Goal: Task Accomplishment & Management: Manage account settings

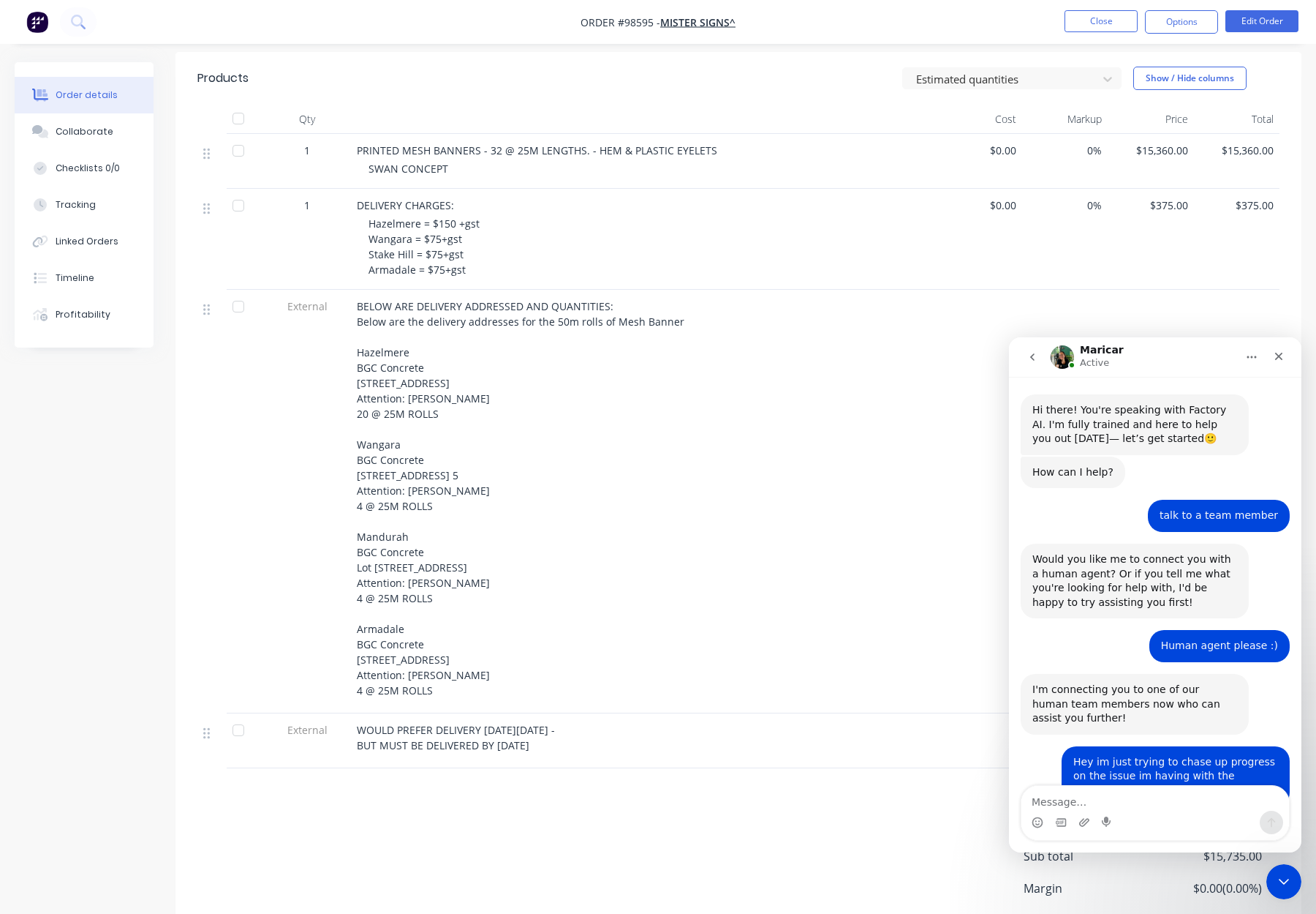
scroll to position [299, 0]
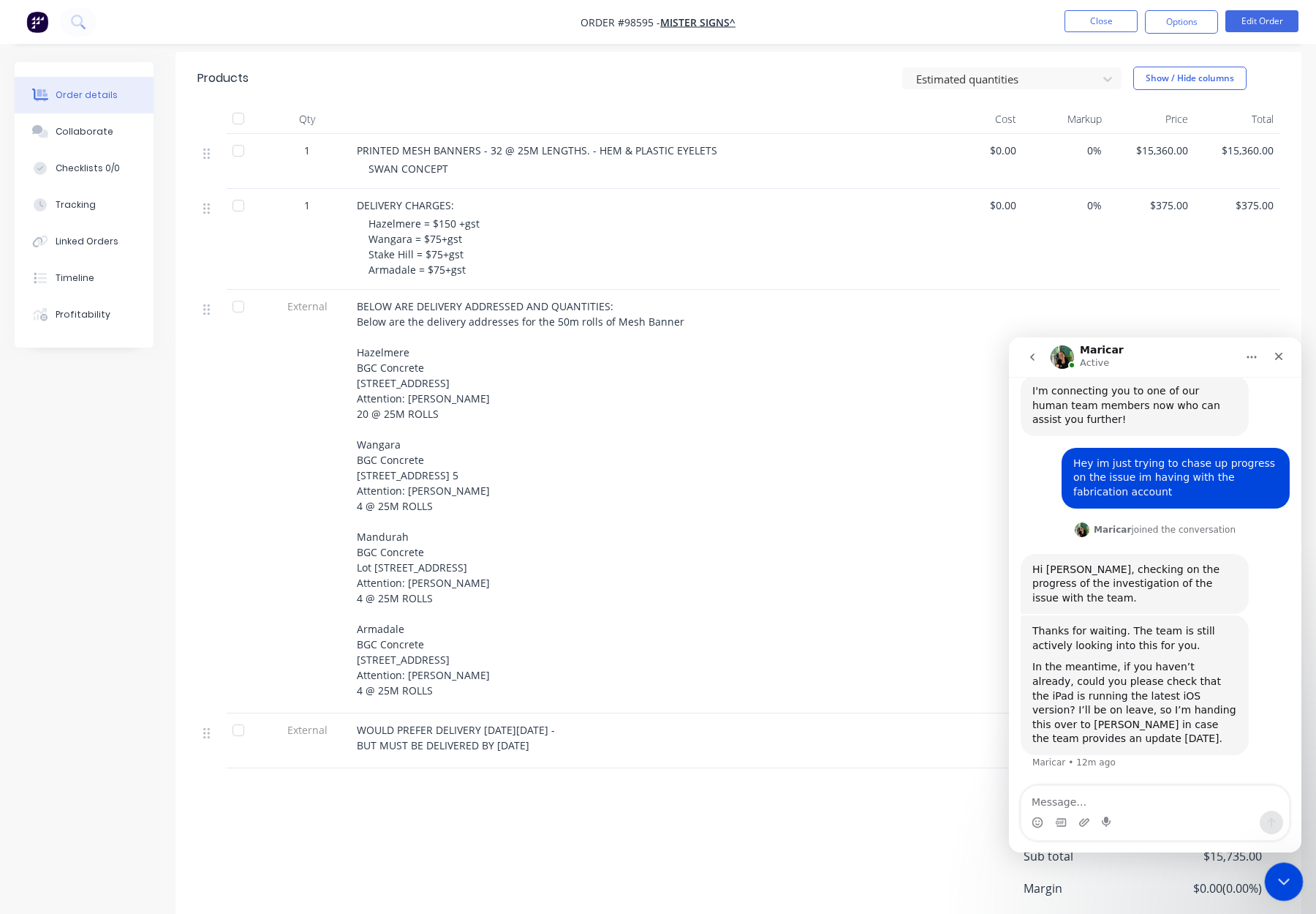
click at [1281, 880] on icon "Close Intercom Messenger" at bounding box center [1282, 879] width 17 height 17
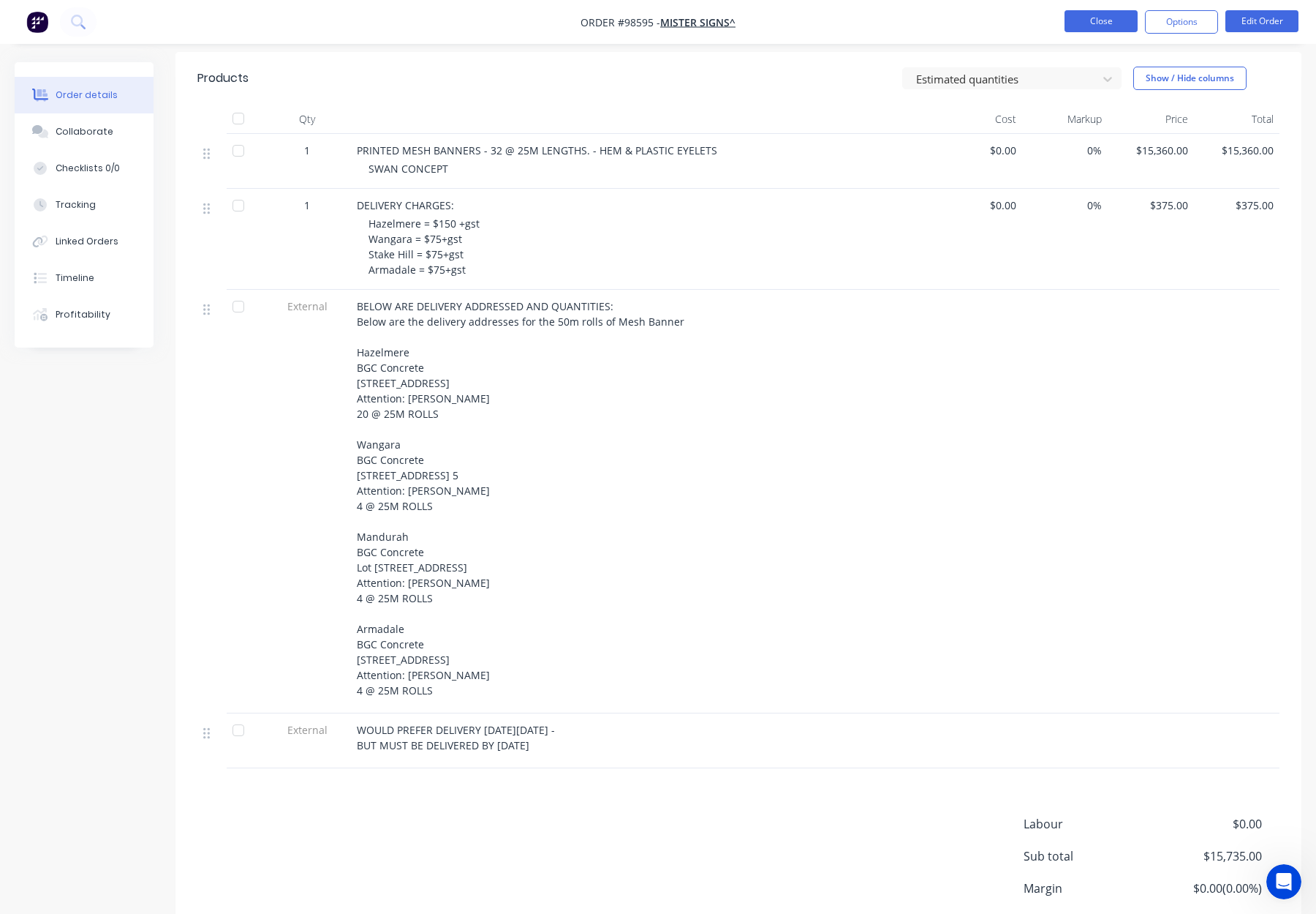
click at [1080, 20] on button "Close" at bounding box center [1100, 21] width 73 height 22
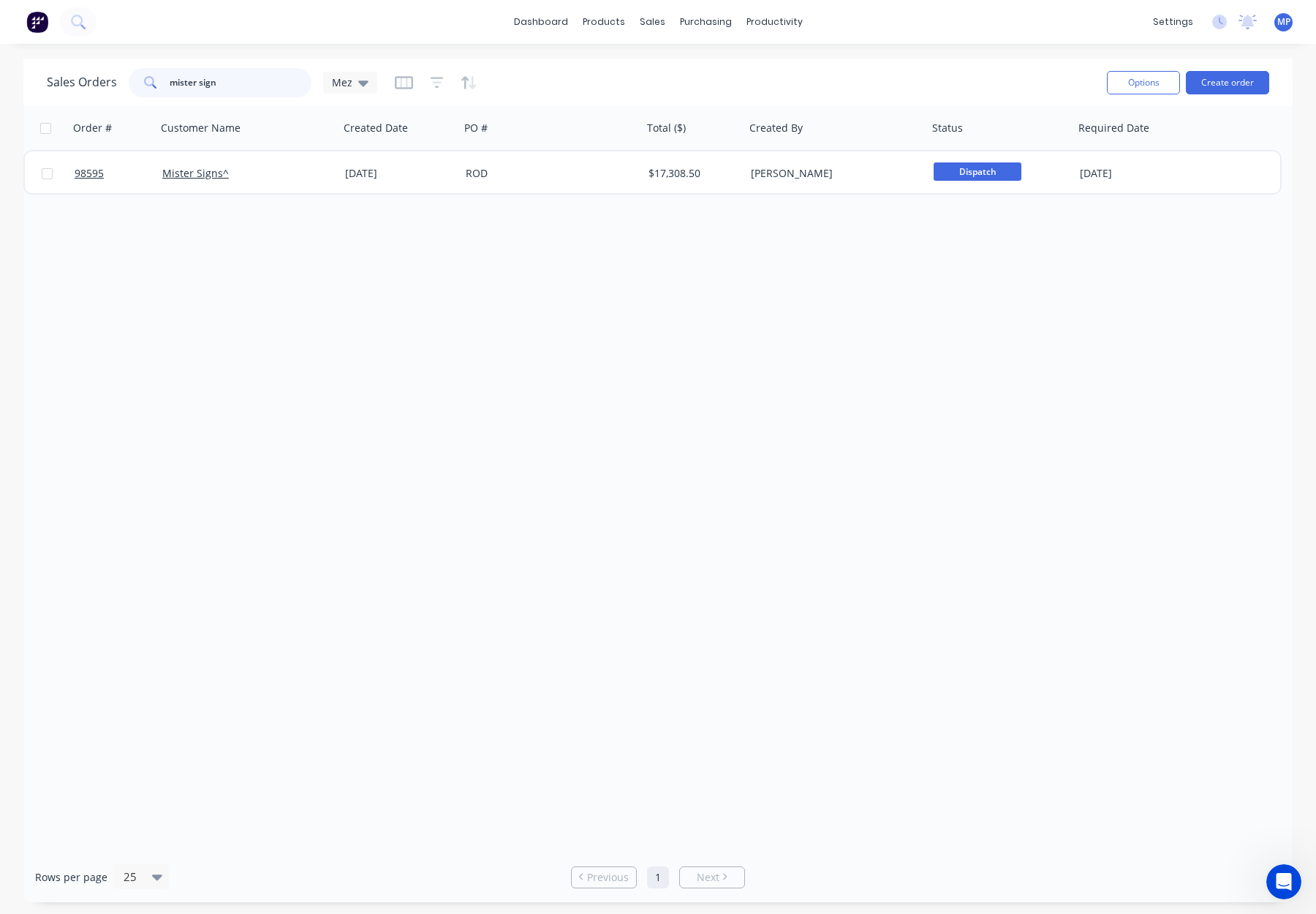
drag, startPoint x: 207, startPoint y: 86, endPoint x: 220, endPoint y: 85, distance: 13.0
click at [207, 86] on input "mister sign" at bounding box center [240, 82] width 142 height 30
drag, startPoint x: 239, startPoint y: 84, endPoint x: 119, endPoint y: 89, distance: 120.1
click at [119, 89] on div "Sales Orders mister sign Mez" at bounding box center [212, 82] width 331 height 30
type input "mister [PERSON_NAME]"
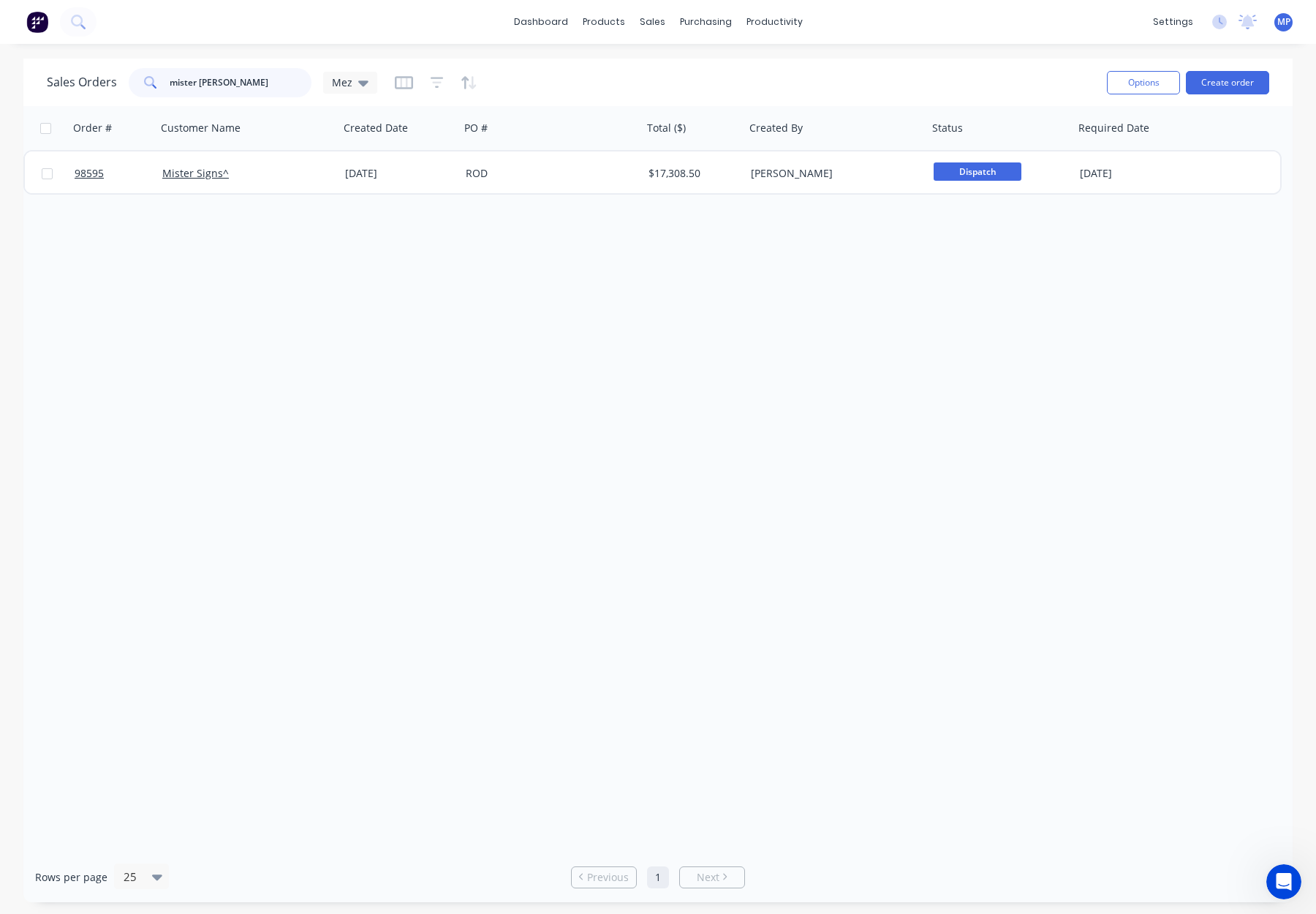
drag, startPoint x: 240, startPoint y: 76, endPoint x: 93, endPoint y: 82, distance: 147.1
click at [93, 82] on div "Sales Orders mister sig Mez" at bounding box center [212, 82] width 331 height 30
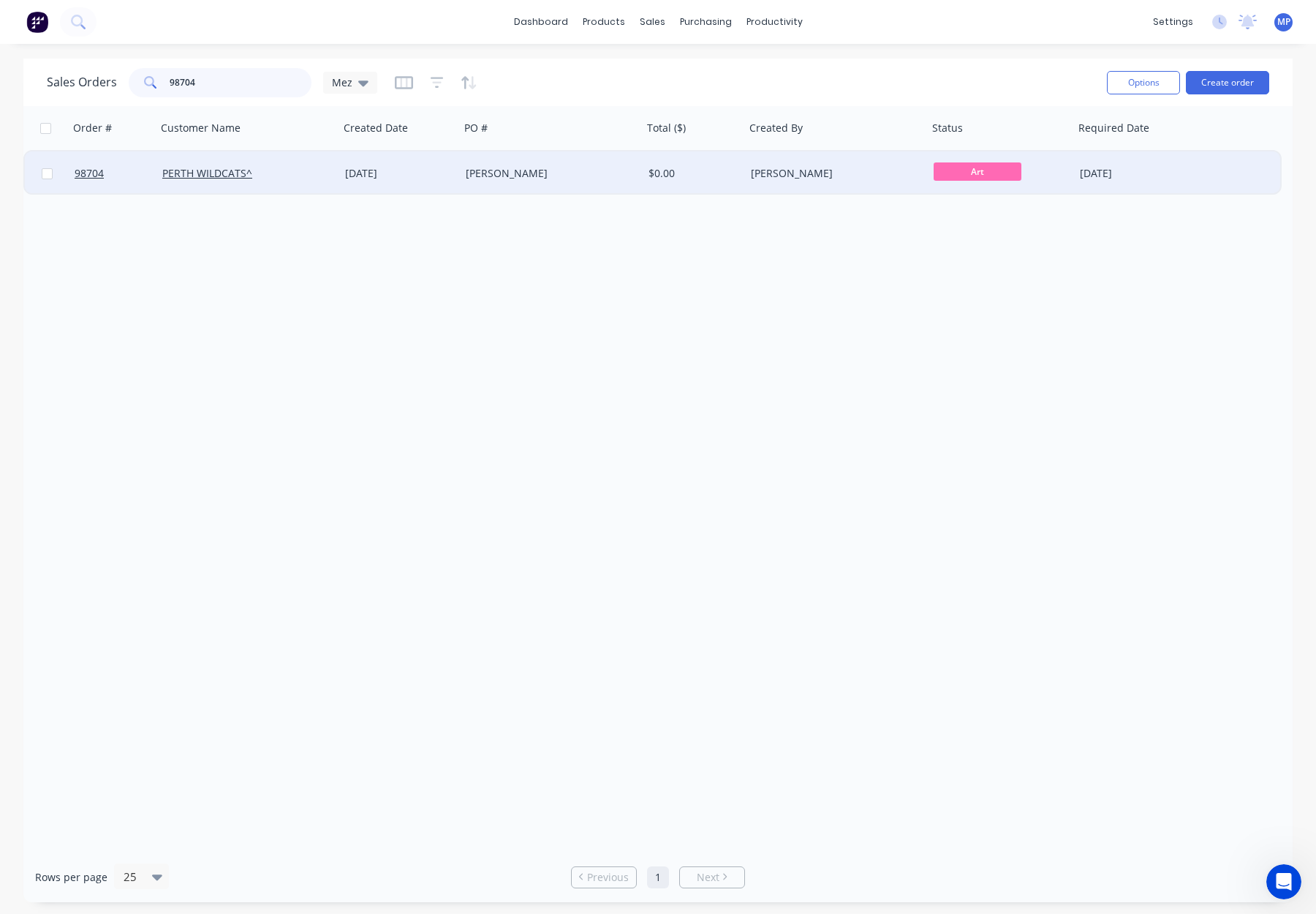
type input "98704"
click at [716, 183] on div "$0.00" at bounding box center [693, 174] width 102 height 44
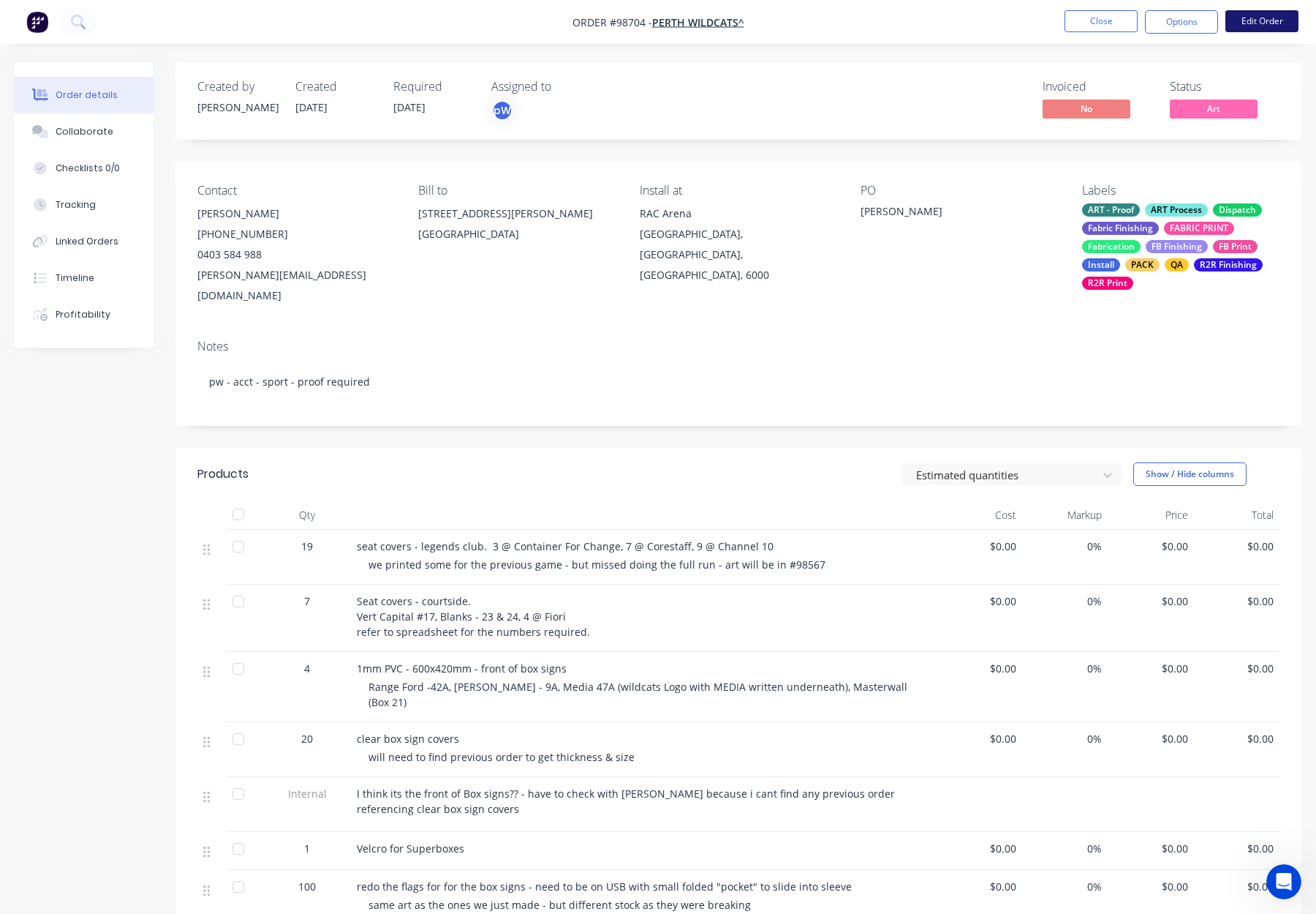
click at [1259, 22] on button "Edit Order" at bounding box center [1262, 21] width 73 height 22
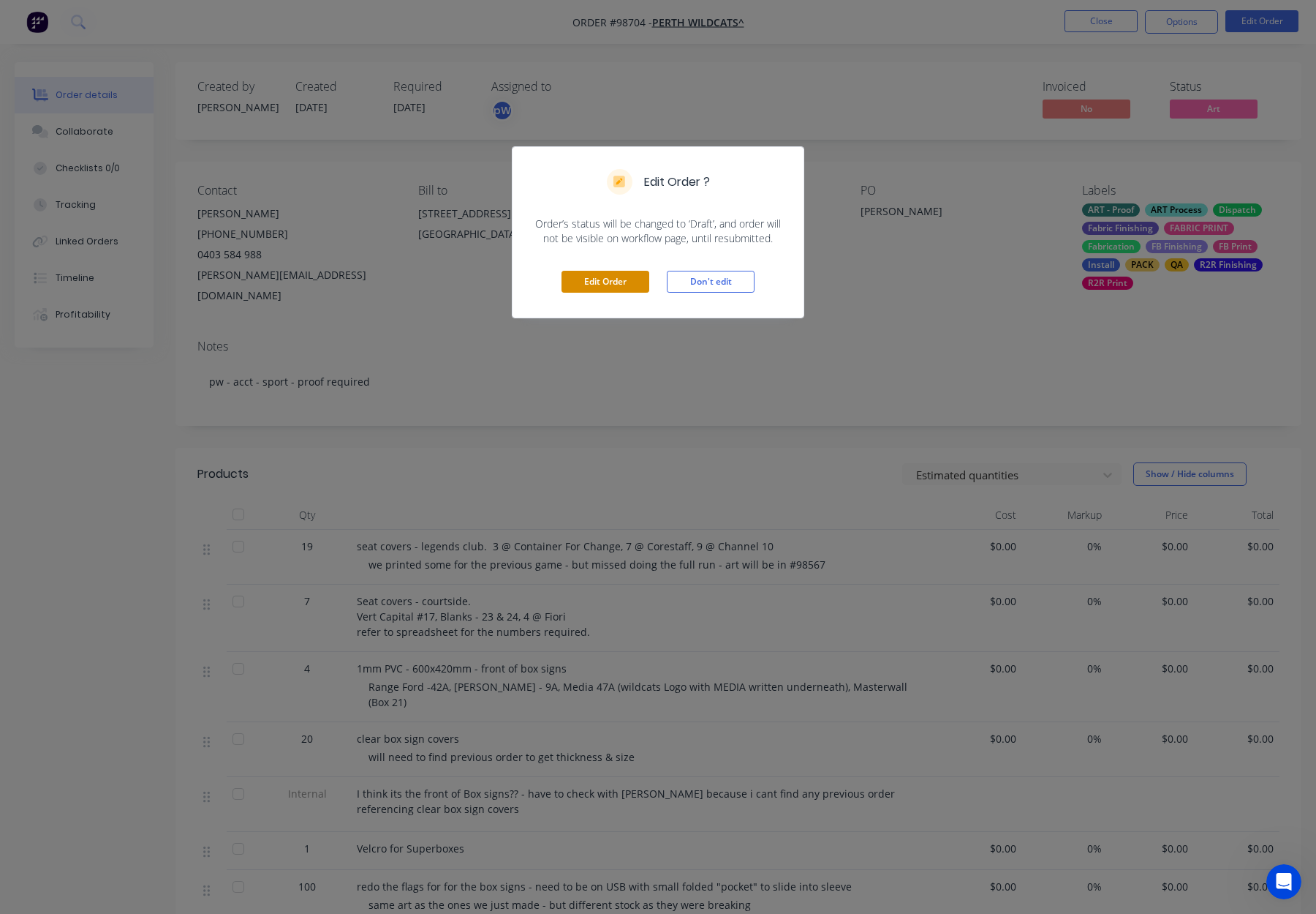
click at [609, 280] on button "Edit Order" at bounding box center [606, 281] width 88 height 22
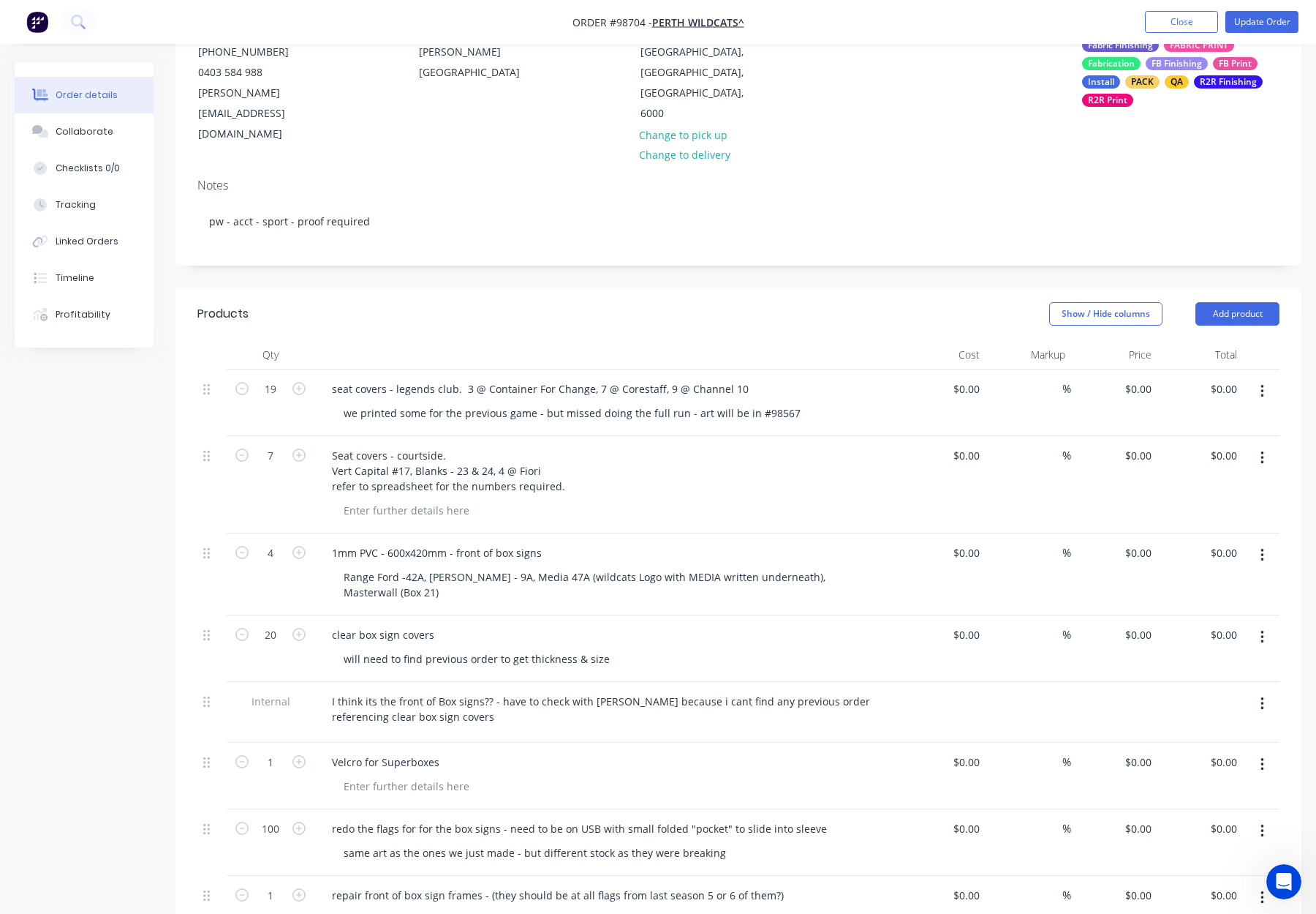
scroll to position [242, 0]
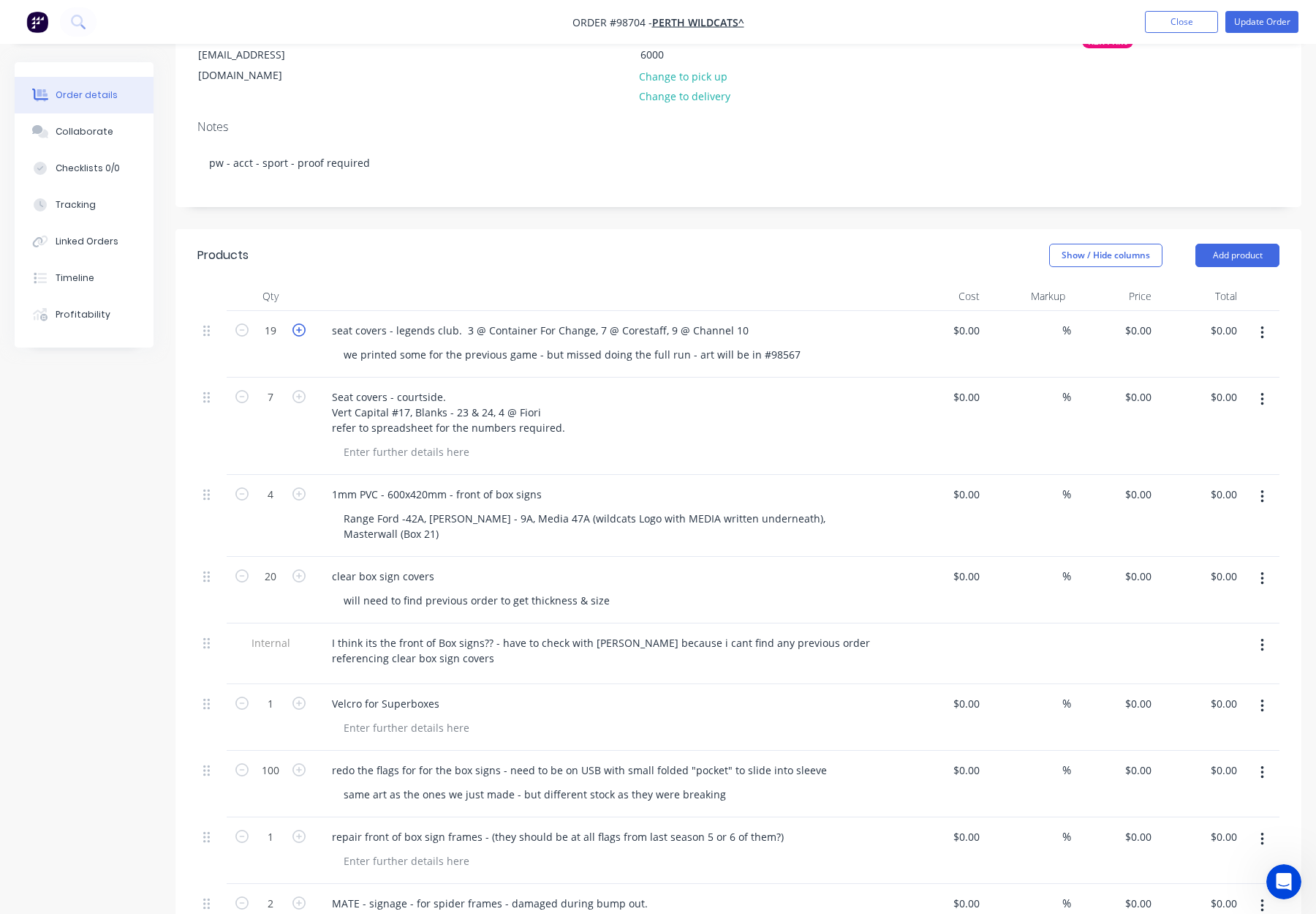
click at [293, 323] on icon "button" at bounding box center [299, 330] width 13 height 13
click at [295, 323] on icon "button" at bounding box center [299, 330] width 13 height 13
click at [296, 323] on icon "button" at bounding box center [299, 330] width 13 height 13
type input "23"
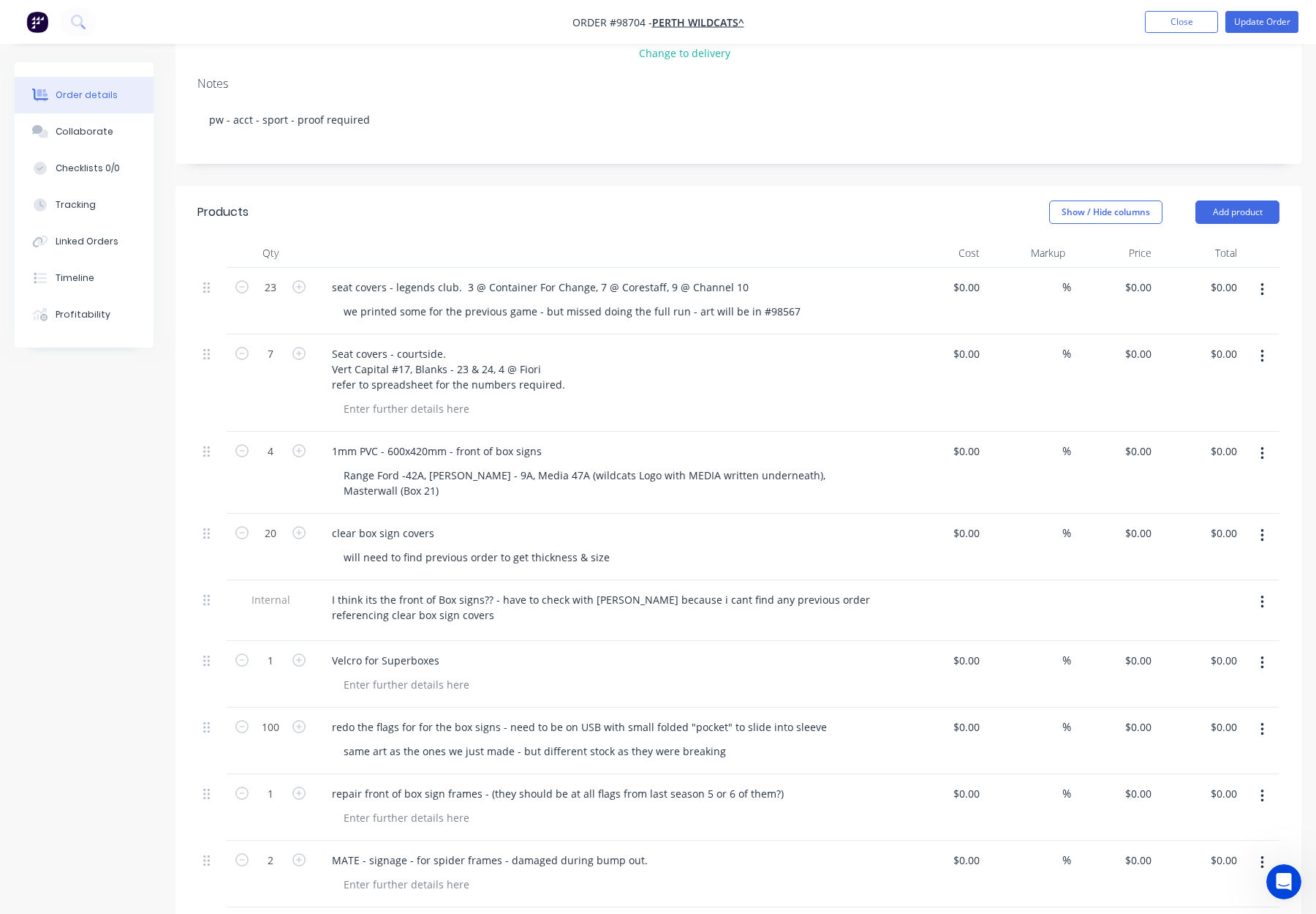
scroll to position [304, 0]
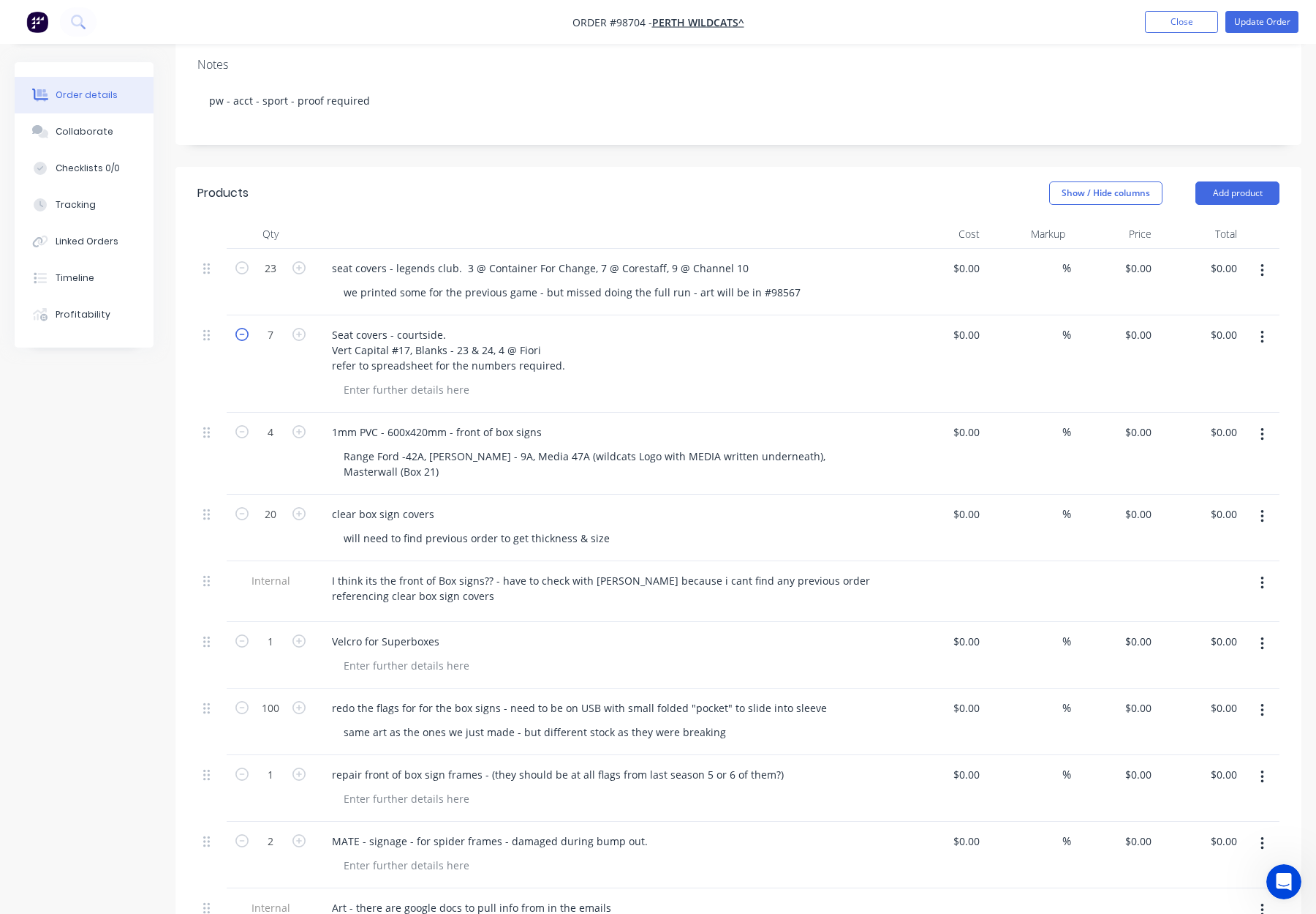
click at [236, 327] on icon "button" at bounding box center [242, 334] width 13 height 13
click at [237, 327] on icon "button" at bounding box center [242, 334] width 13 height 13
type input "3"
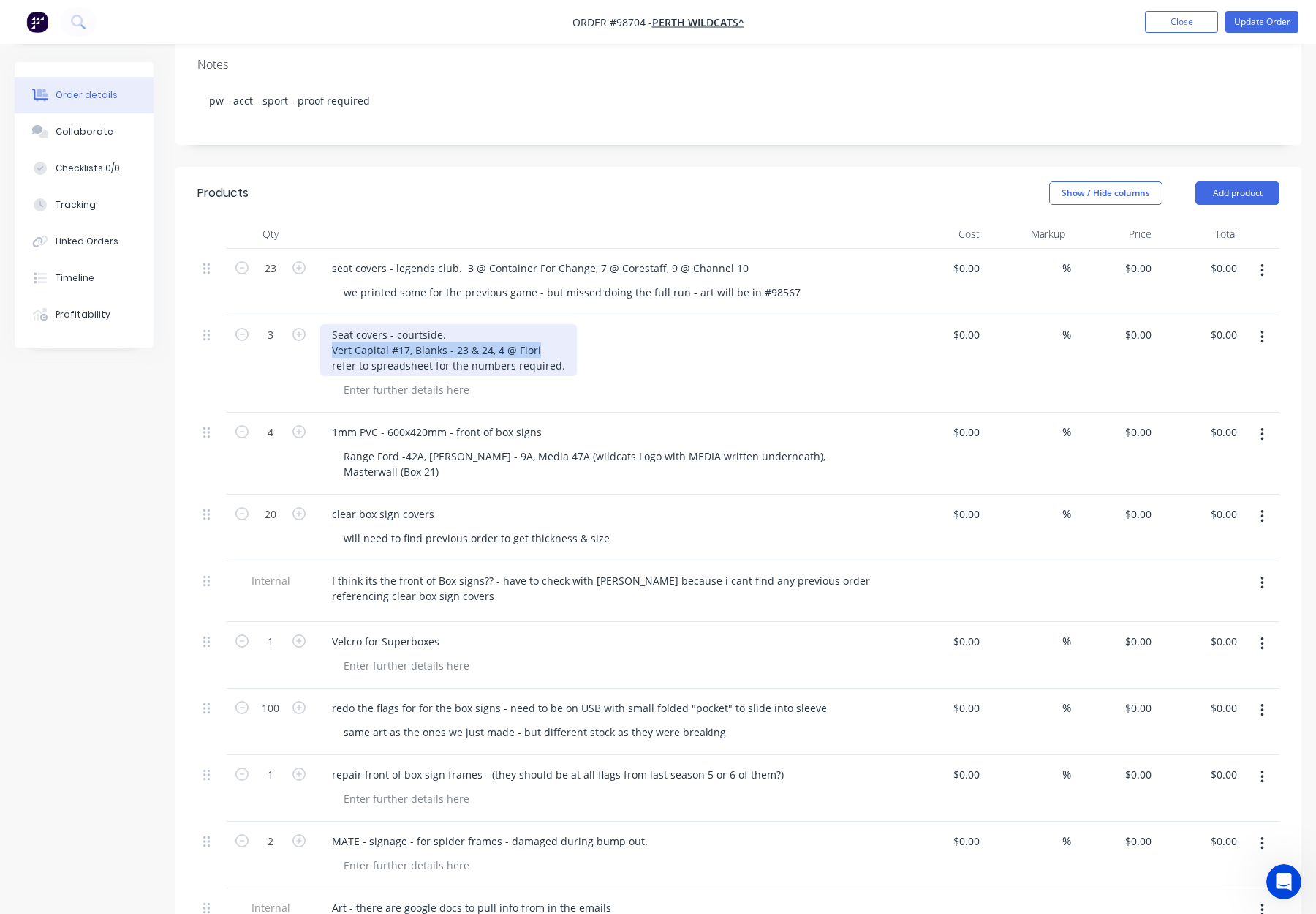
drag, startPoint x: 540, startPoint y: 312, endPoint x: 326, endPoint y: 312, distance: 214.0
click at [326, 324] on div "Seat covers - courtside. Vert Capital #17, Blanks - 23 & 24, 4 @ Fiori refer to…" at bounding box center [448, 350] width 257 height 52
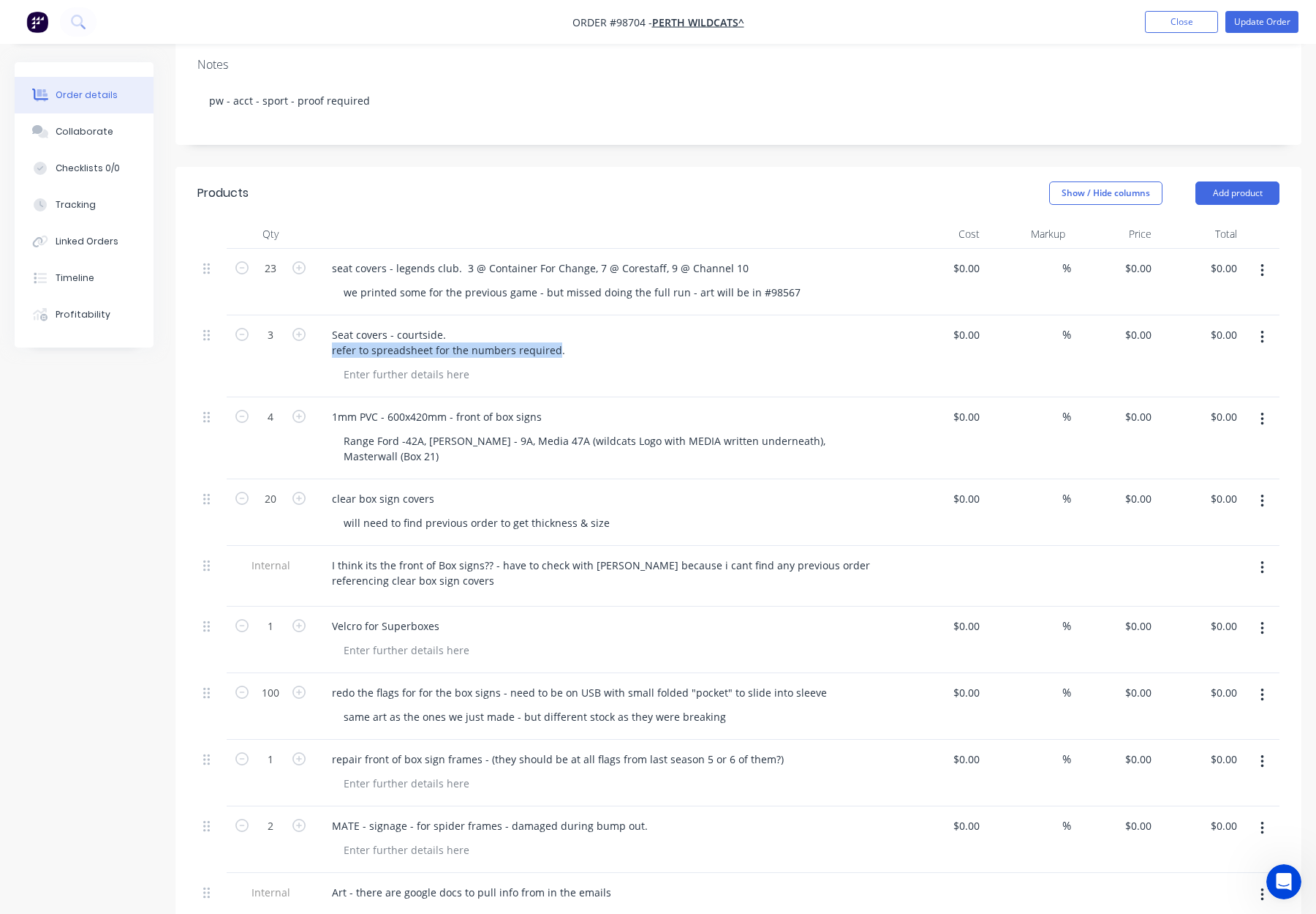
click at [697, 324] on div "Seat covers - courtside. refer to spreadsheet for the numbers required." at bounding box center [607, 343] width 573 height 36
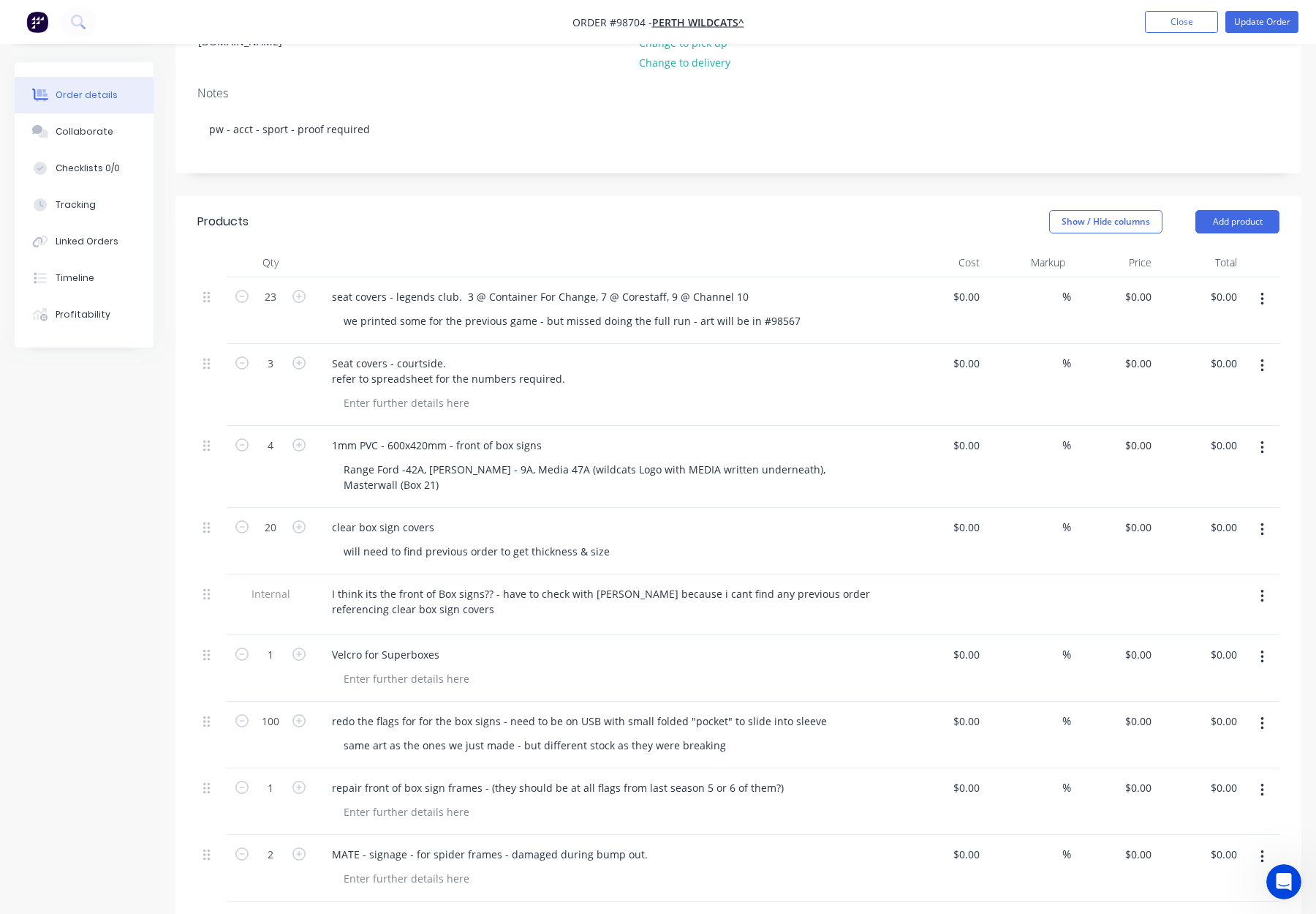
scroll to position [259, 0]
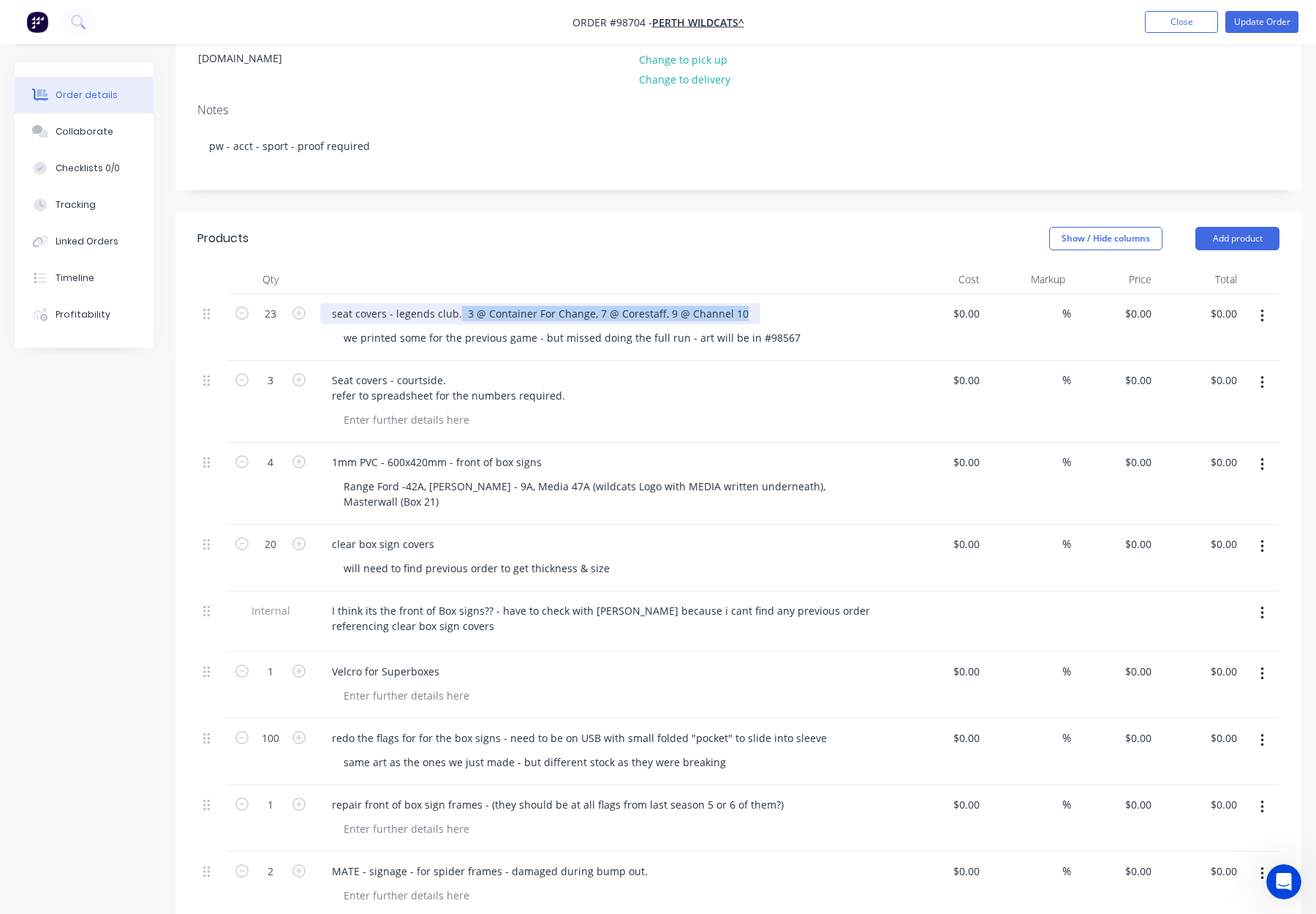
drag, startPoint x: 648, startPoint y: 274, endPoint x: 475, endPoint y: 273, distance: 173.0
click at [456, 302] on div "seat covers - legends club. 3 @ Container For Change, 7 @ Corestaff, 9 @ Channe…" at bounding box center [541, 313] width 441 height 21
click at [488, 265] on div at bounding box center [607, 280] width 585 height 30
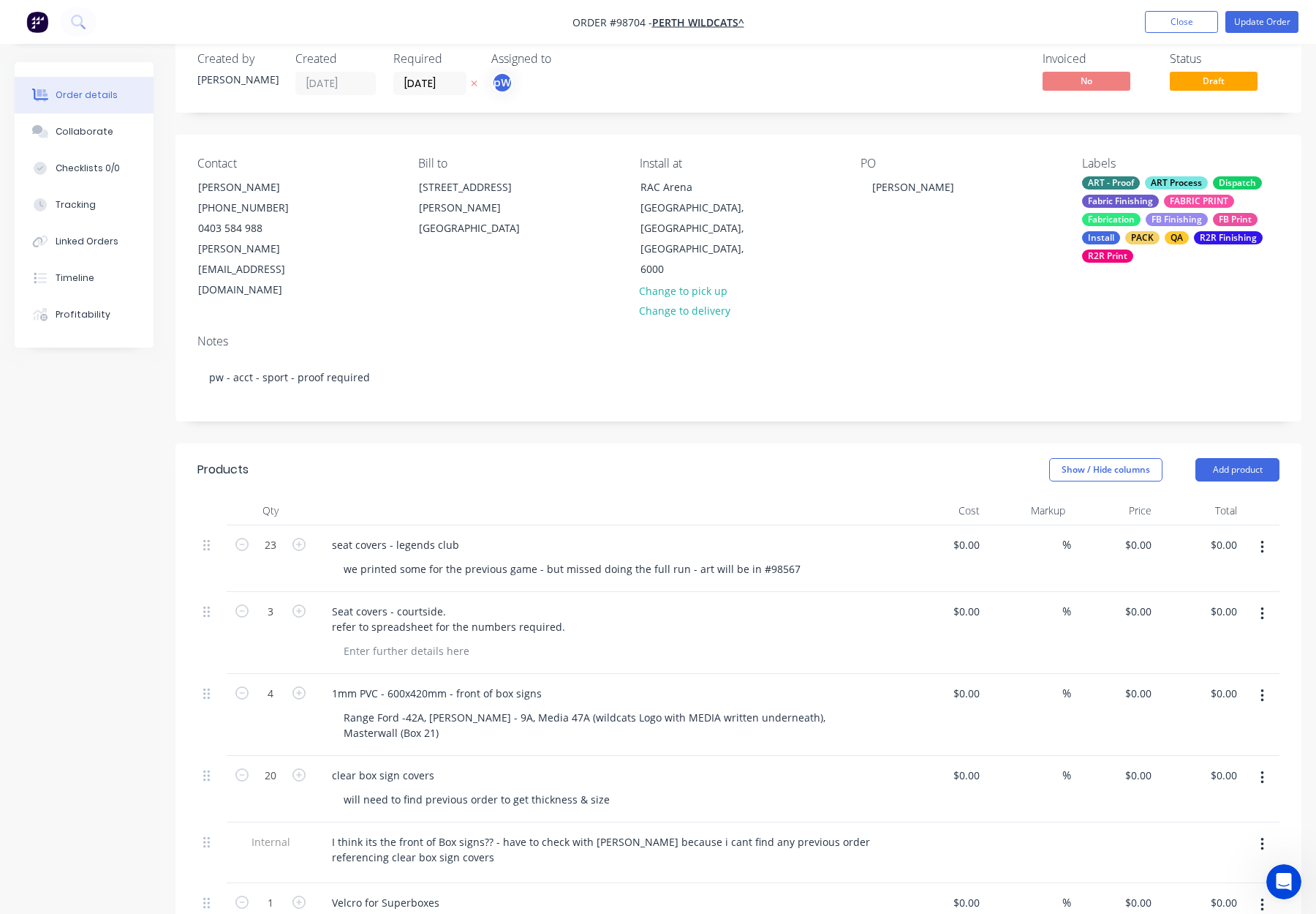
scroll to position [0, 0]
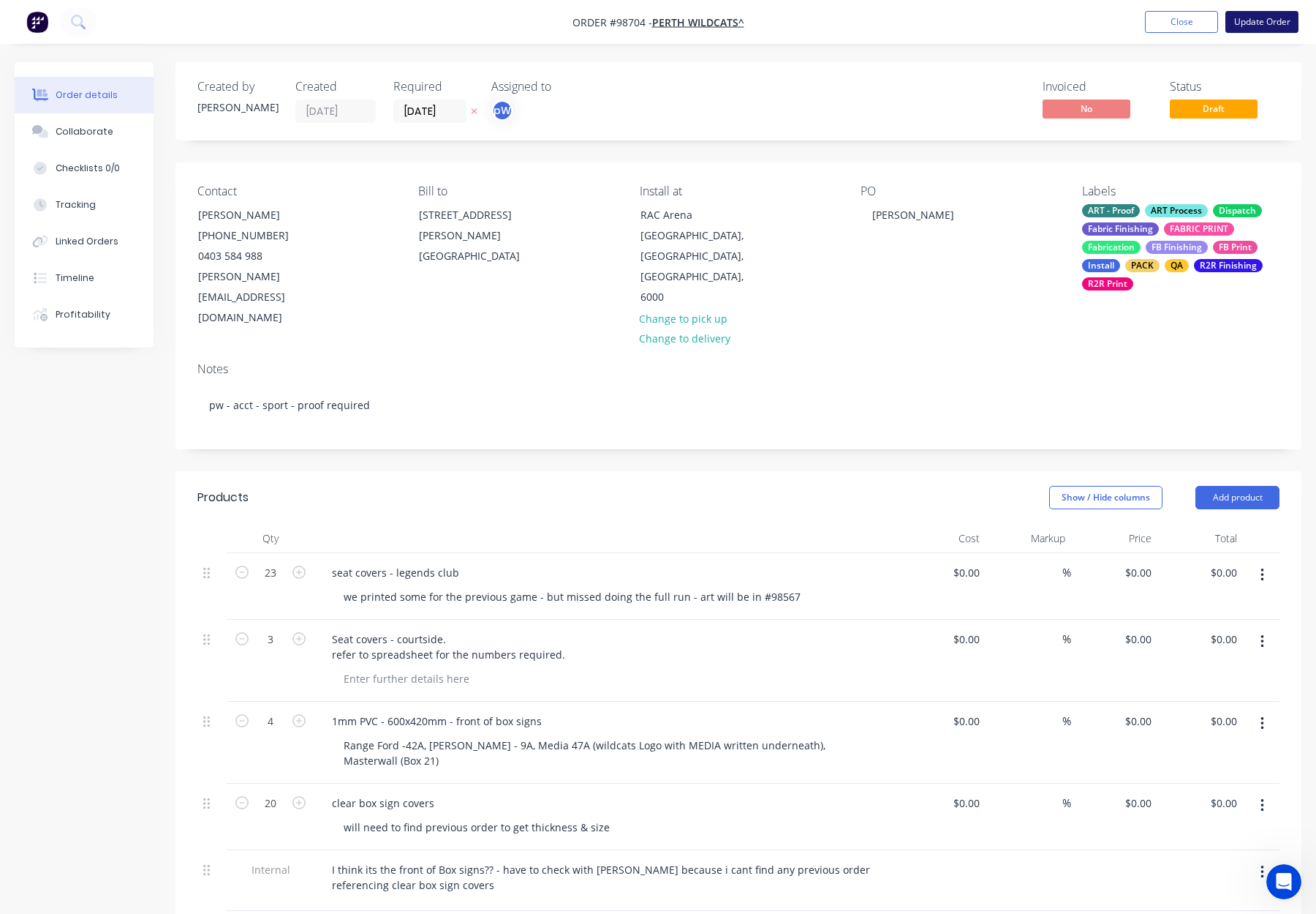
click at [1272, 17] on button "Update Order" at bounding box center [1262, 21] width 73 height 22
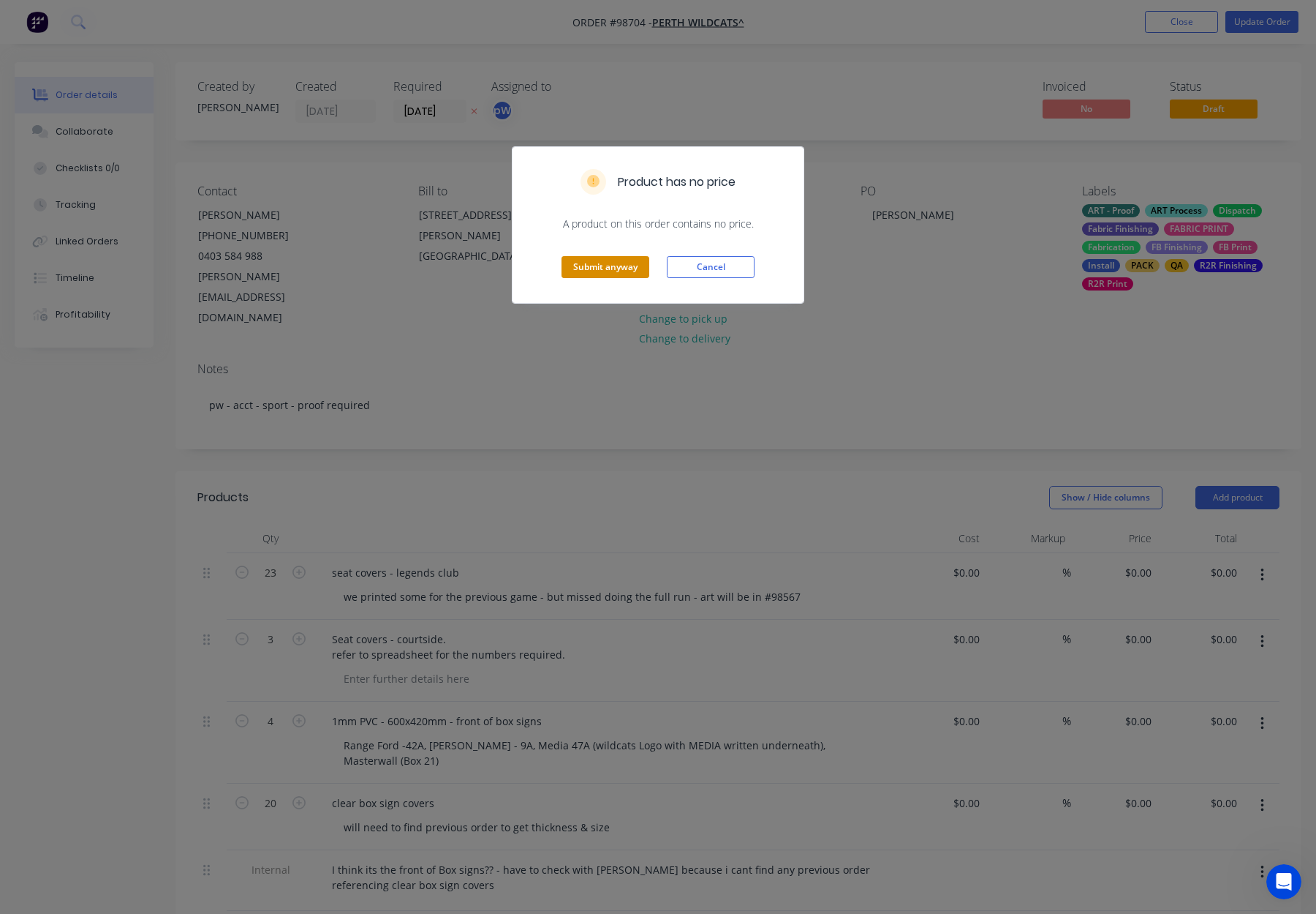
click at [602, 260] on button "Submit anyway" at bounding box center [606, 266] width 88 height 22
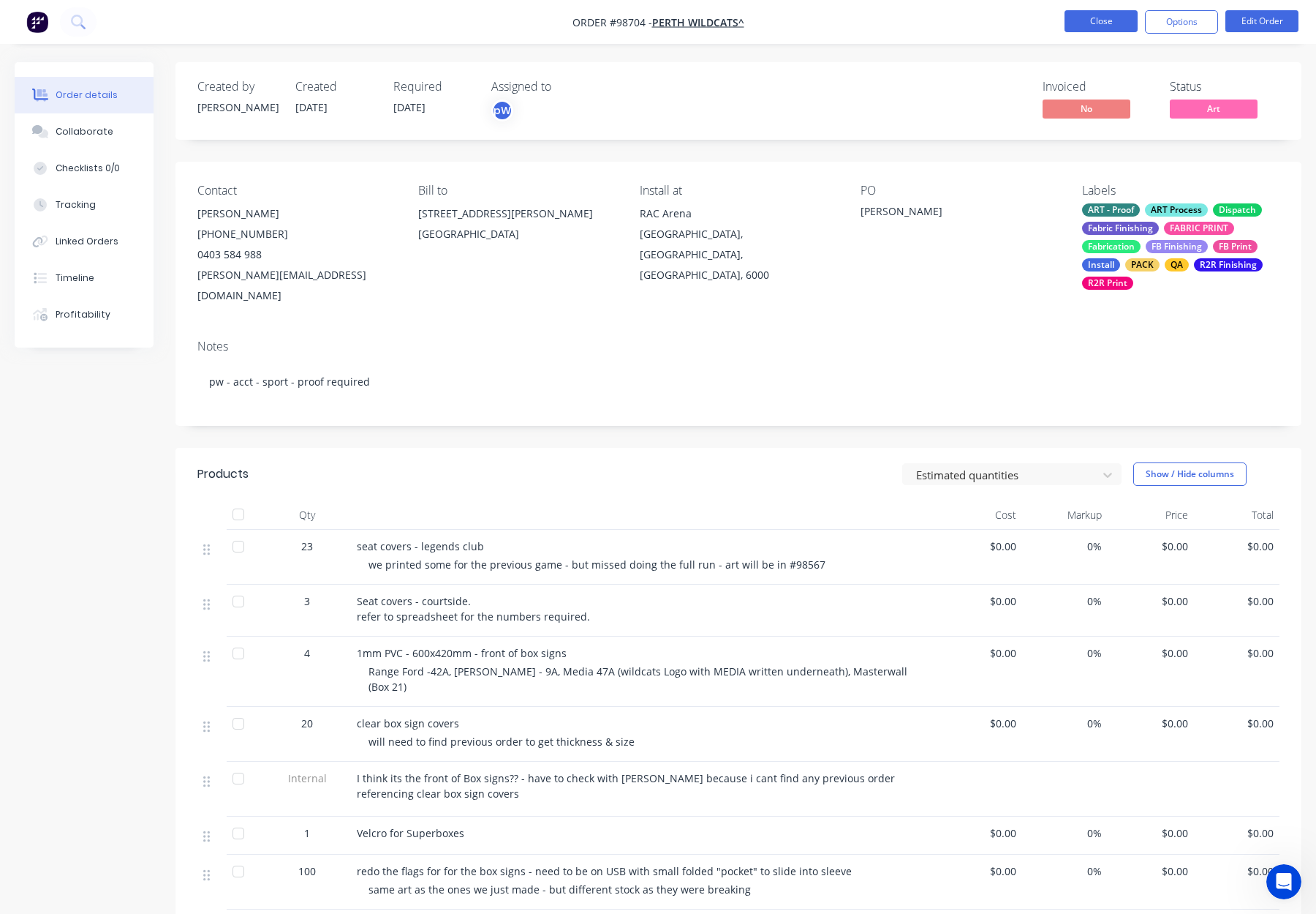
click at [1099, 21] on button "Close" at bounding box center [1100, 21] width 73 height 22
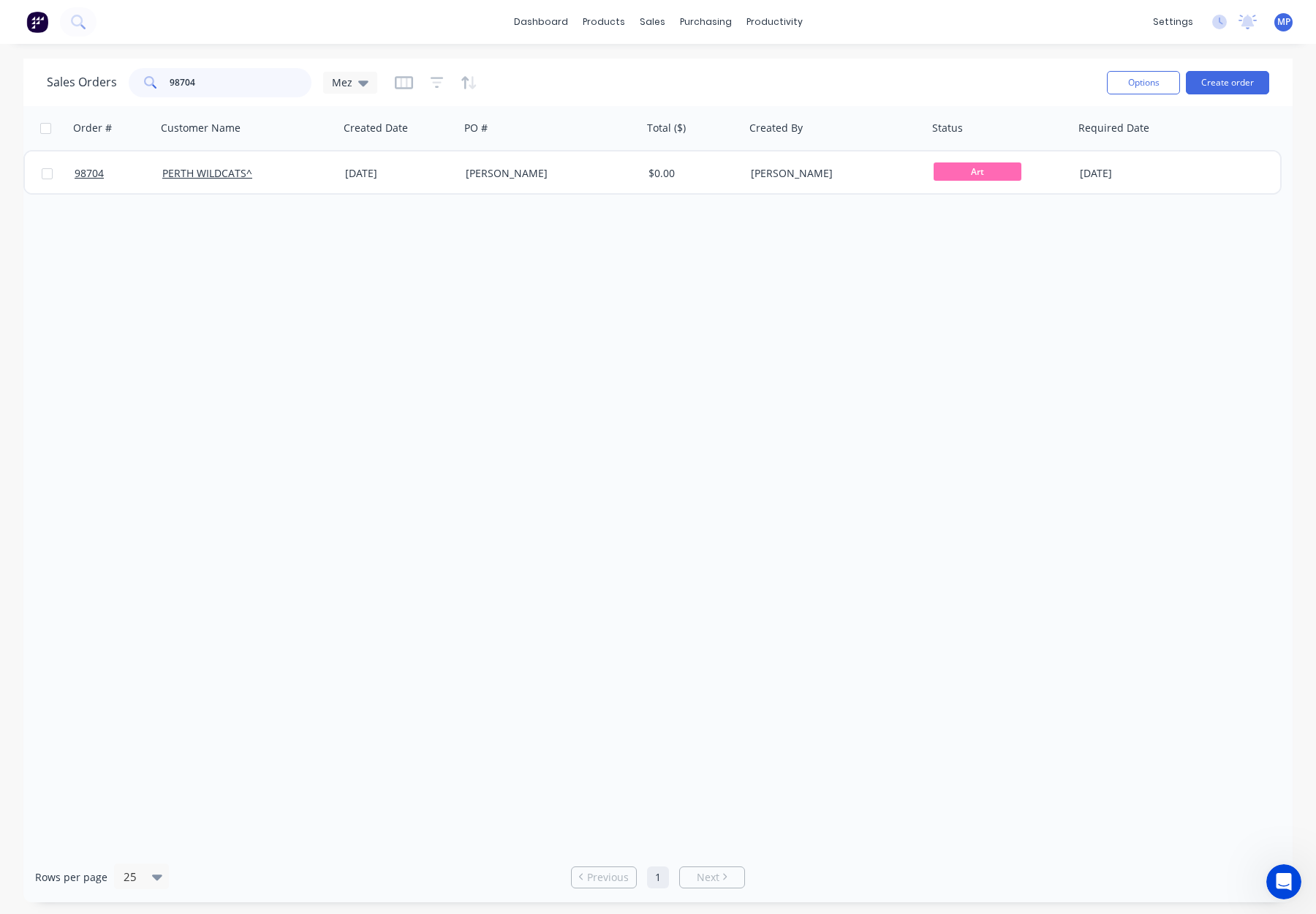
click at [221, 81] on input "98704" at bounding box center [240, 82] width 142 height 30
drag, startPoint x: 147, startPoint y: 77, endPoint x: 197, endPoint y: 78, distance: 50.0
click at [136, 77] on div "98704" at bounding box center [220, 82] width 183 height 30
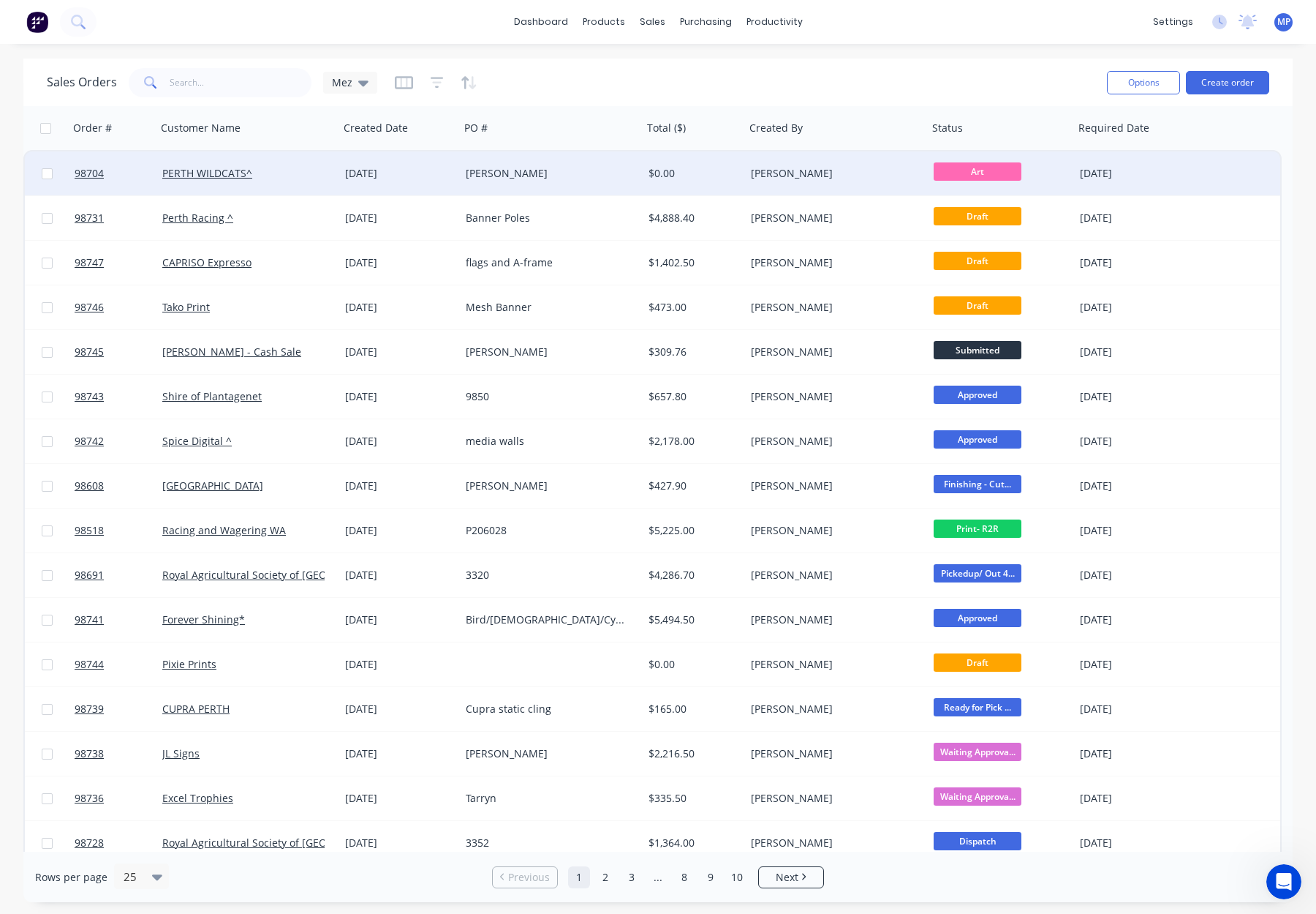
click at [320, 171] on div "PERTH WILDCATS^" at bounding box center [243, 173] width 162 height 14
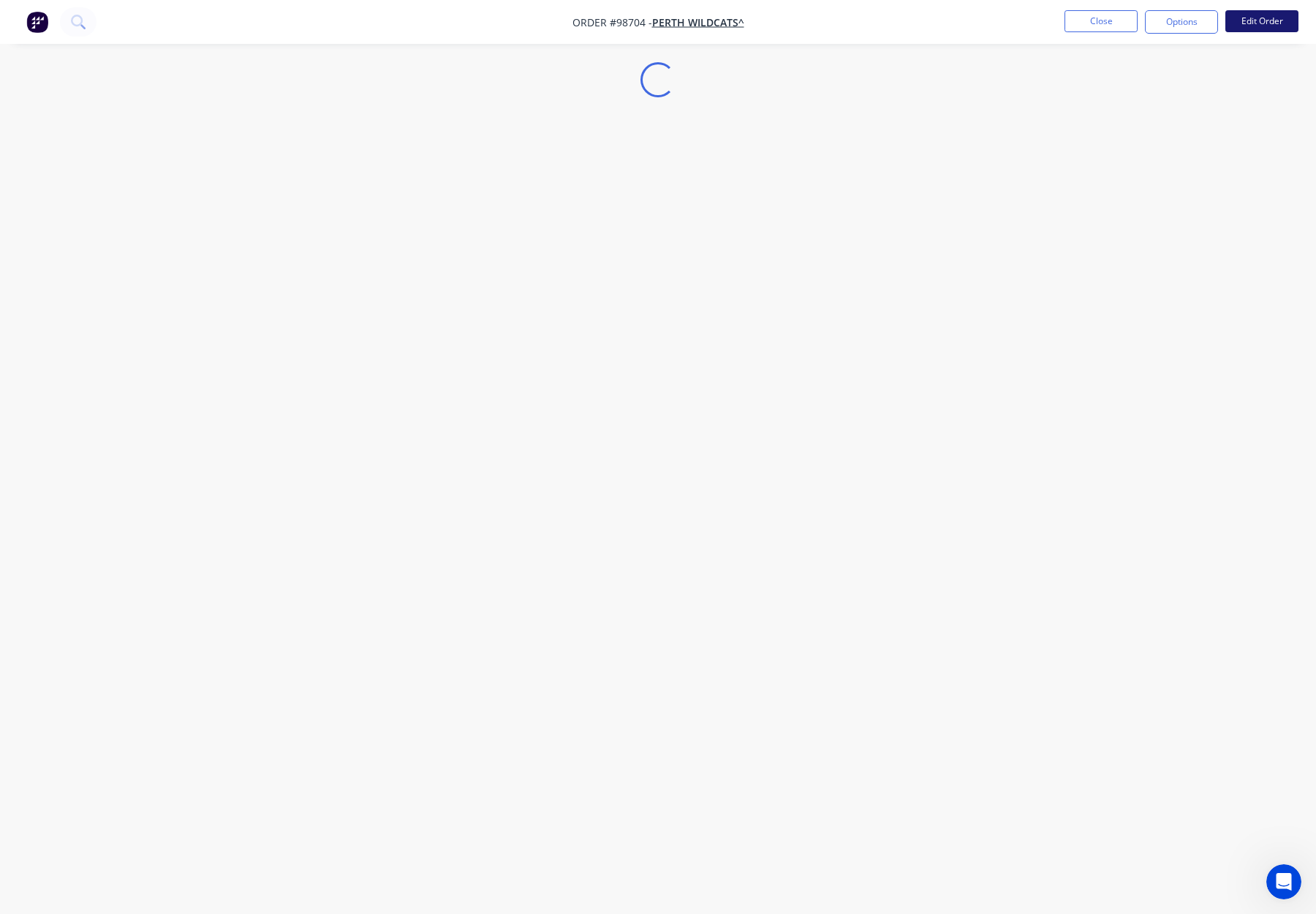
click at [1261, 17] on button "Edit Order" at bounding box center [1262, 21] width 73 height 22
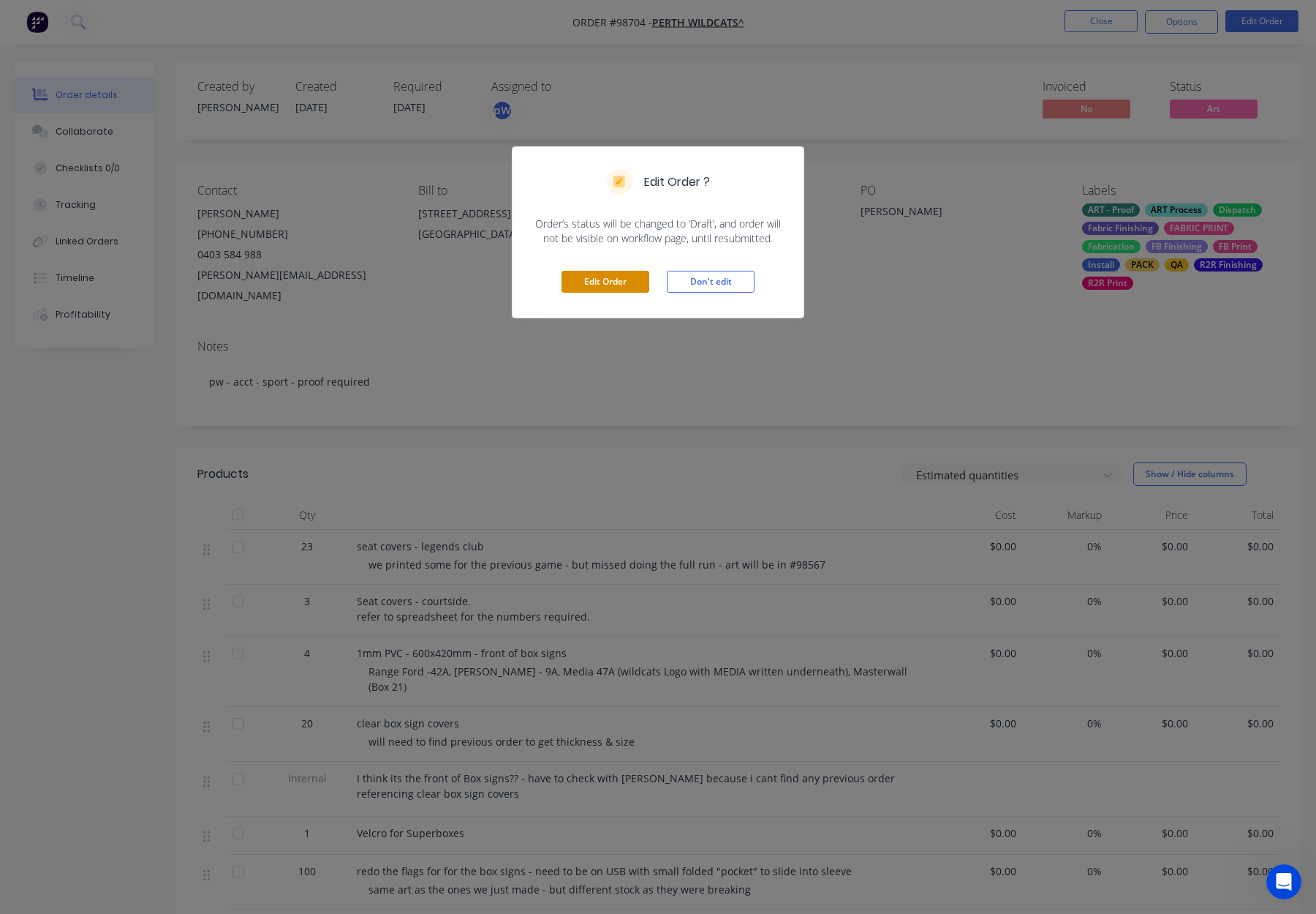
click at [607, 283] on button "Edit Order" at bounding box center [606, 281] width 88 height 22
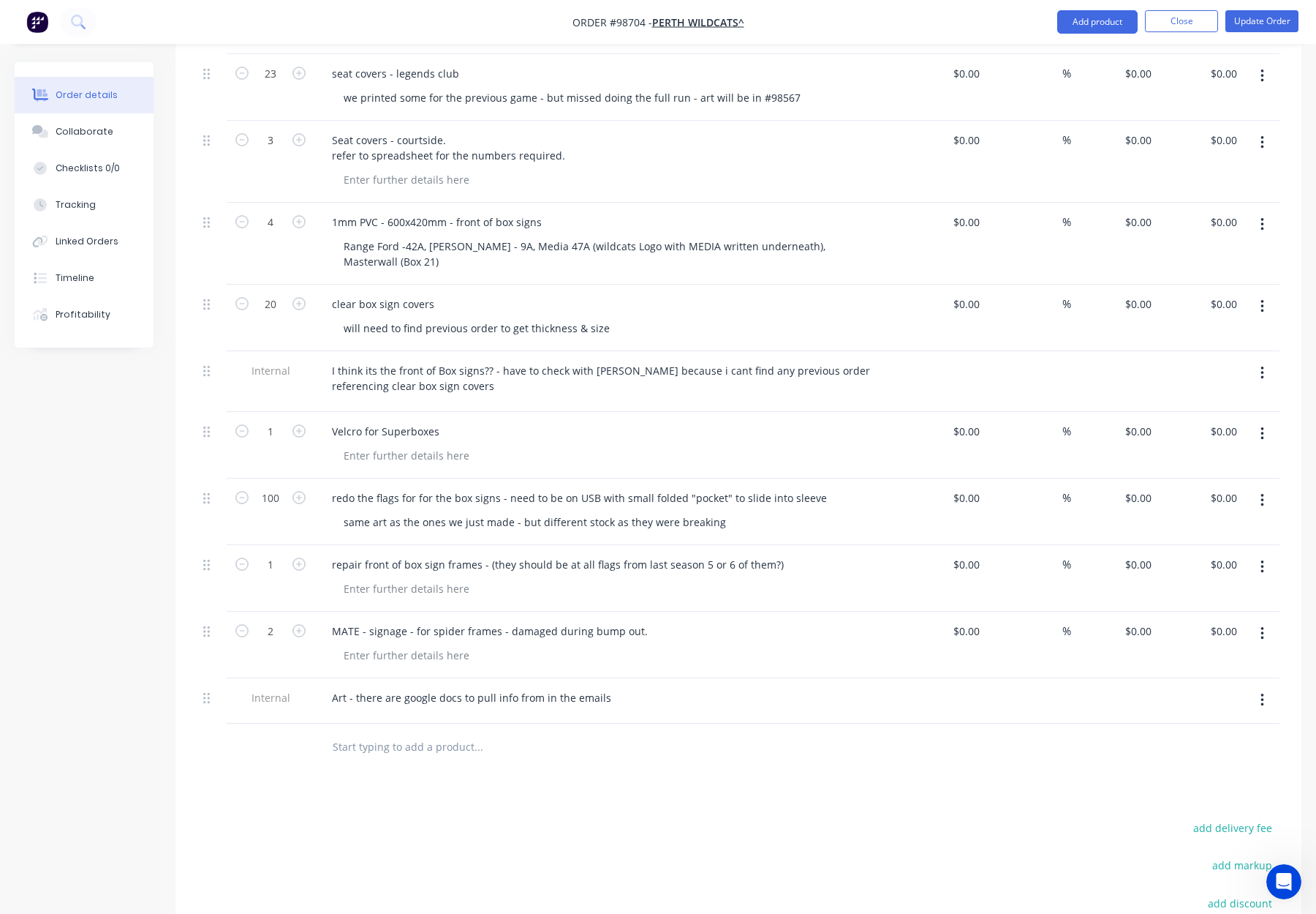
scroll to position [500, 0]
click at [592, 487] on div "redo the flags for for the box signs - need to be on USB with small folded "poc…" at bounding box center [580, 497] width 519 height 21
click at [826, 487] on div "redo the flags for for the box signs - need to be on BL650 with small folded "p…" at bounding box center [585, 497] width 528 height 21
click at [857, 487] on div "redo the flags for for the box signs - need to be on BL650 with small folded "p…" at bounding box center [607, 497] width 573 height 21
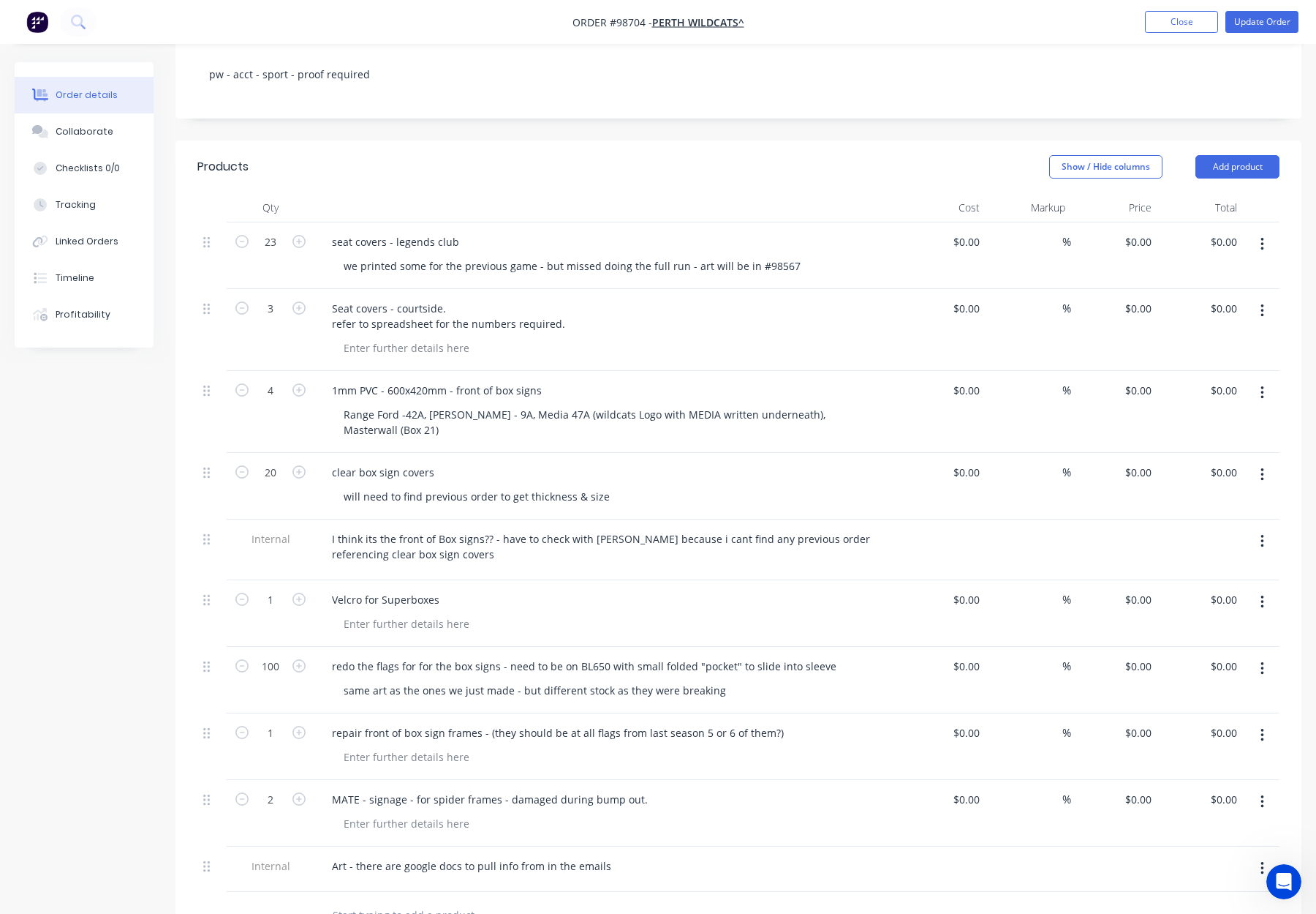
scroll to position [322, 0]
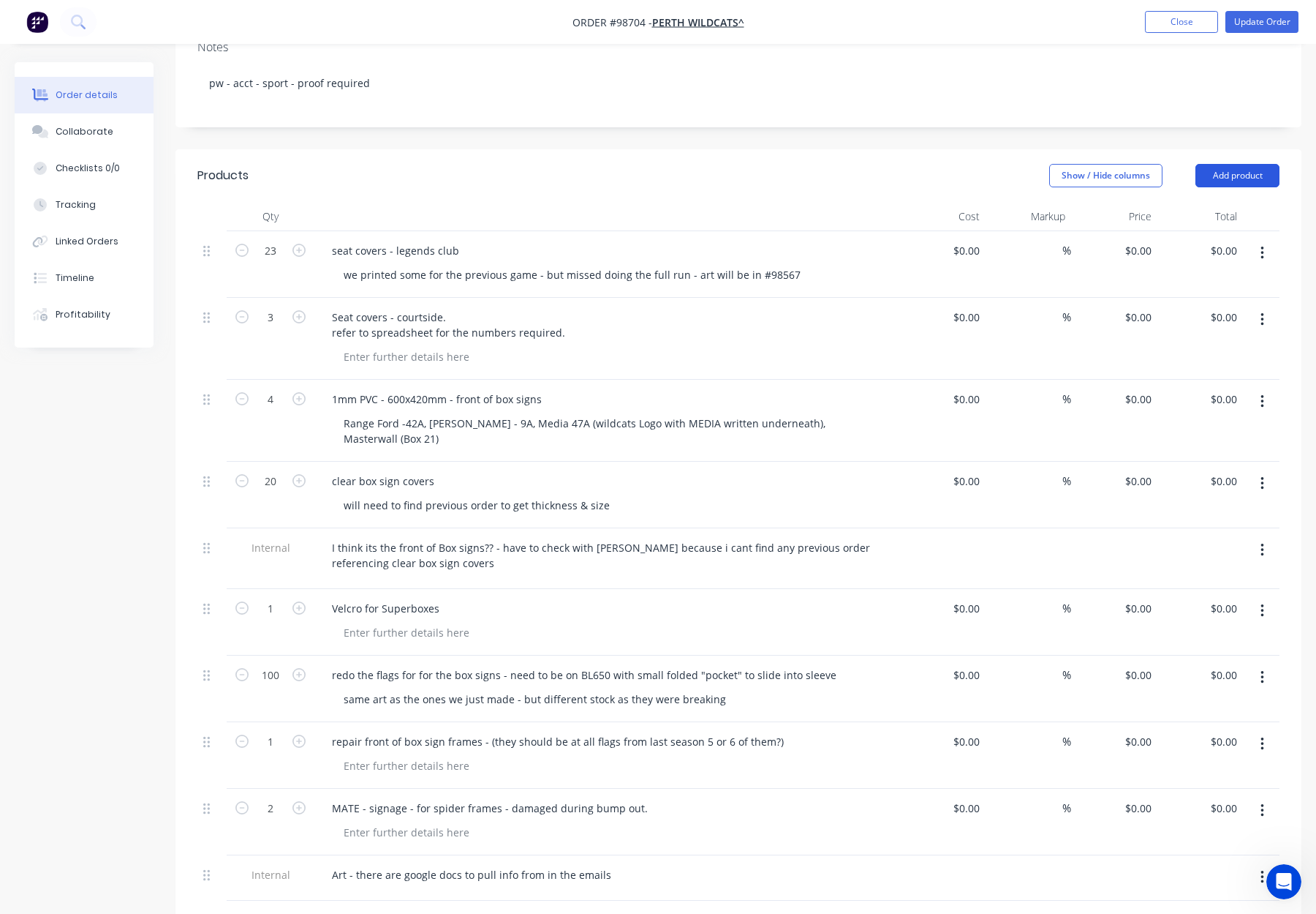
click at [1227, 164] on button "Add product" at bounding box center [1237, 176] width 84 height 24
click at [888, 252] on div "seat covers - legends club we printed some for the previous game - but missed d…" at bounding box center [607, 264] width 585 height 67
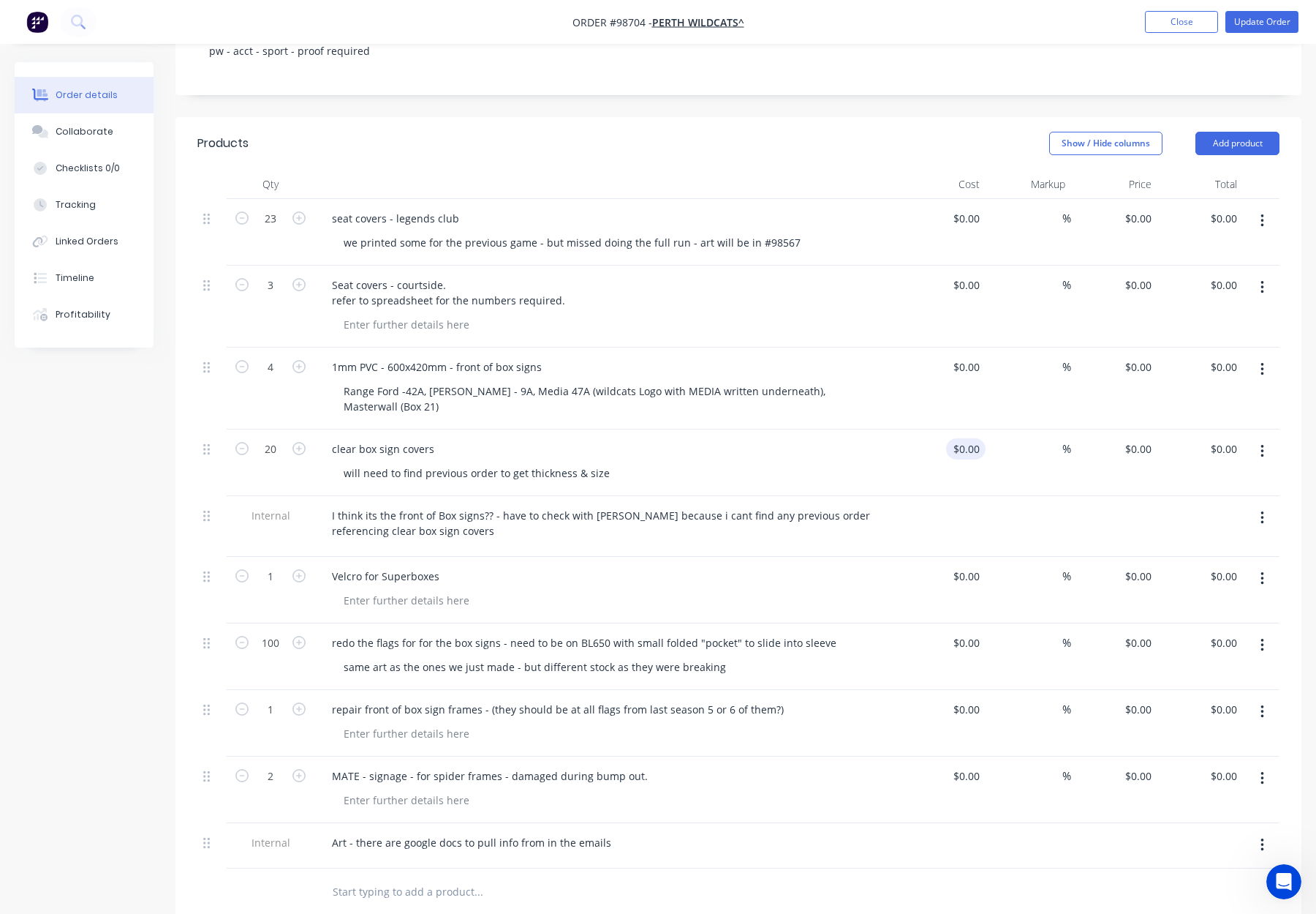
scroll to position [371, 0]
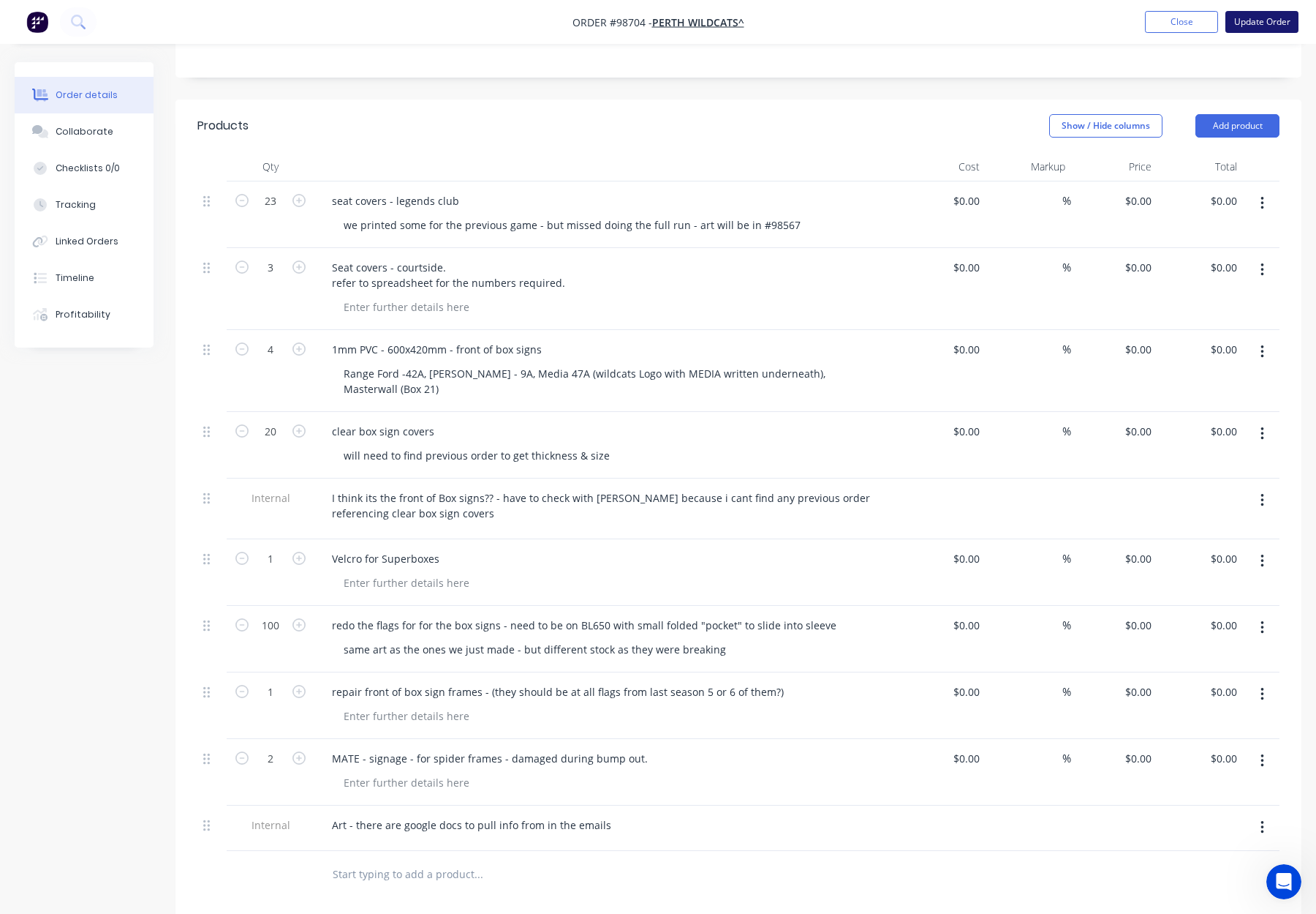
click at [1275, 22] on button "Update Order" at bounding box center [1262, 21] width 73 height 22
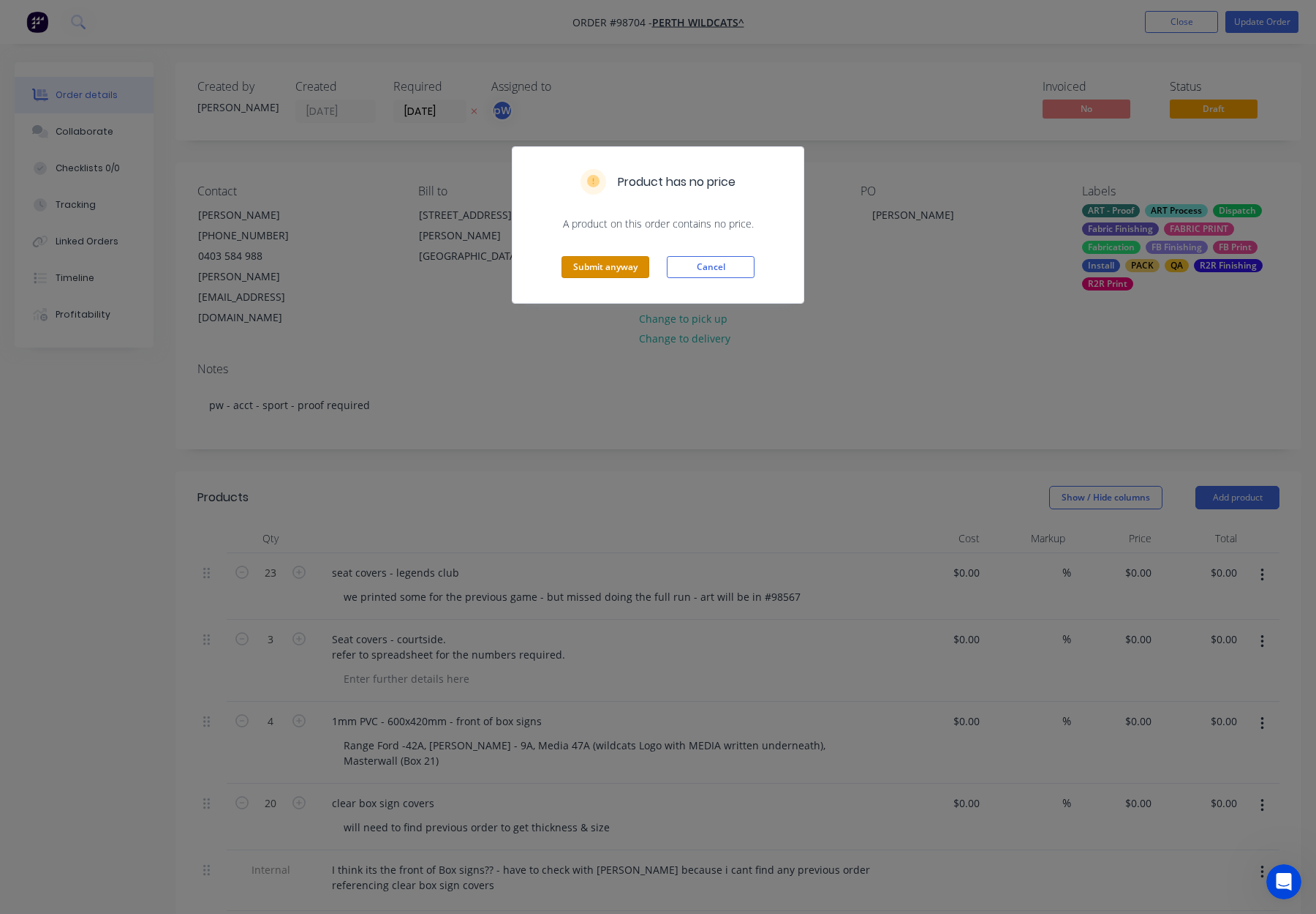
drag, startPoint x: 602, startPoint y: 273, endPoint x: 611, endPoint y: 271, distance: 9.2
click at [602, 273] on button "Submit anyway" at bounding box center [606, 266] width 88 height 22
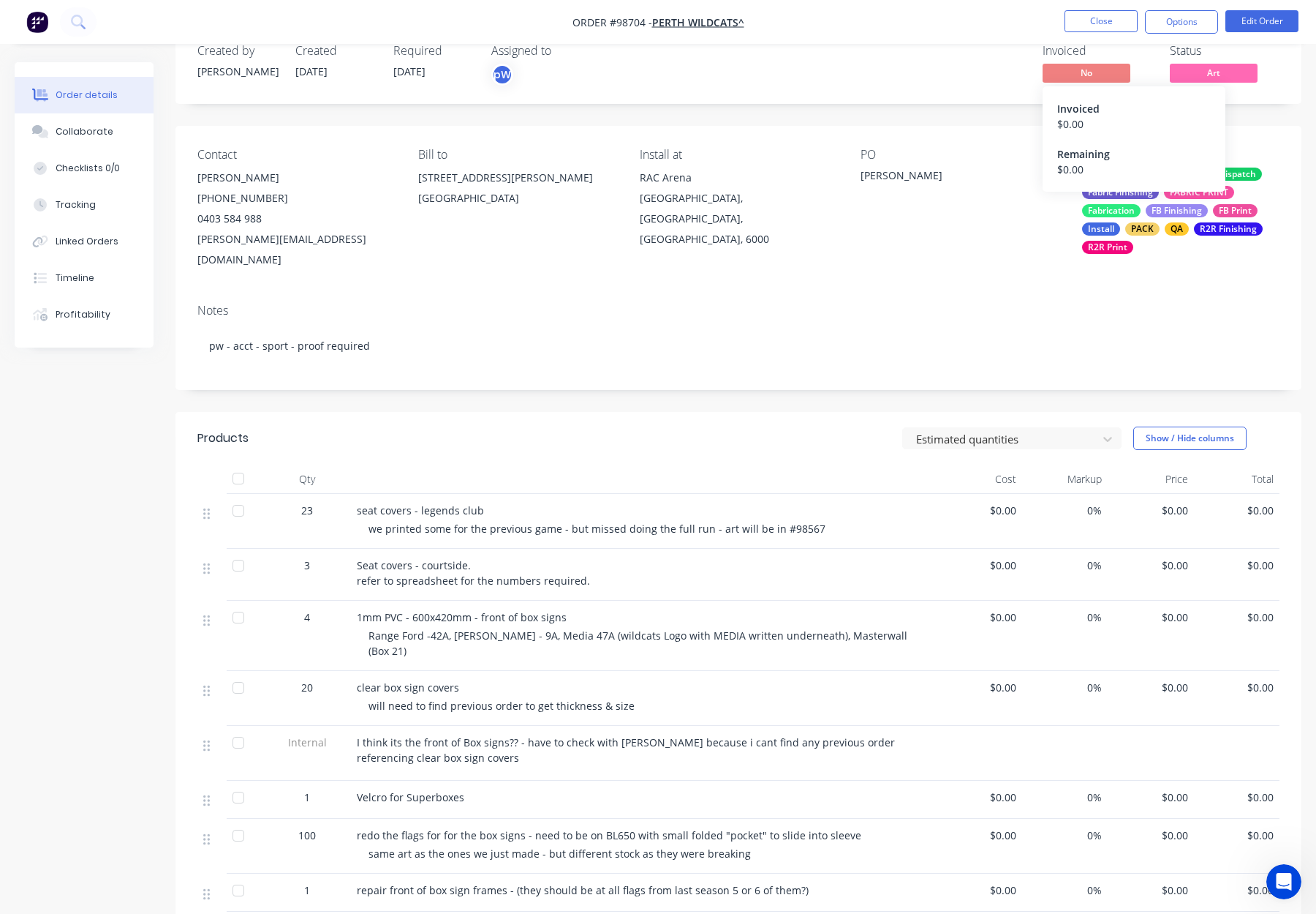
scroll to position [38, 0]
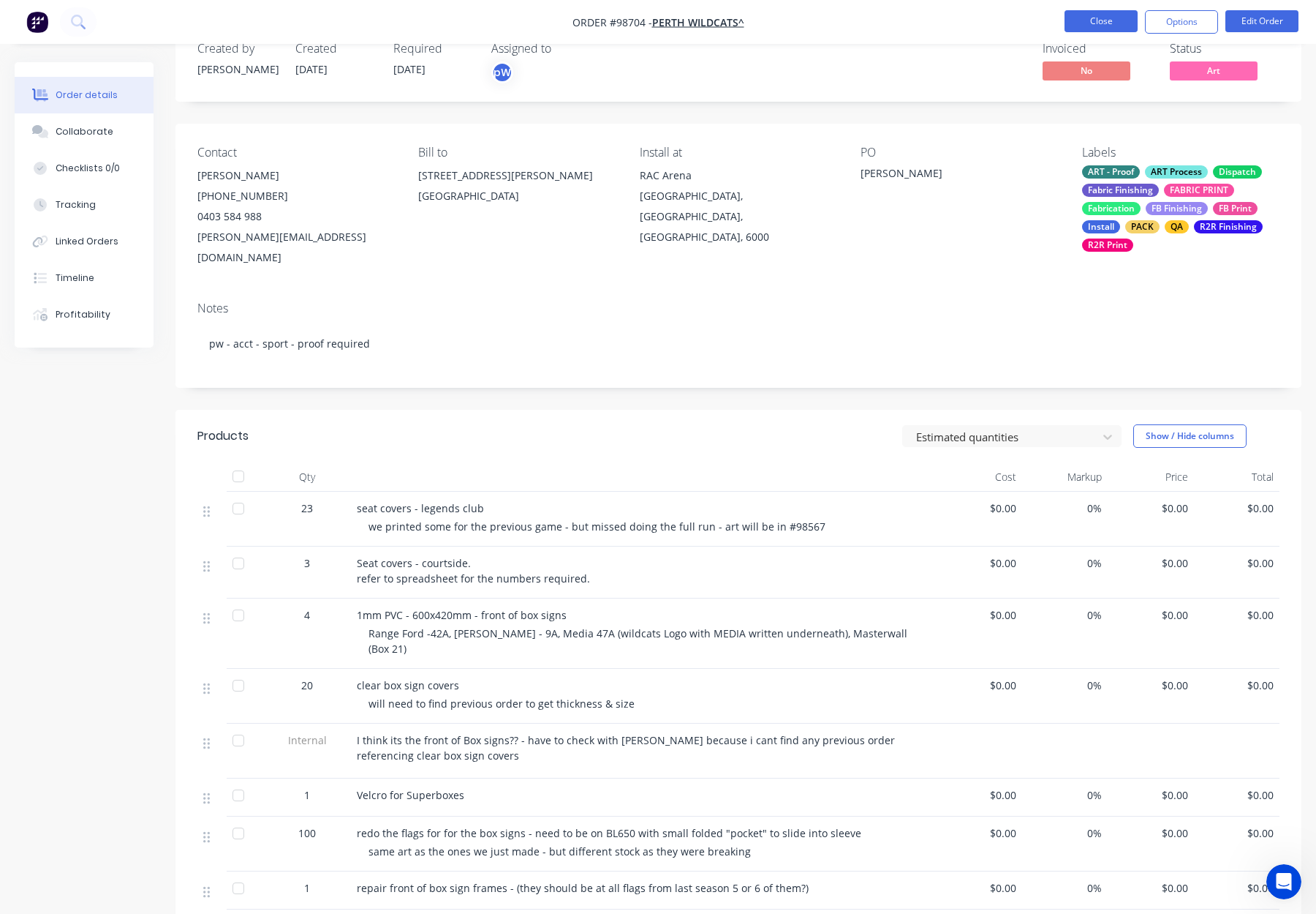
click at [1097, 15] on button "Close" at bounding box center [1100, 21] width 73 height 22
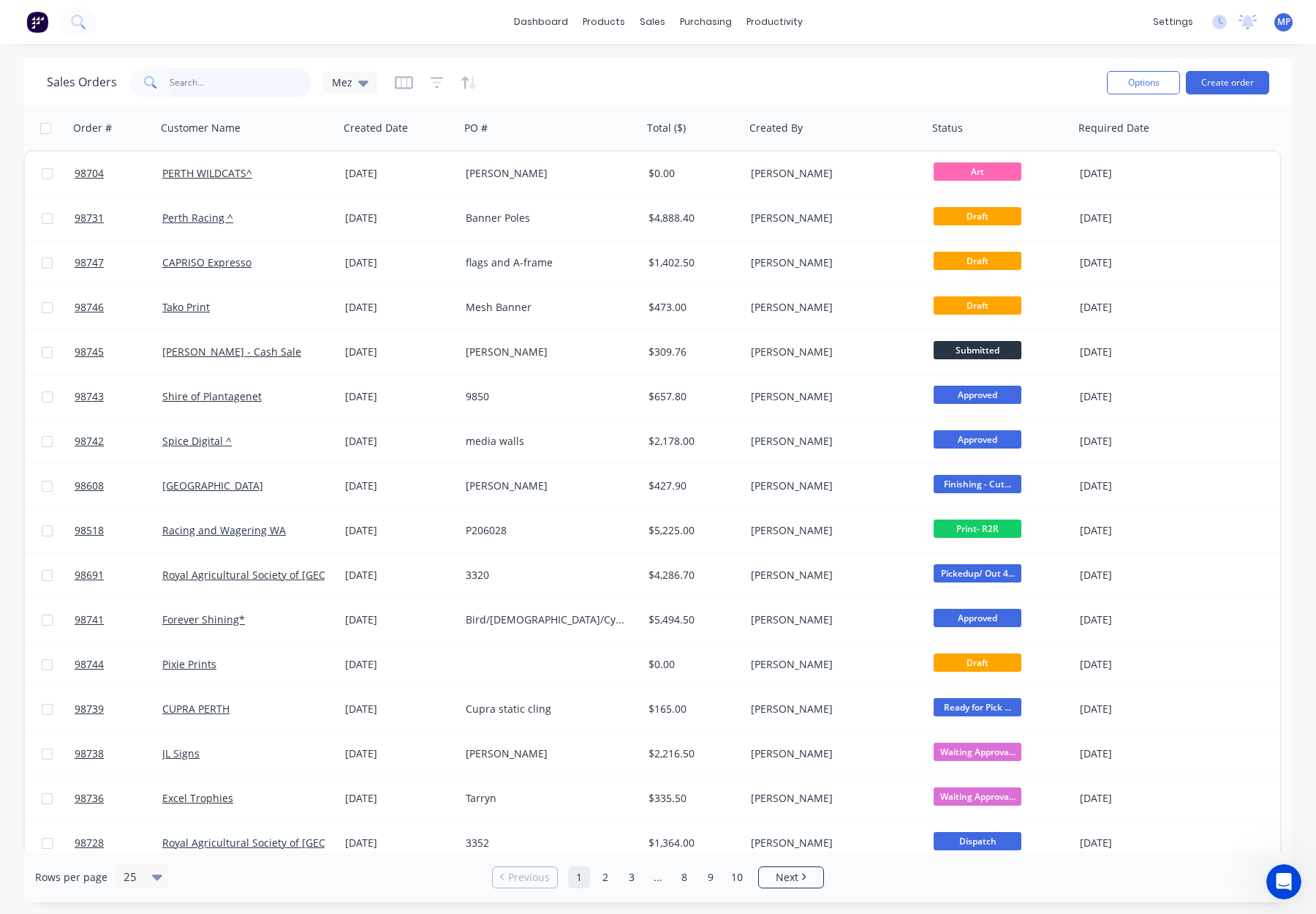
click at [210, 76] on input "text" at bounding box center [240, 82] width 142 height 30
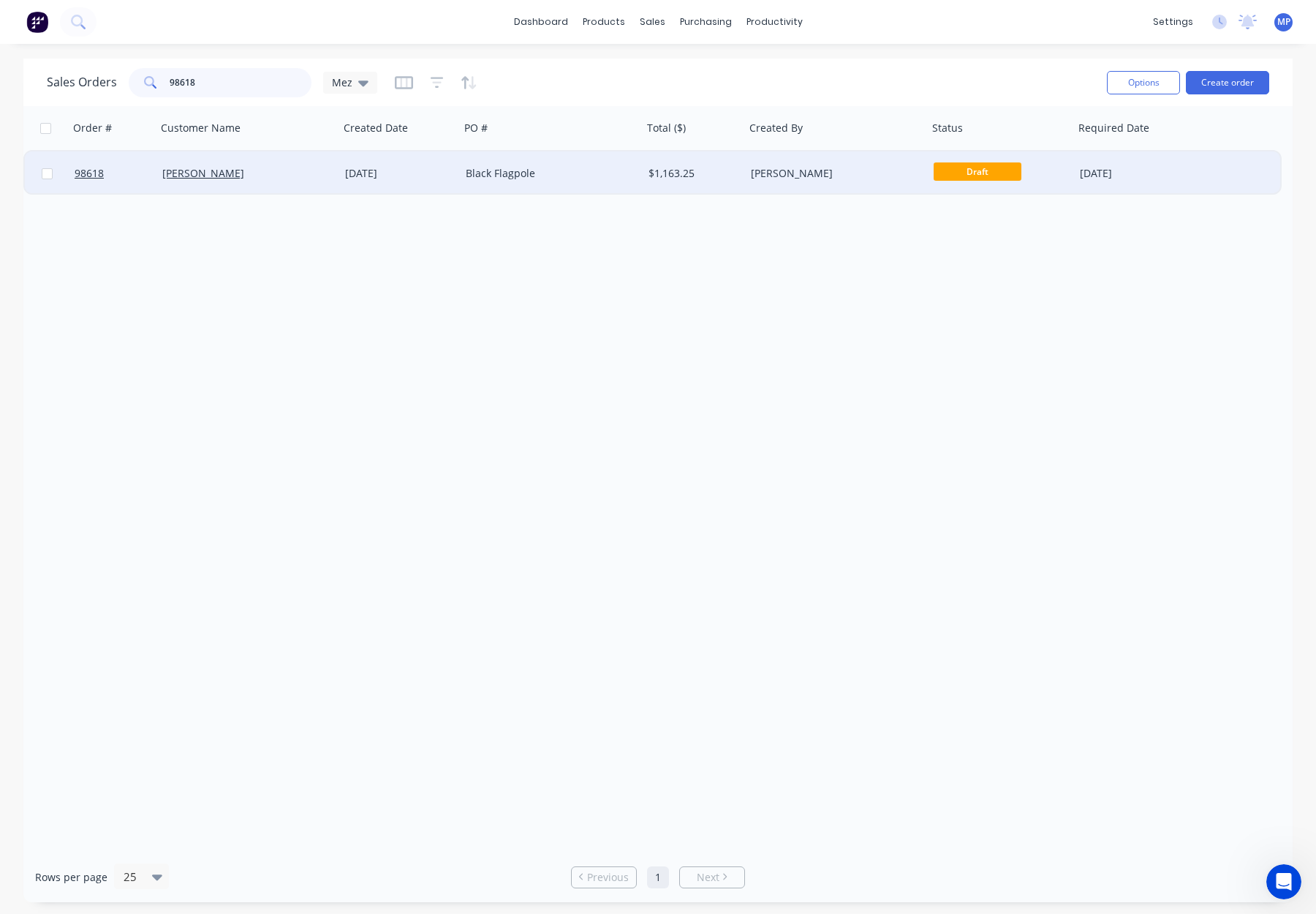
type input "98618"
click at [585, 183] on div "Black Flagpole" at bounding box center [551, 174] width 183 height 44
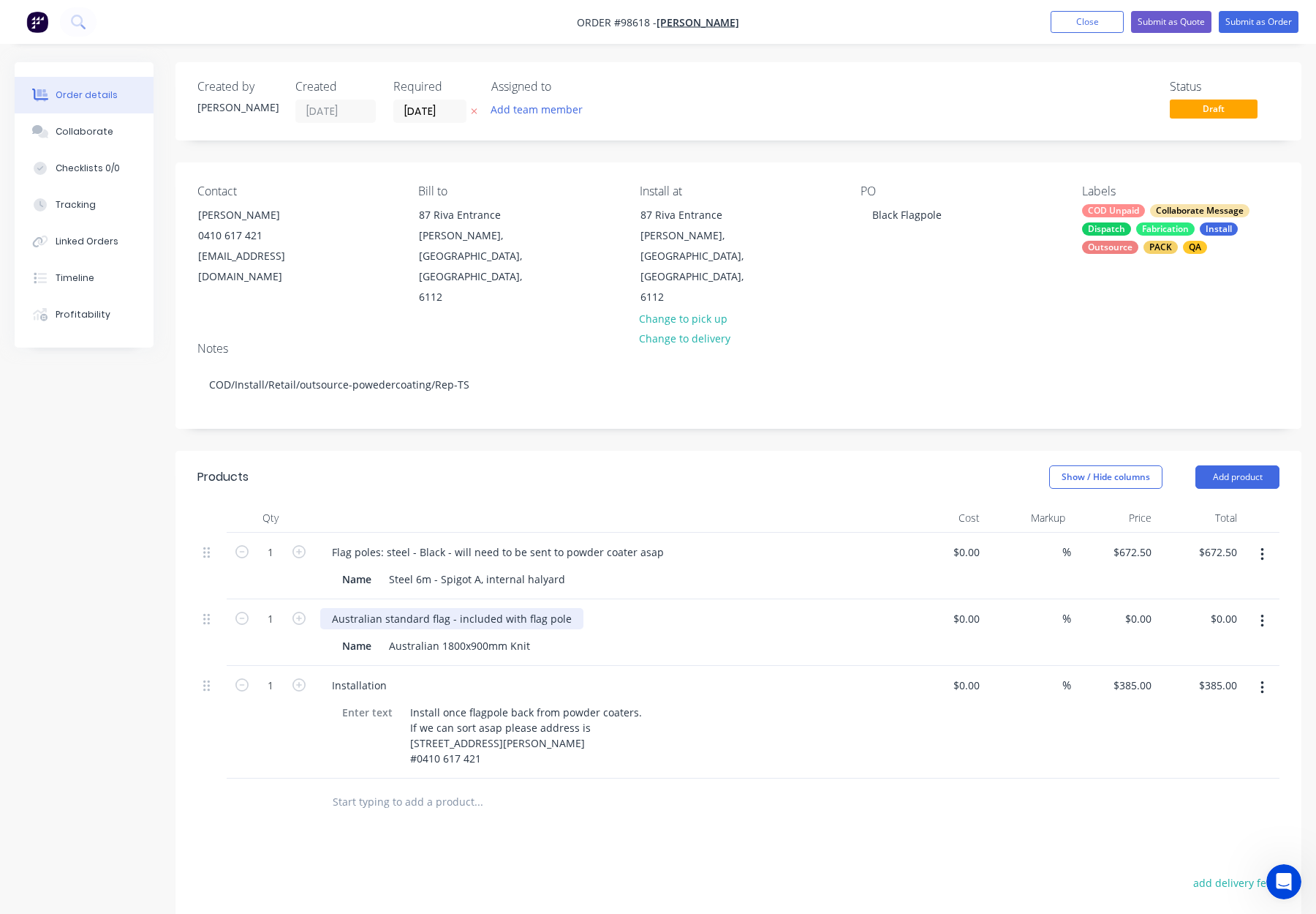
click at [528, 608] on div "Australian standard flag - included with flag pole" at bounding box center [452, 618] width 263 height 21
drag, startPoint x: 547, startPoint y: 577, endPoint x: 449, endPoint y: 578, distance: 98.0
click at [449, 608] on div "Australian standard flag - included with flag pole" at bounding box center [452, 618] width 263 height 21
click at [654, 632] on div "Name Australian 1800x900mm Knit" at bounding box center [607, 643] width 573 height 24
click at [580, 461] on header "Products Show / Hide columns Add product" at bounding box center [738, 476] width 1126 height 52
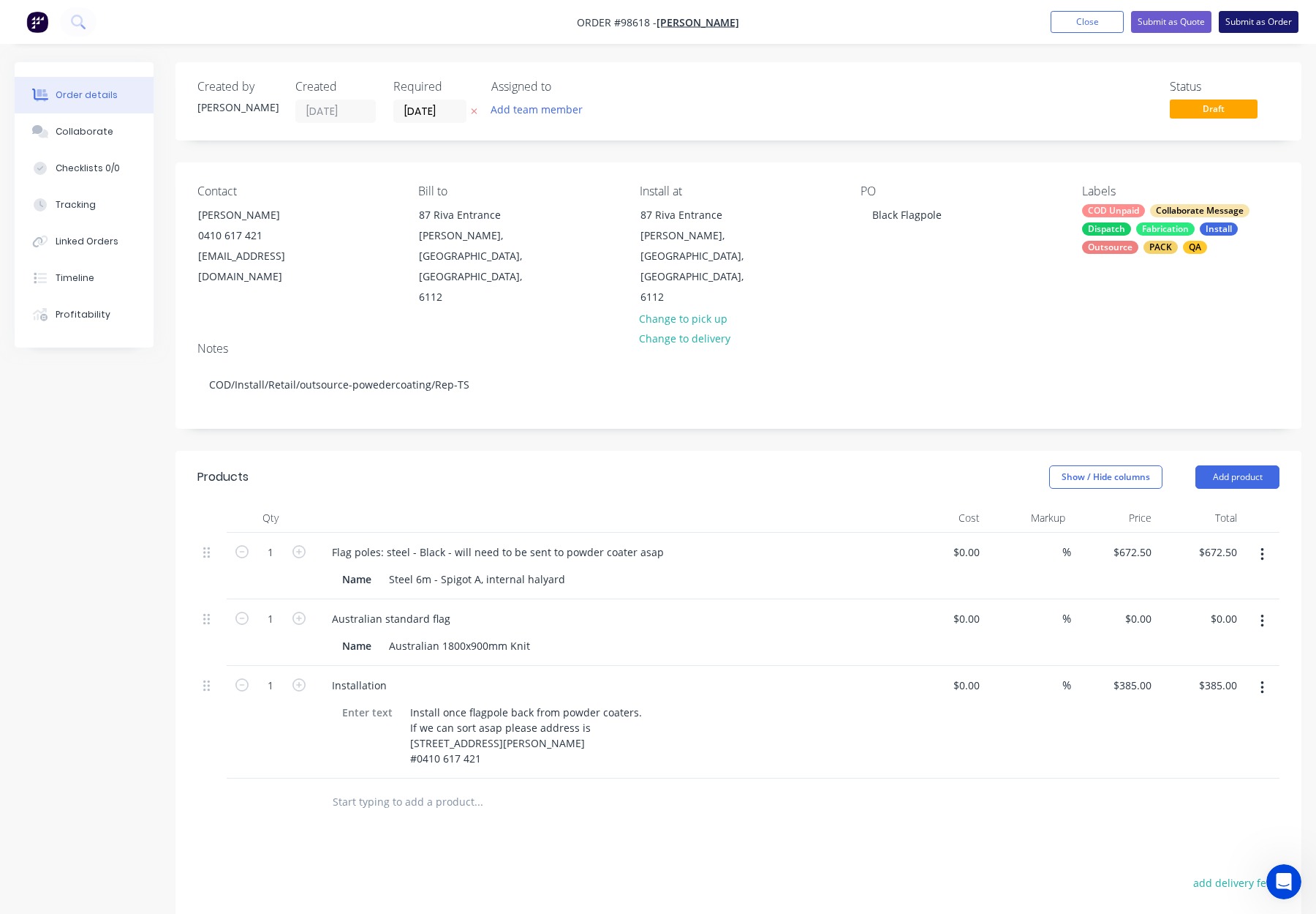
click at [1257, 30] on button "Submit as Order" at bounding box center [1259, 21] width 80 height 22
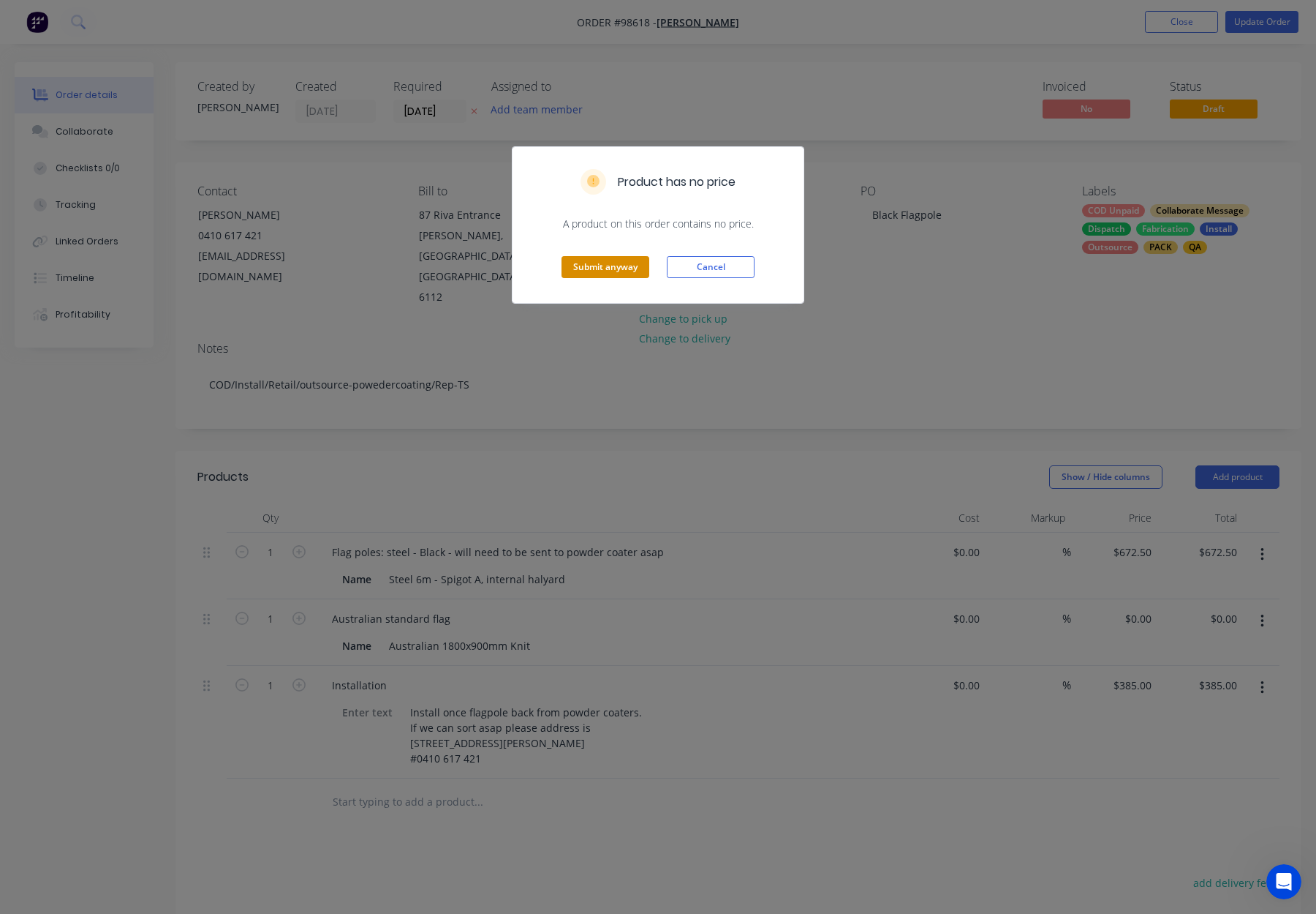
click at [607, 271] on button "Submit anyway" at bounding box center [606, 266] width 88 height 22
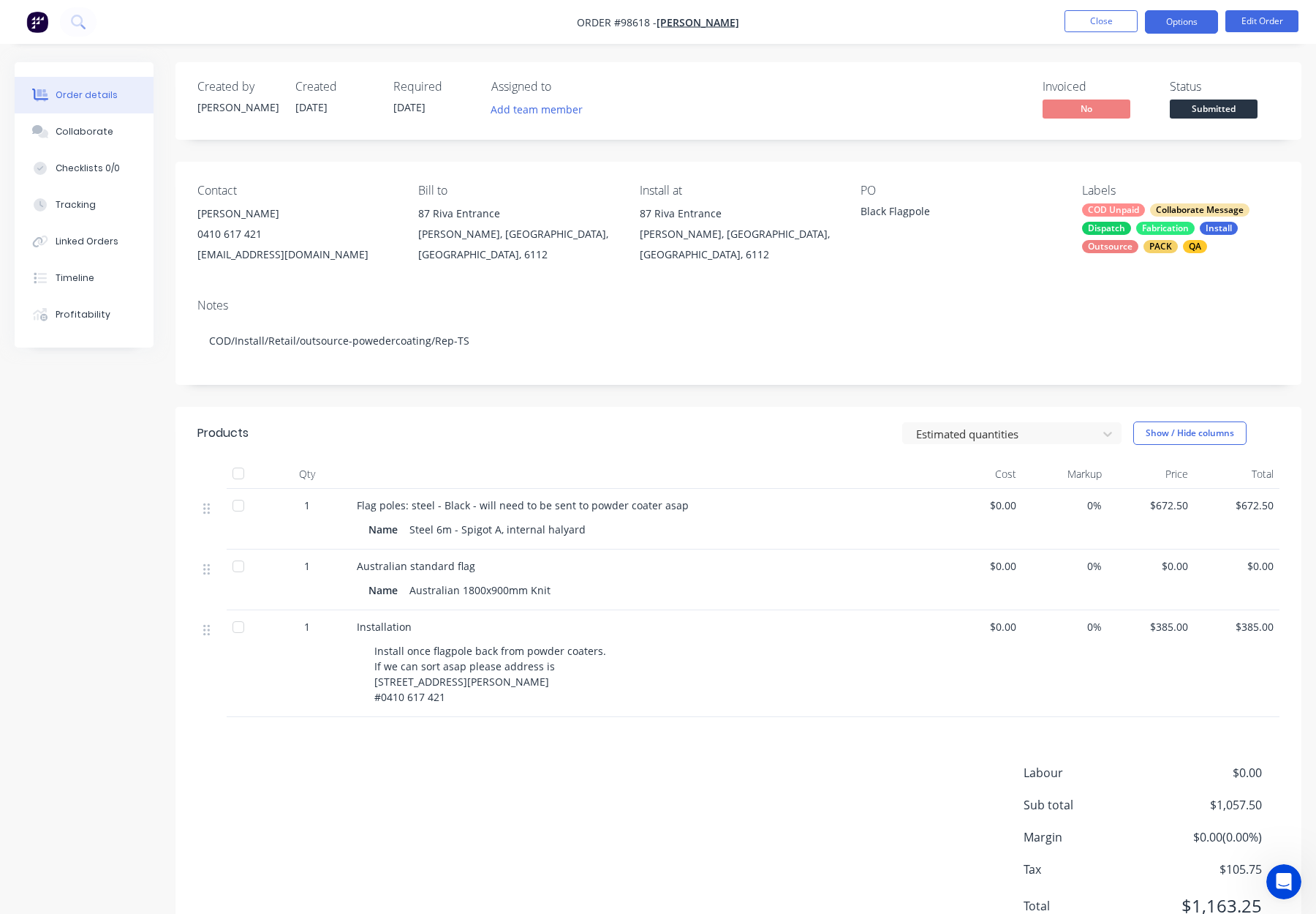
click at [1180, 19] on button "Options" at bounding box center [1182, 22] width 73 height 24
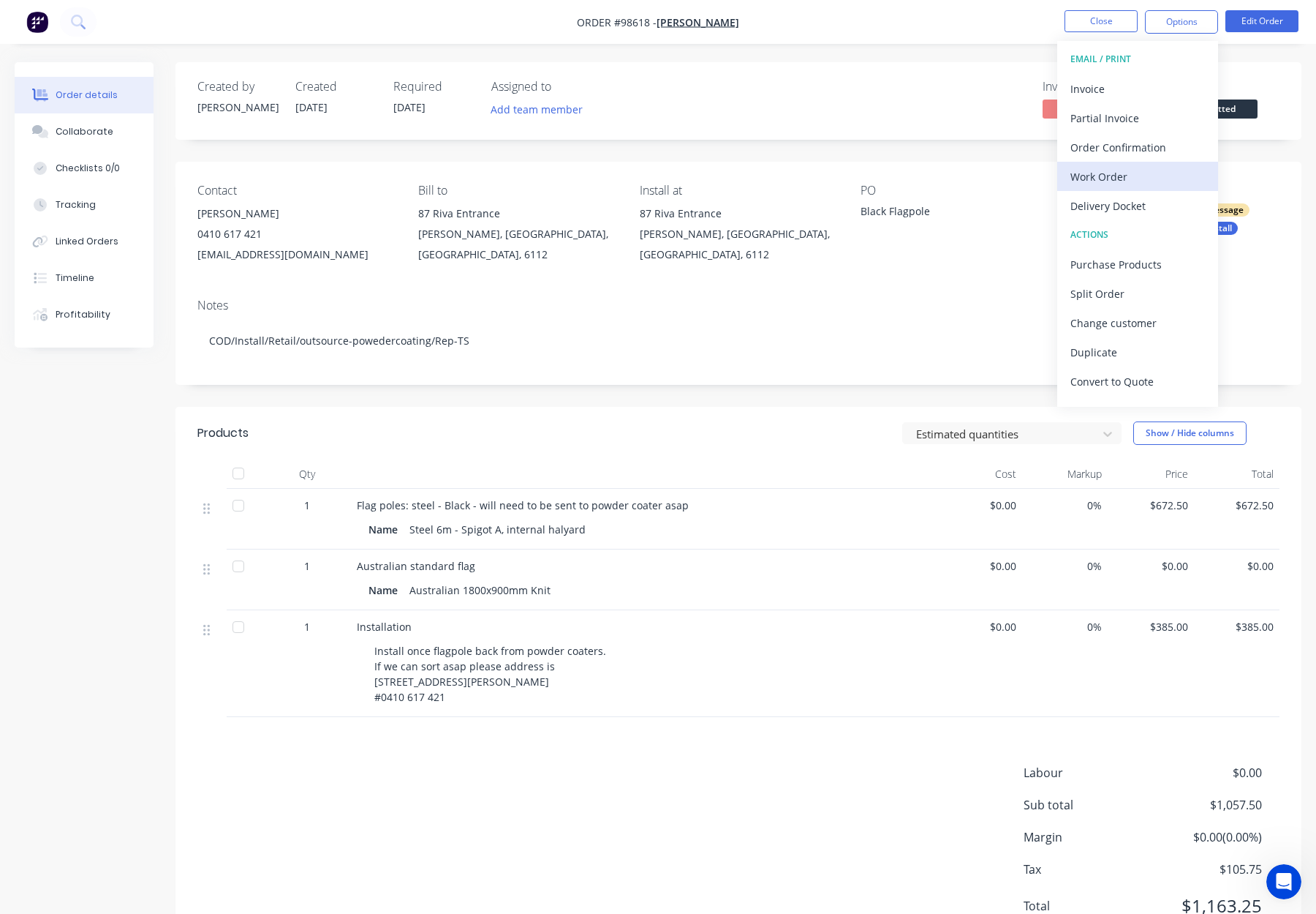
click at [1154, 179] on div "Work Order" at bounding box center [1137, 177] width 134 height 21
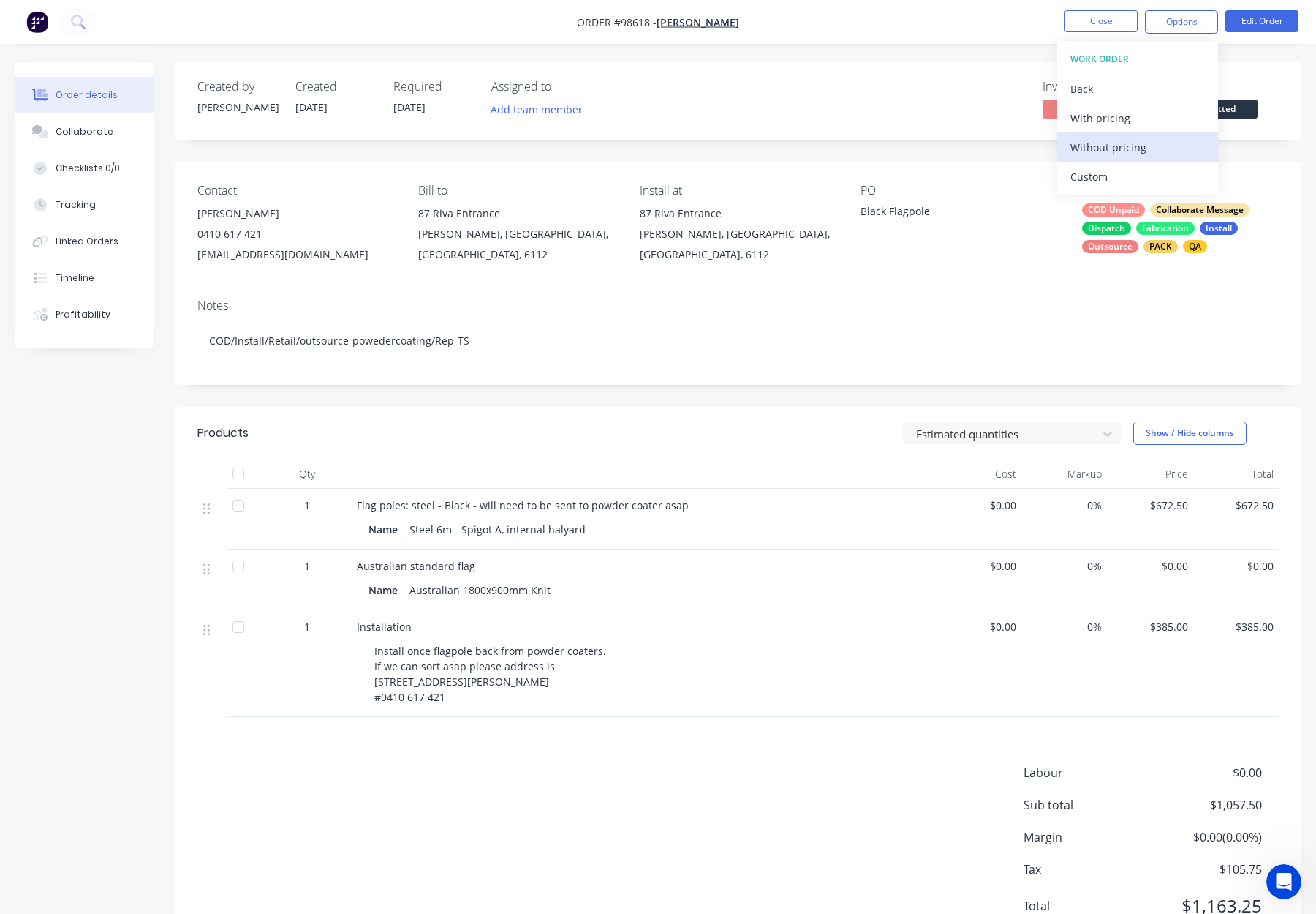
click at [1145, 149] on div "Without pricing" at bounding box center [1137, 147] width 134 height 21
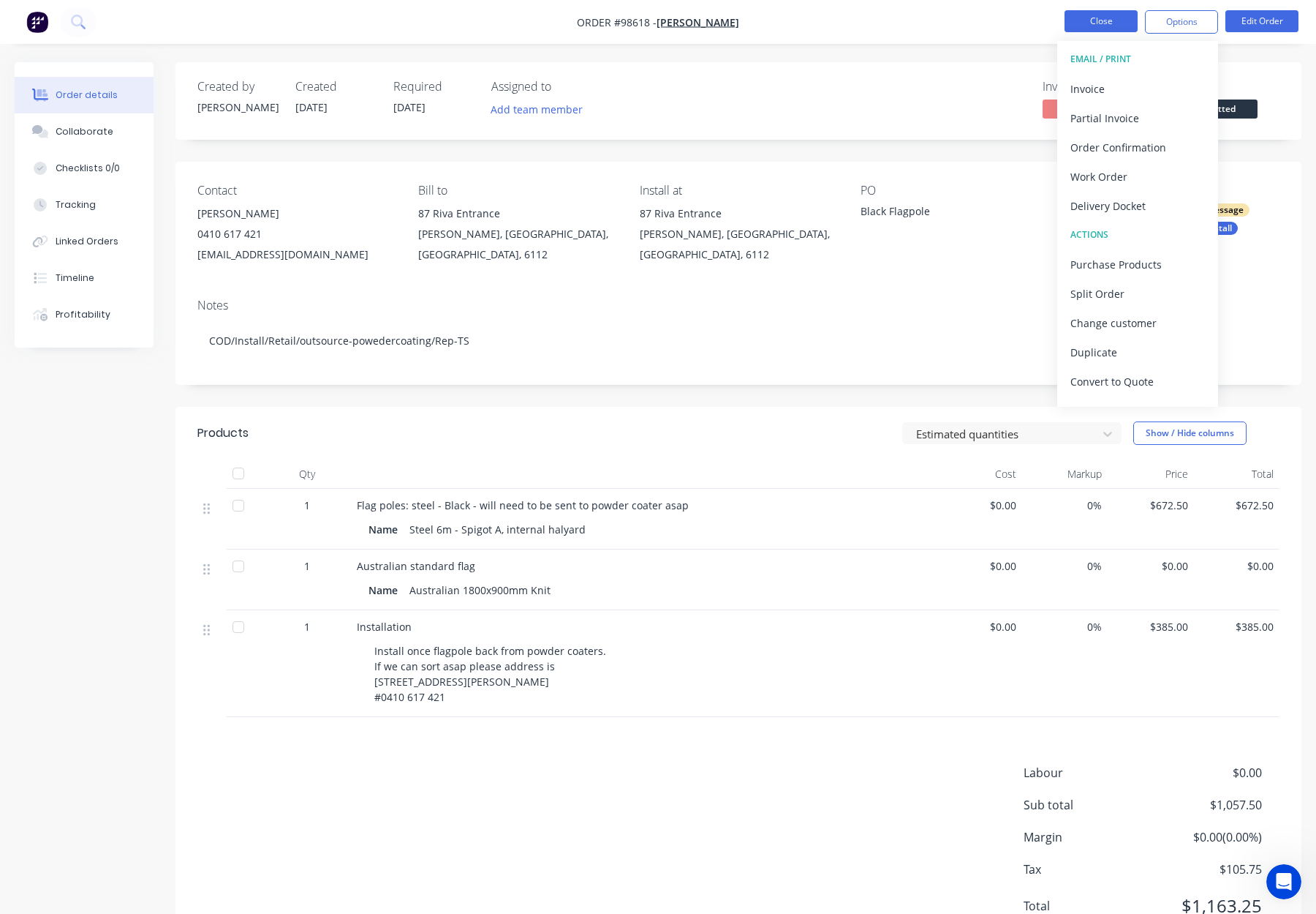
click at [1073, 17] on button "Close" at bounding box center [1100, 21] width 73 height 22
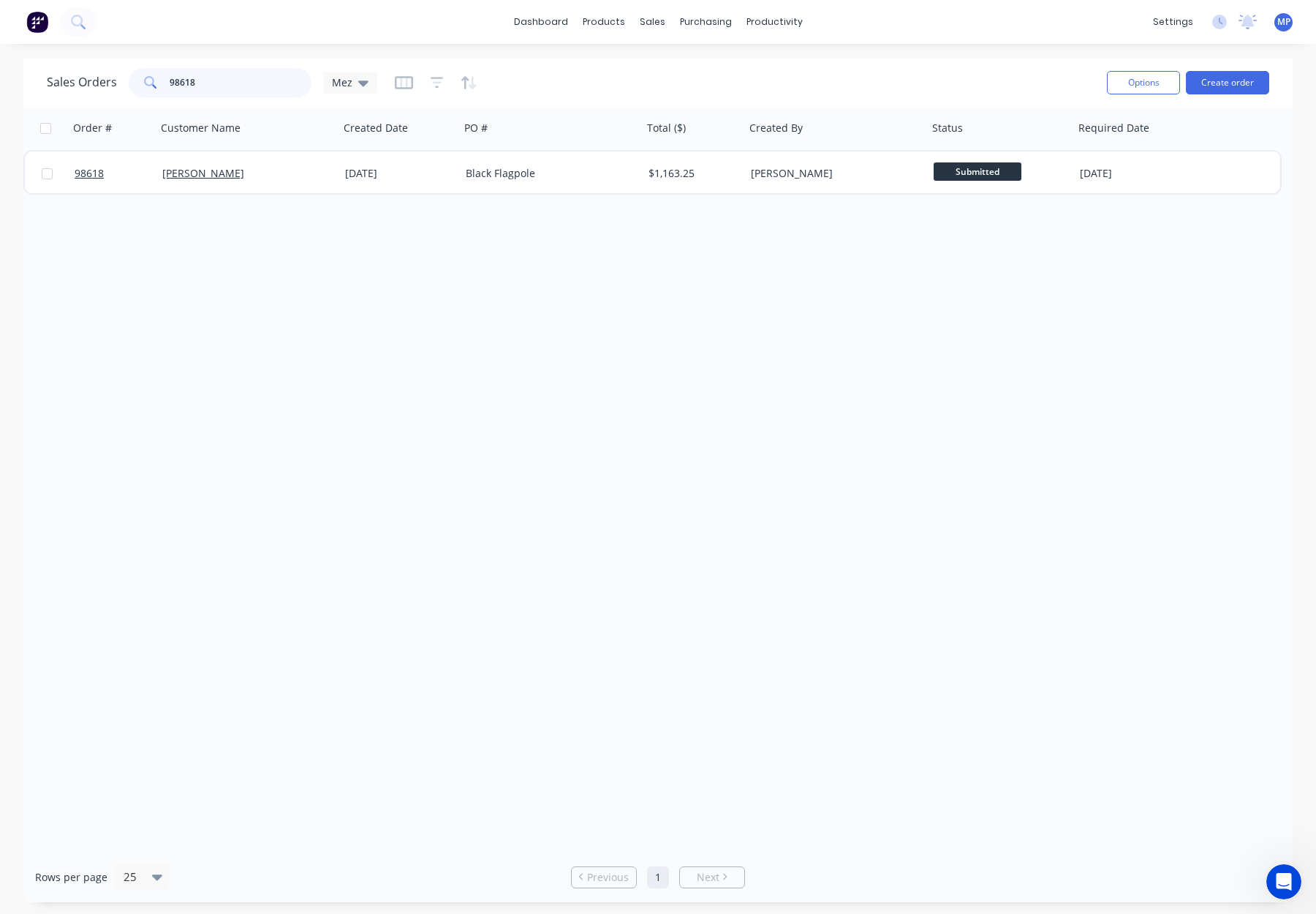
drag, startPoint x: 226, startPoint y: 76, endPoint x: 159, endPoint y: 80, distance: 67.1
click at [159, 80] on div "98618" at bounding box center [220, 82] width 183 height 30
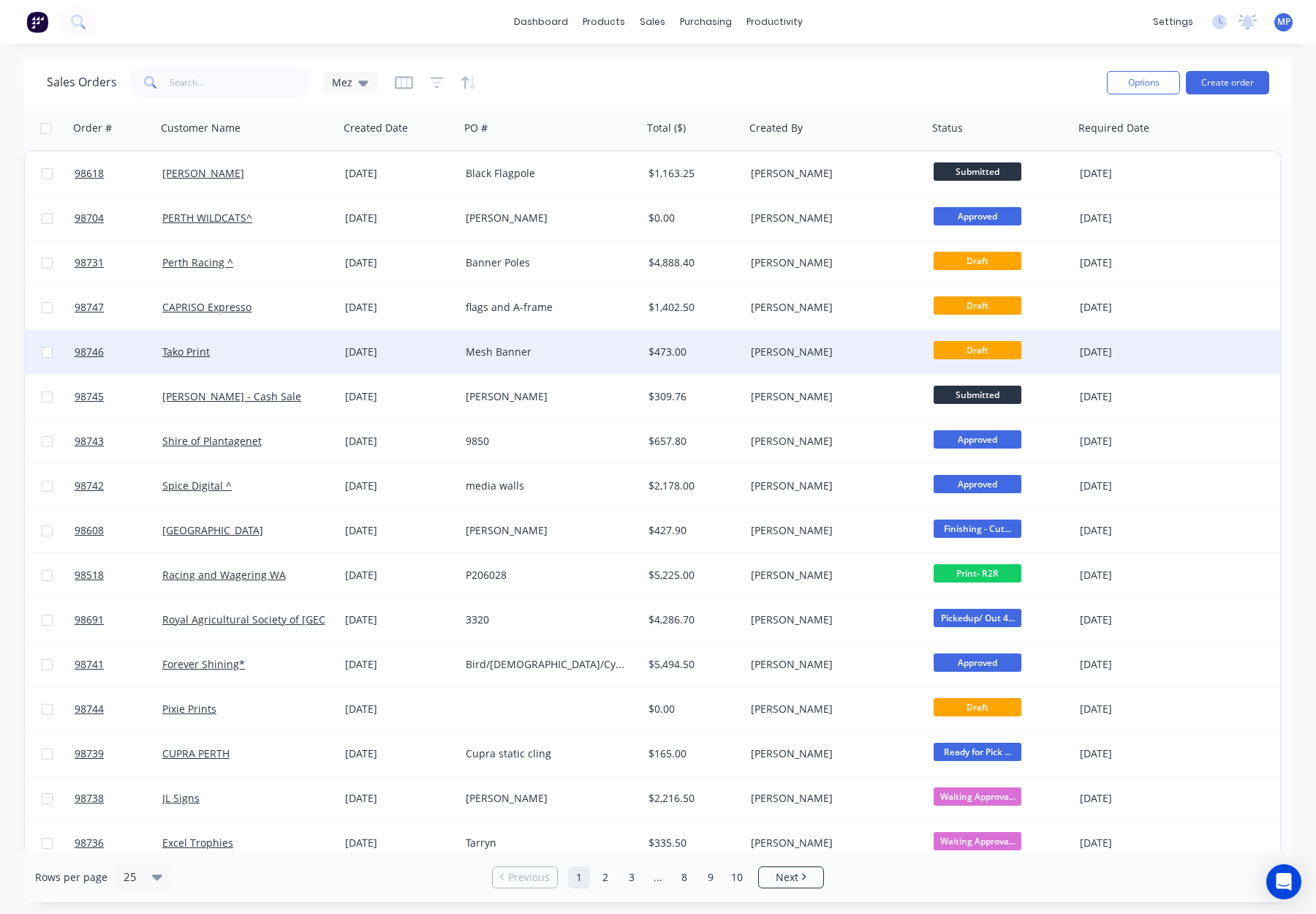
click at [820, 356] on div "[PERSON_NAME]" at bounding box center [832, 351] width 162 height 14
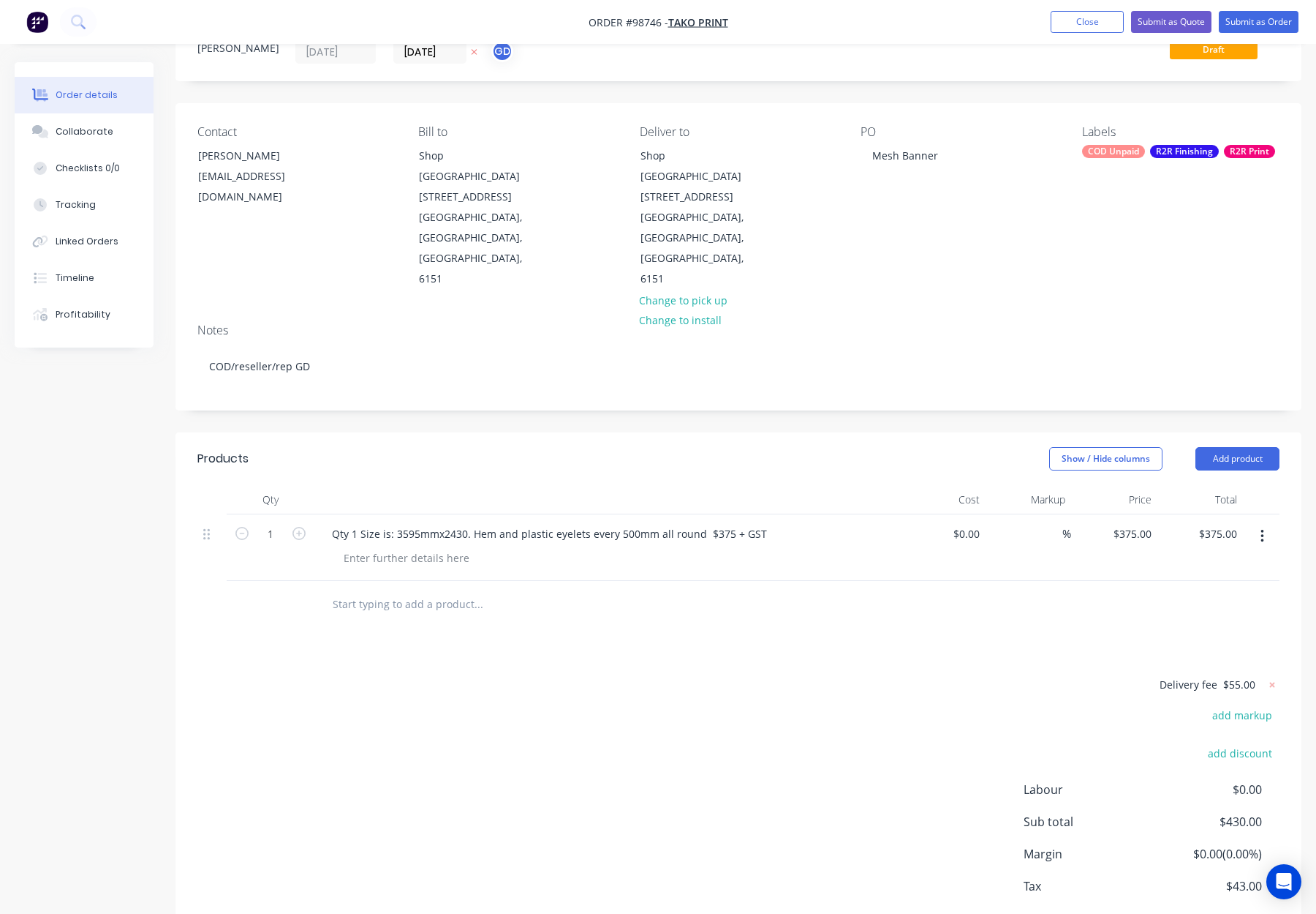
scroll to position [61, 0]
drag, startPoint x: 438, startPoint y: 534, endPoint x: 468, endPoint y: 542, distance: 31.0
click at [438, 588] on input "text" at bounding box center [478, 602] width 293 height 30
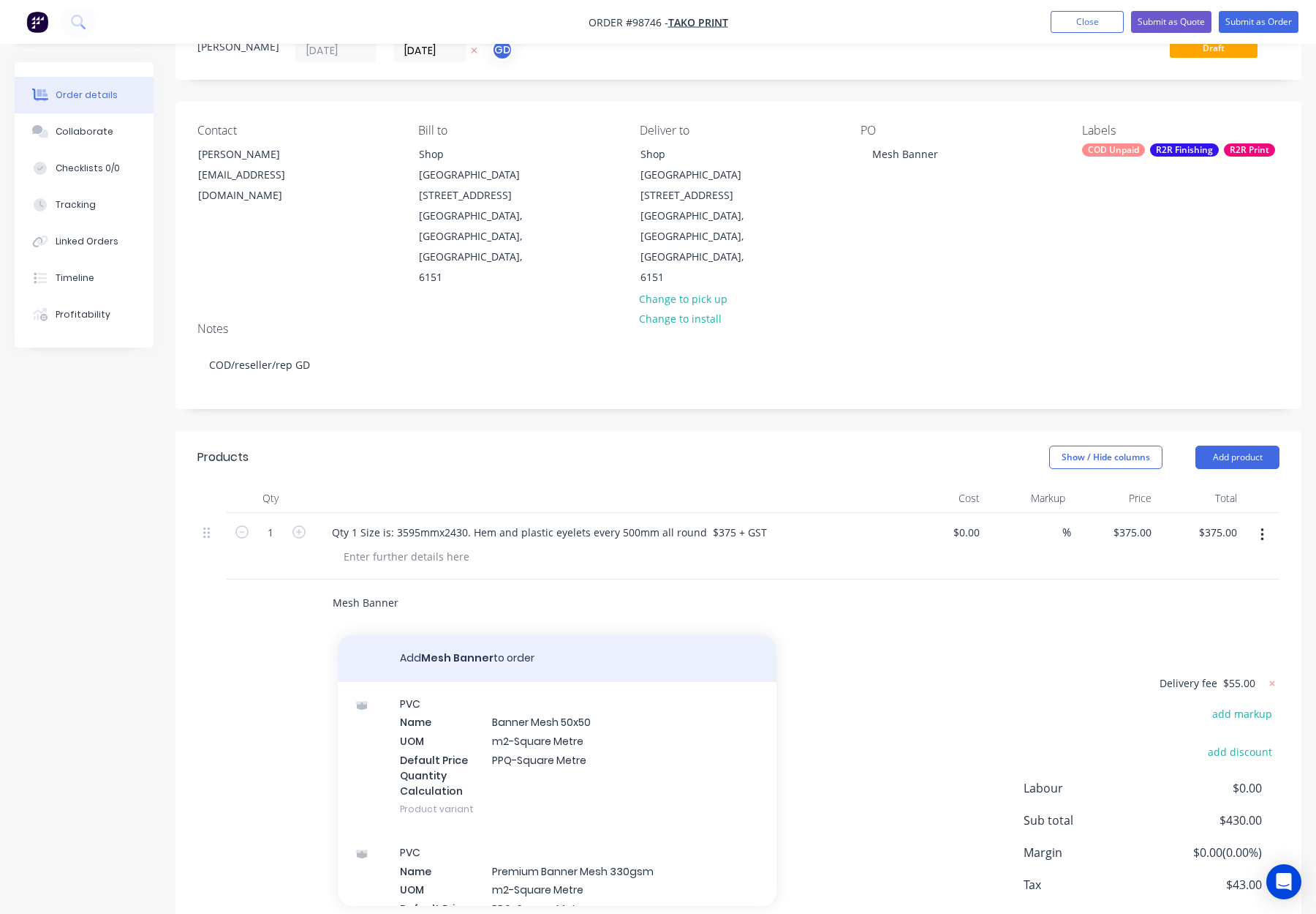
type input "Mesh Banner"
click at [524, 634] on button "Add Mesh Banner to order" at bounding box center [557, 657] width 439 height 47
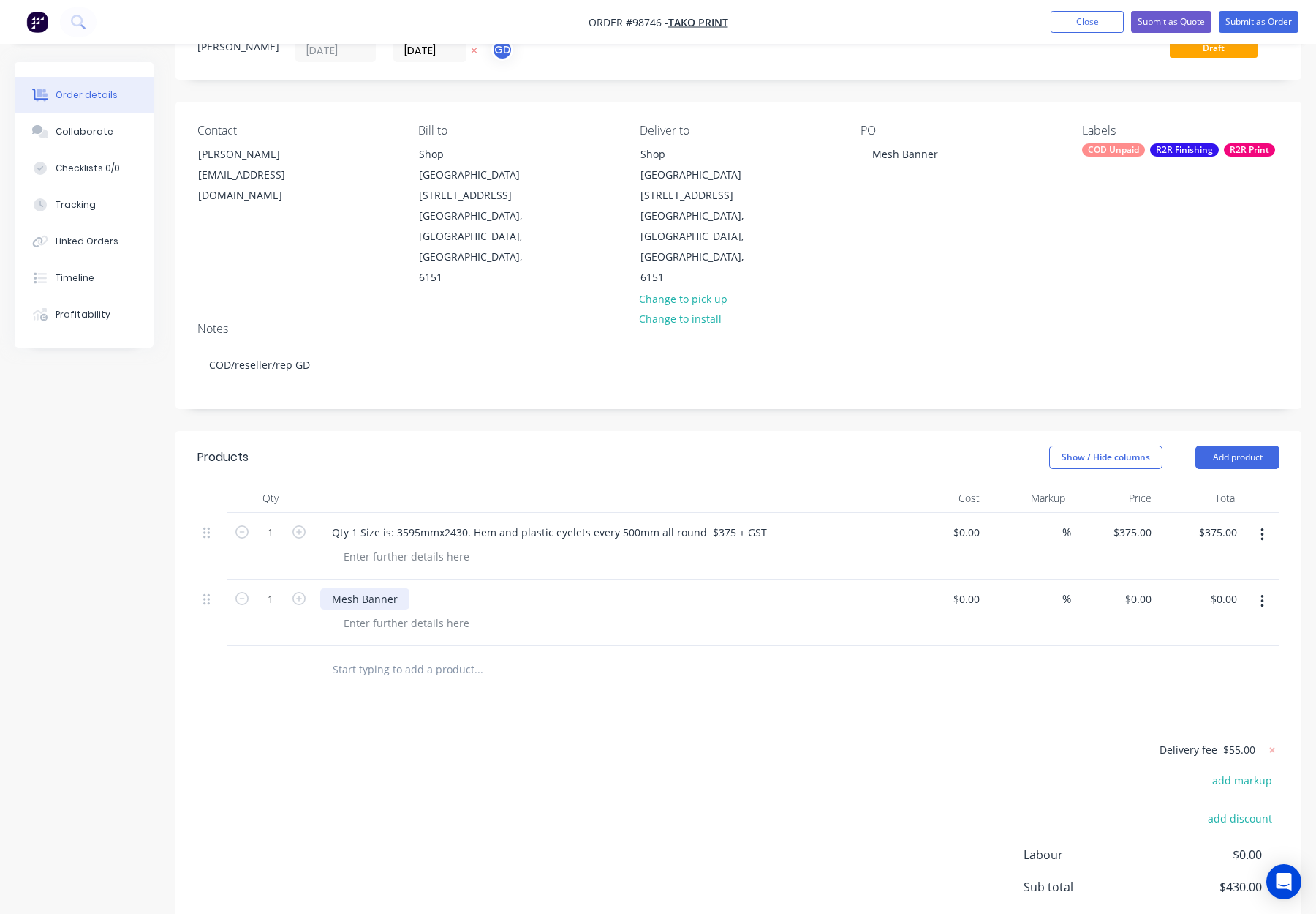
click at [400, 588] on div "Mesh Banner" at bounding box center [365, 598] width 90 height 21
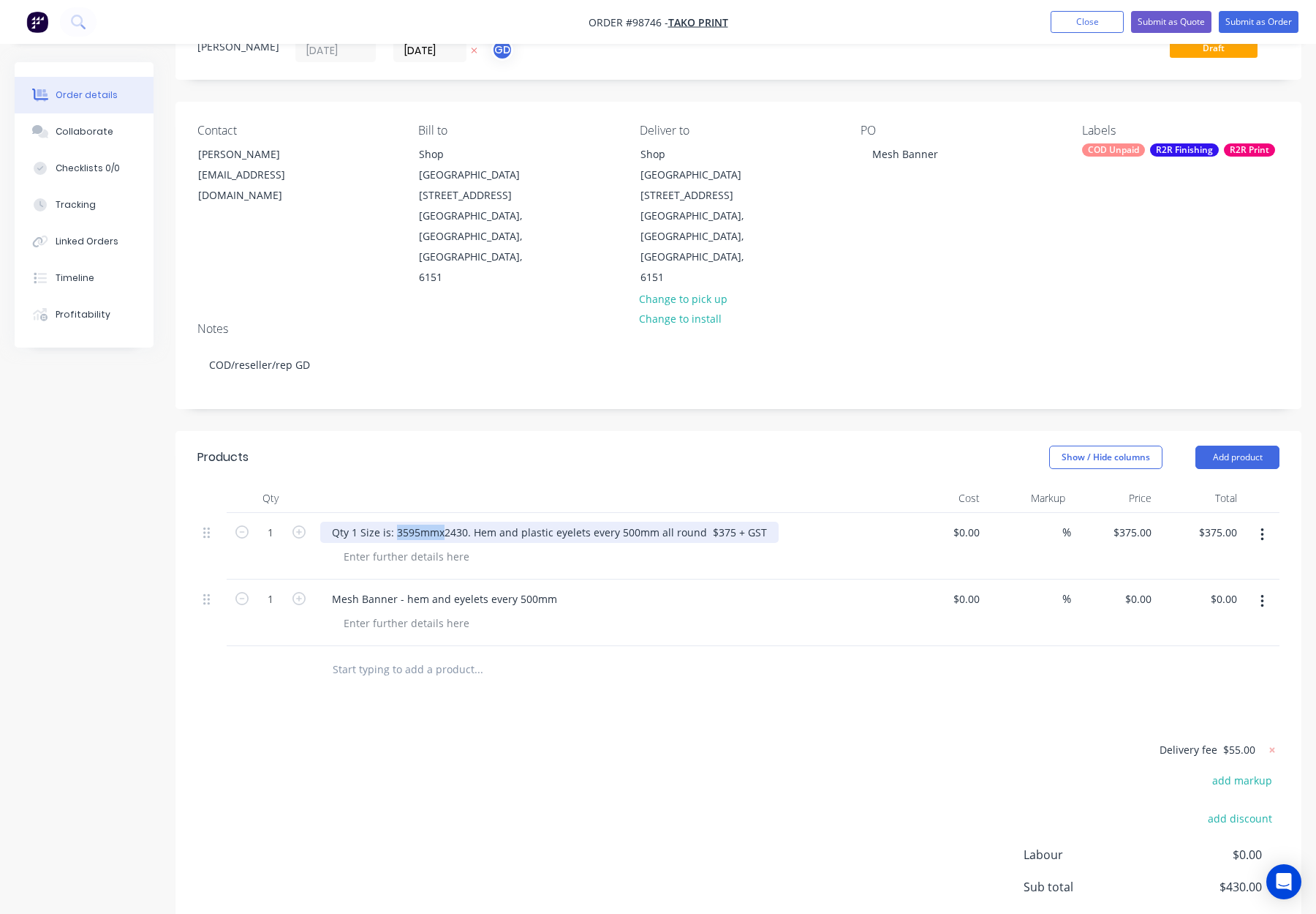
drag, startPoint x: 397, startPoint y: 467, endPoint x: 466, endPoint y: 471, distance: 69.1
click at [467, 522] on div "Qty 1 Size is: 3595mmx2430. Hem and plastic eyelets every 500mm all round $375 …" at bounding box center [549, 532] width 459 height 21
drag, startPoint x: 463, startPoint y: 471, endPoint x: 397, endPoint y: 471, distance: 66.0
click at [396, 522] on div "Qty 1 Size is: 3595mmx2430. Hem and plastic eyelets every 500mm all round $375 …" at bounding box center [549, 532] width 459 height 21
copy div "3595mmx2430"
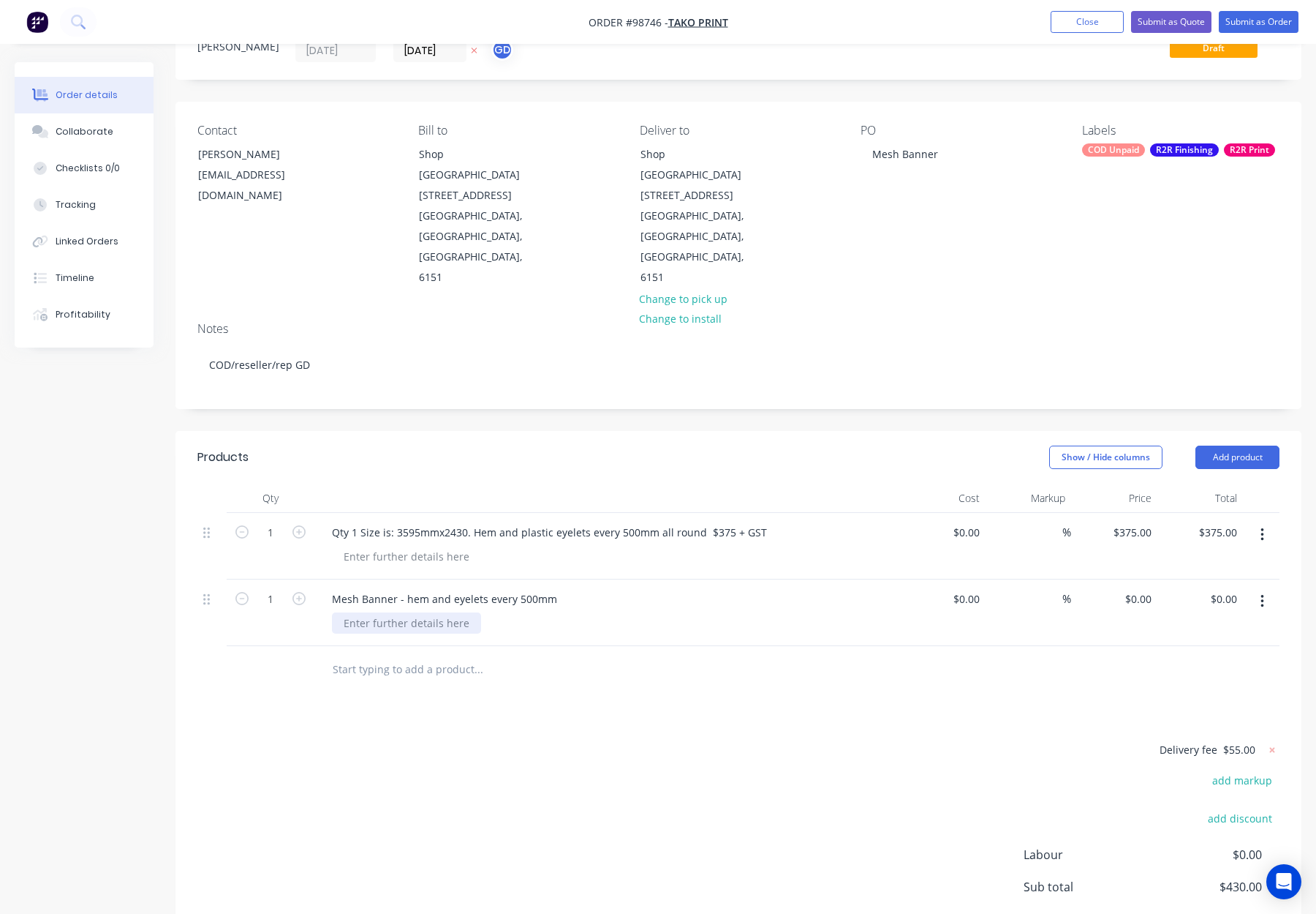
drag, startPoint x: 372, startPoint y: 567, endPoint x: 357, endPoint y: 563, distance: 15.5
click at [372, 613] on div at bounding box center [406, 623] width 149 height 21
click at [356, 613] on div at bounding box center [406, 623] width 149 height 21
paste div
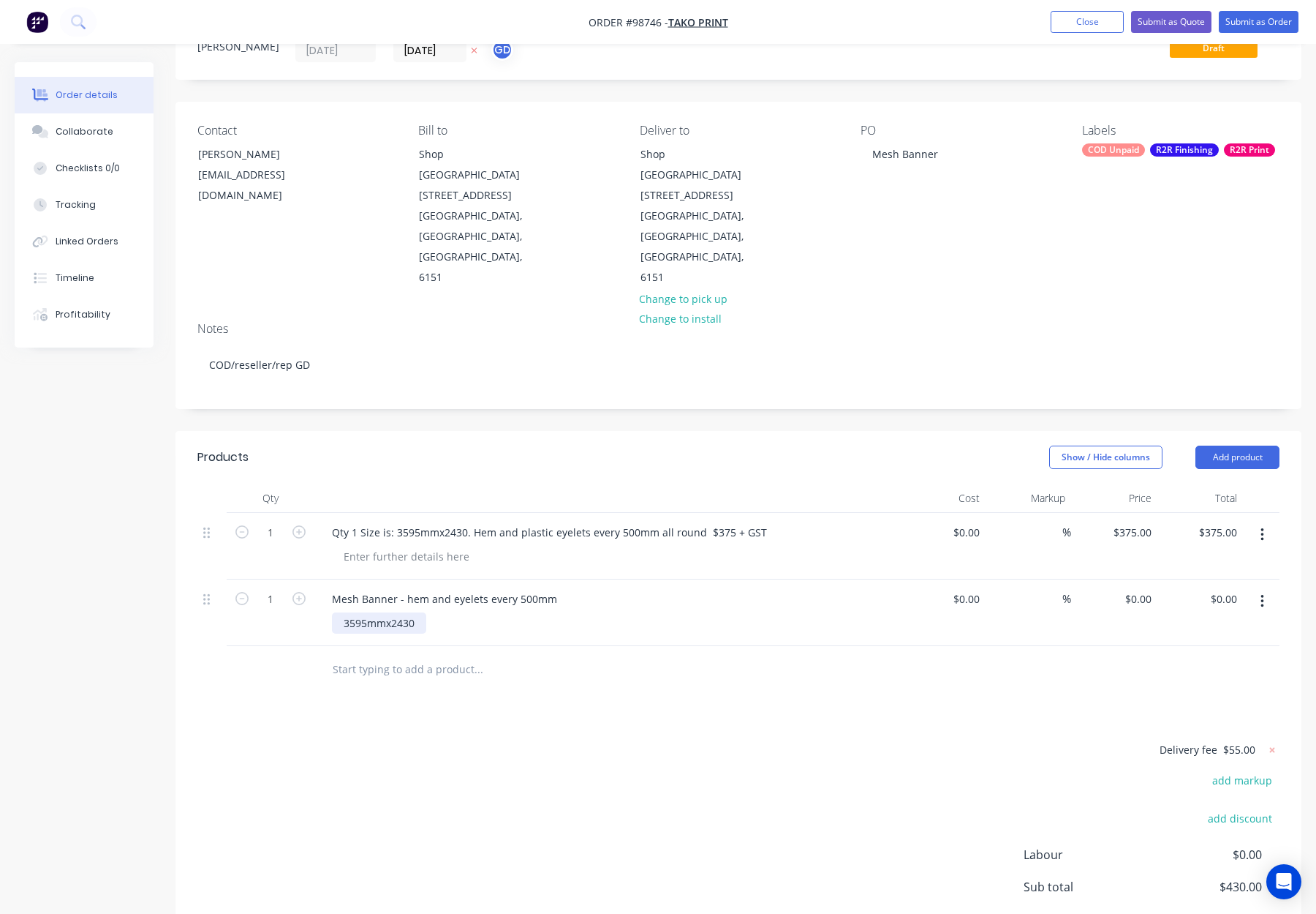
click at [389, 613] on div "3595mmx2430" at bounding box center [379, 623] width 94 height 21
click at [387, 613] on div "3595mmx 2430" at bounding box center [380, 623] width 97 height 21
drag, startPoint x: 421, startPoint y: 561, endPoint x: 442, endPoint y: 570, distance: 22.8
click at [422, 613] on div "3595mm x 2430" at bounding box center [381, 623] width 100 height 21
click at [596, 649] on div "Products Show / Hide columns Add product Qty Cost Markup Price Total 1 Qty 1 Si…" at bounding box center [738, 735] width 1126 height 607
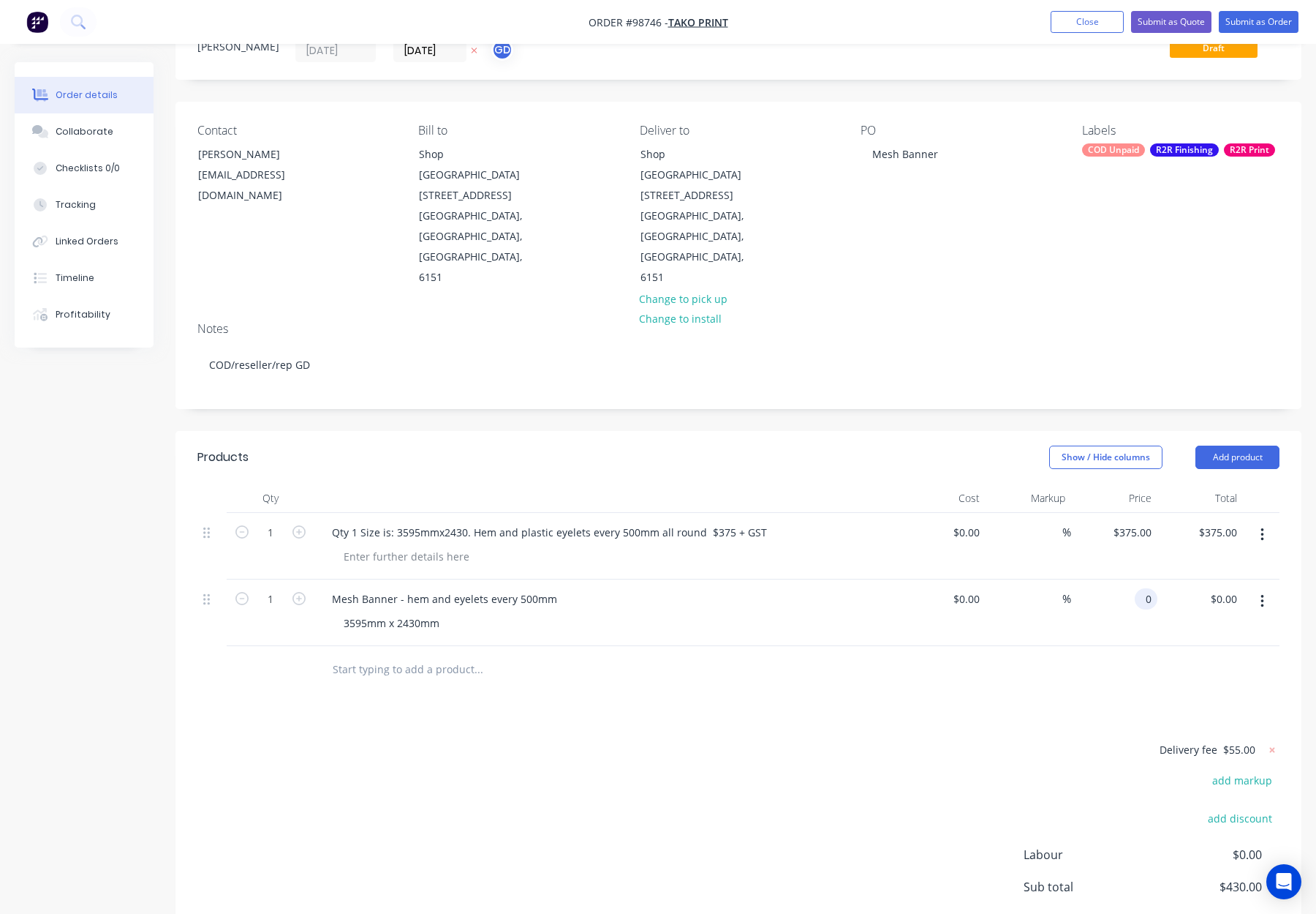
click at [1144, 588] on input "0" at bounding box center [1149, 598] width 17 height 21
type input "$375.00"
click at [1081, 646] on div "Products Show / Hide columns Add product Qty Cost Markup Price Total 1 Qty 1 Si…" at bounding box center [738, 735] width 1126 height 607
click at [1261, 529] on icon "button" at bounding box center [1262, 535] width 3 height 13
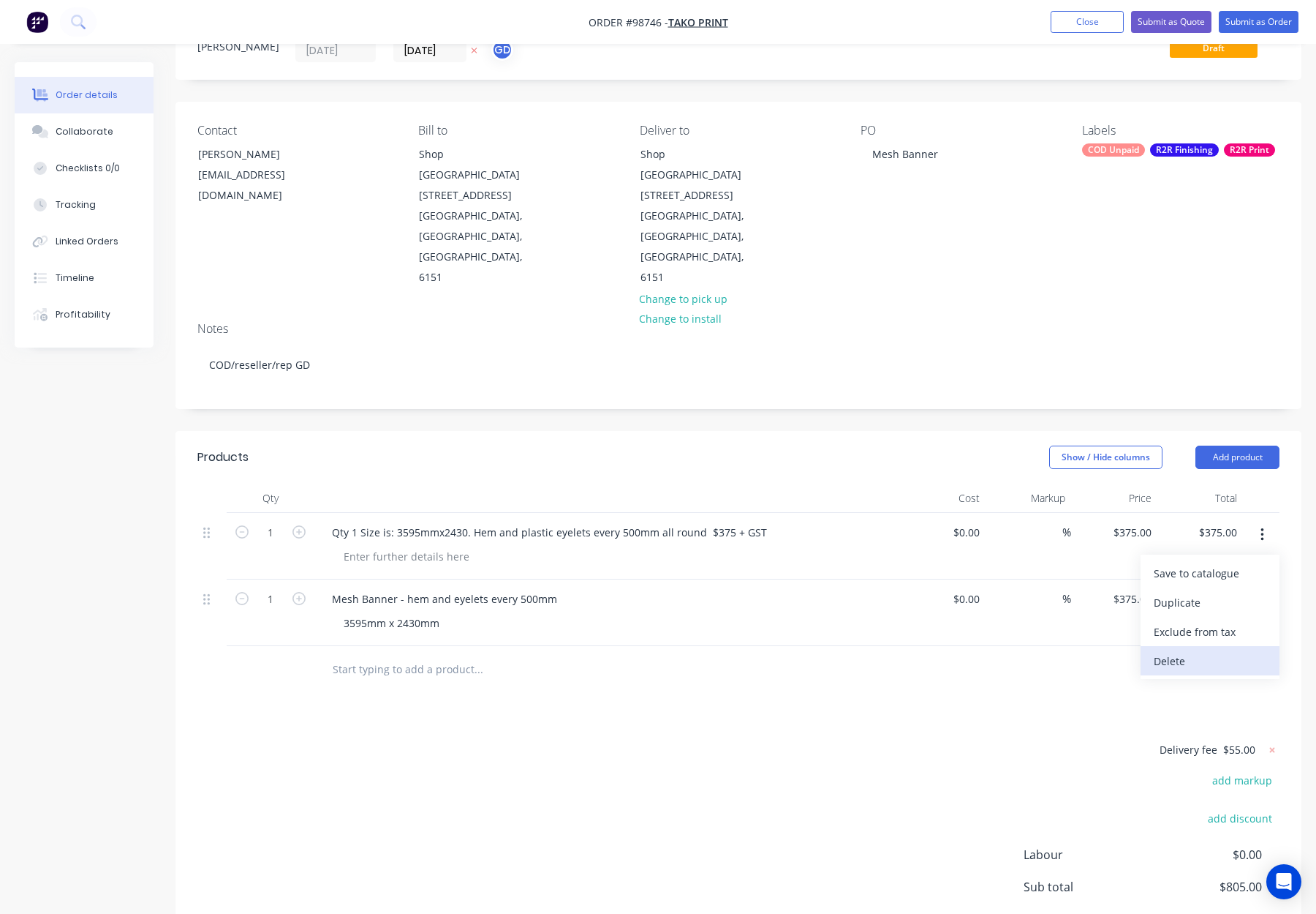
click at [1231, 651] on div "Delete" at bounding box center [1210, 661] width 113 height 21
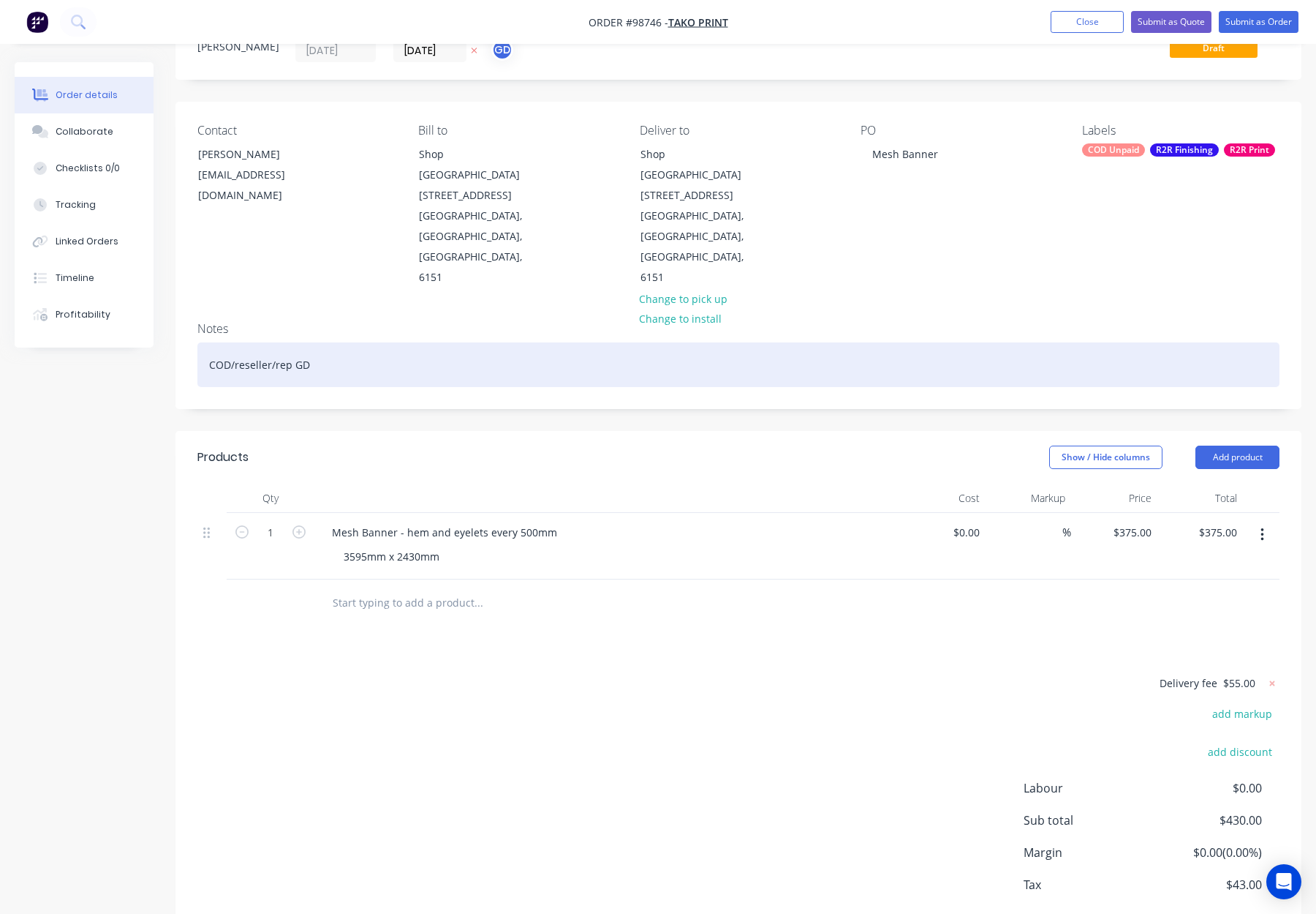
click at [413, 343] on div "COD/reseller/rep GD" at bounding box center [738, 364] width 1082 height 45
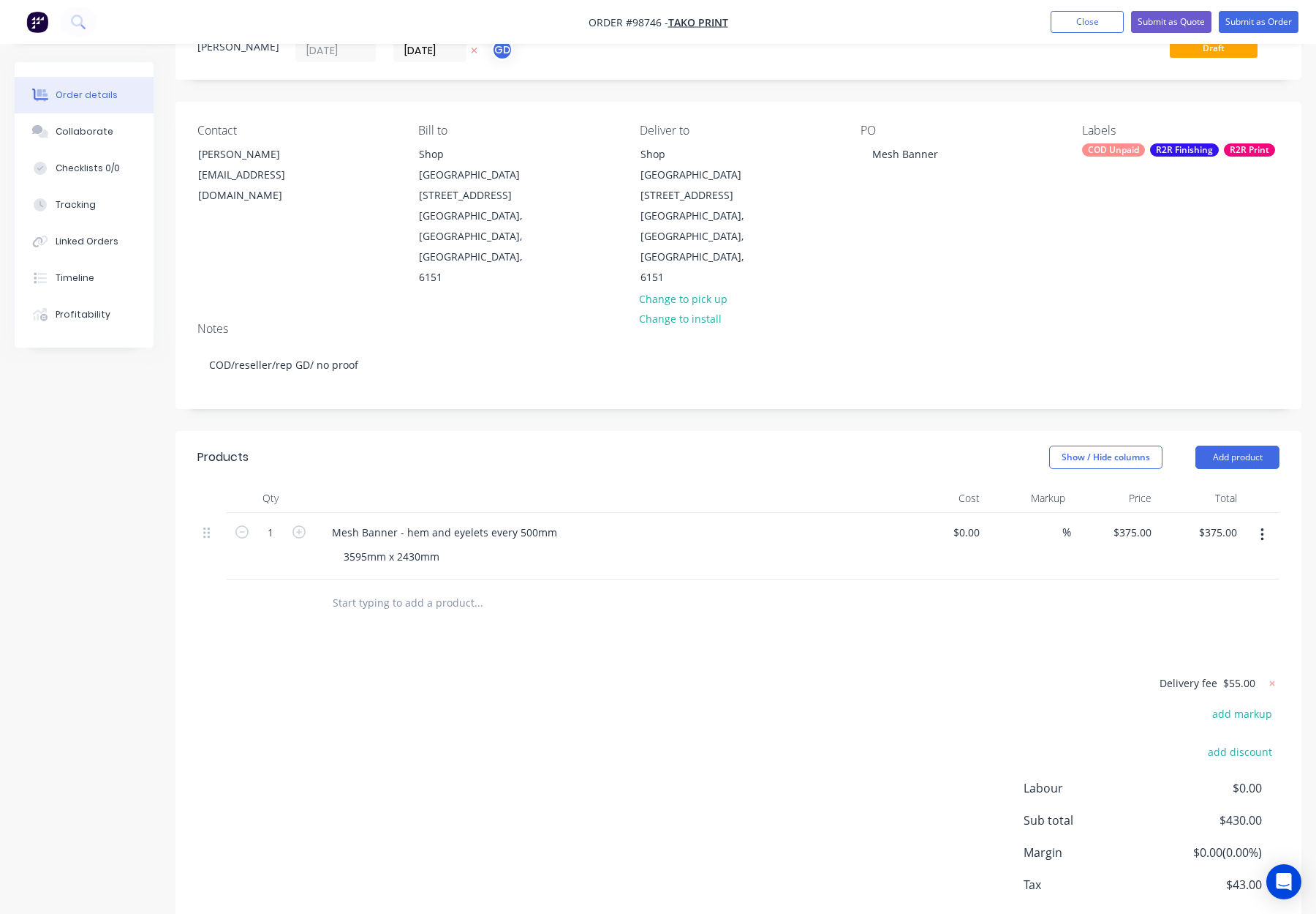
click at [1202, 156] on div "Labels COD Unpaid R2R Finishing R2R Print" at bounding box center [1181, 206] width 197 height 164
click at [1186, 145] on div "R2R Finishing" at bounding box center [1184, 150] width 69 height 13
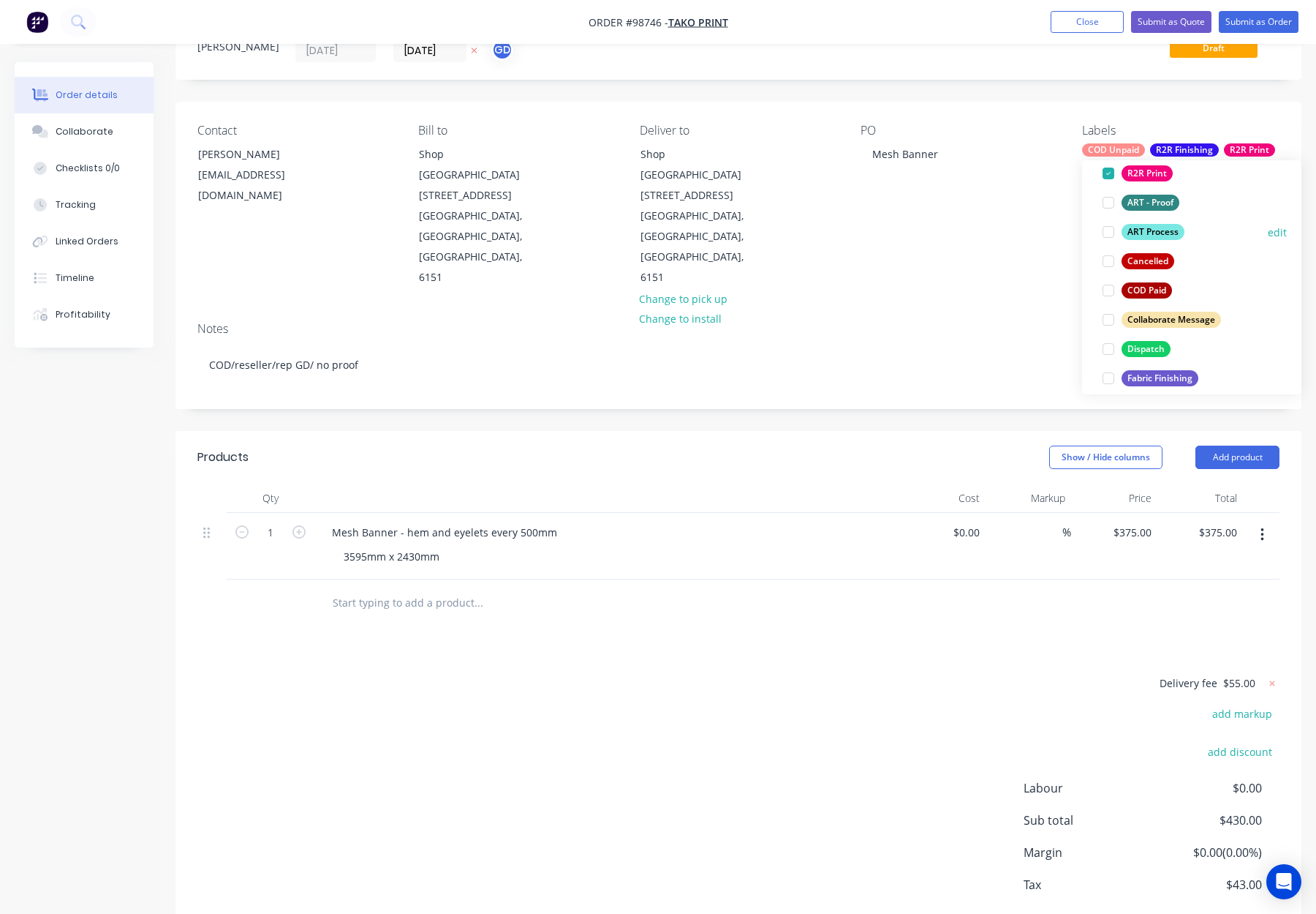
click at [1148, 225] on div "ART Process" at bounding box center [1153, 232] width 63 height 16
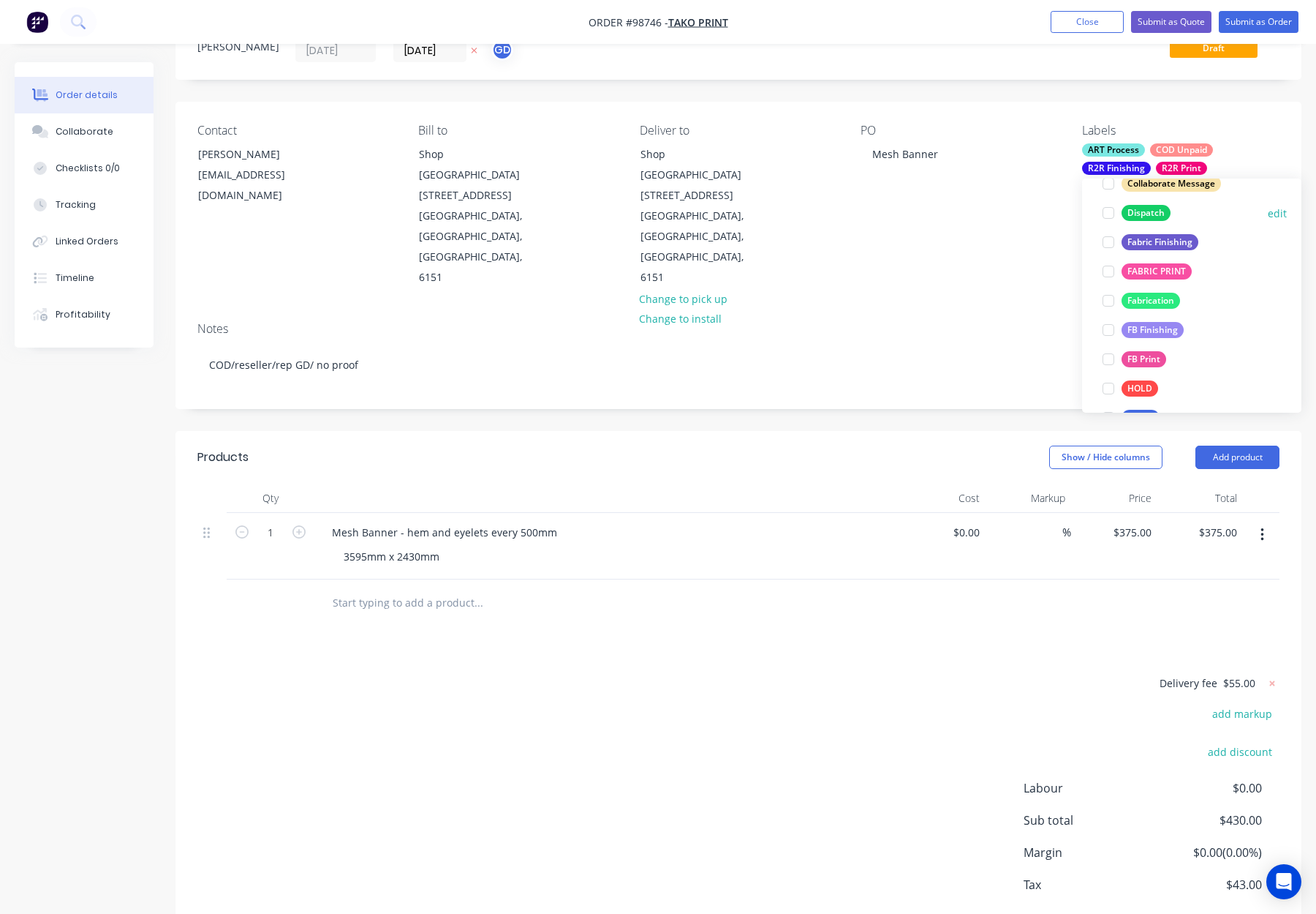
click at [1144, 208] on div "Dispatch" at bounding box center [1145, 213] width 49 height 16
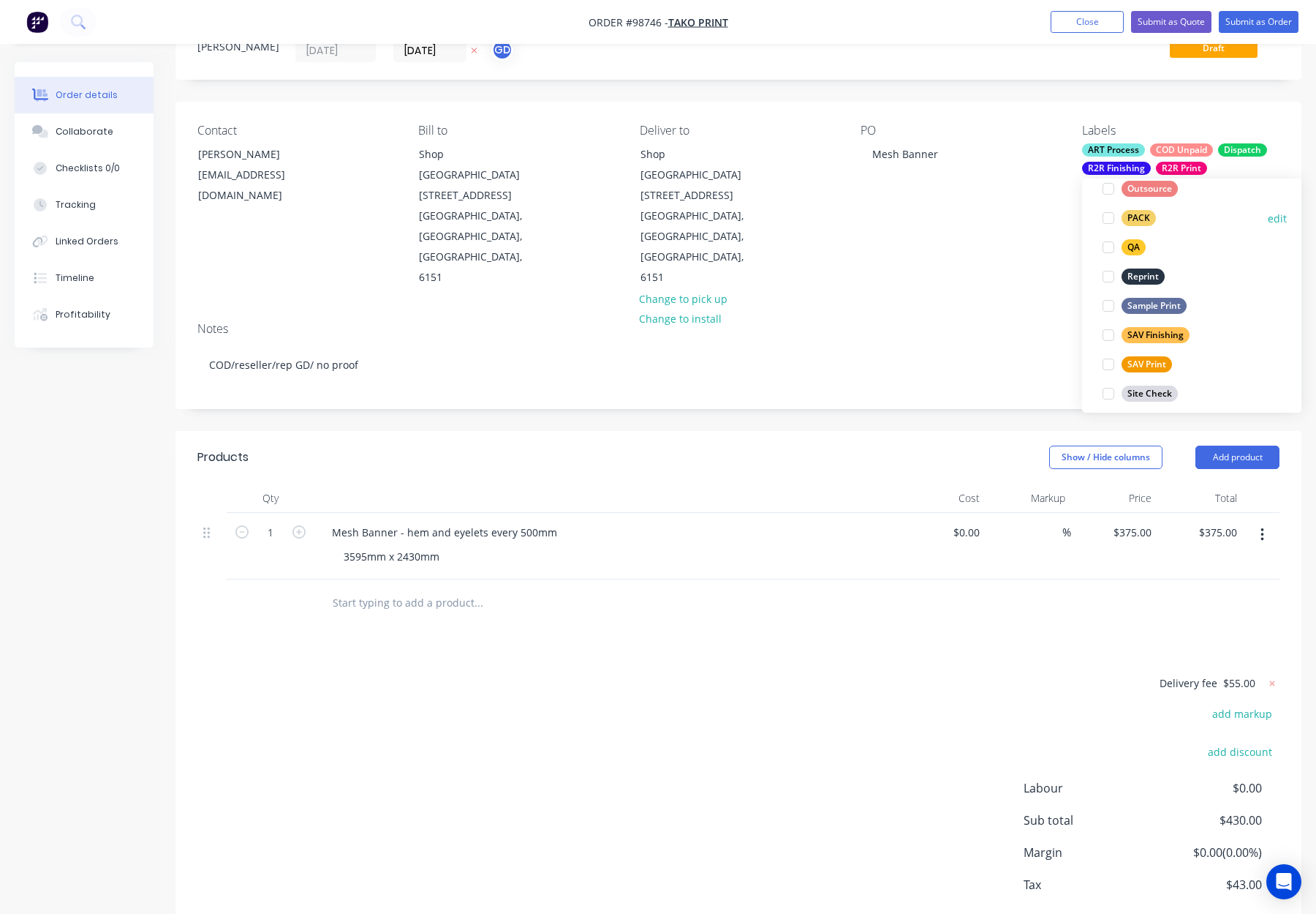
drag, startPoint x: 1143, startPoint y: 213, endPoint x: 1164, endPoint y: 212, distance: 21.0
click at [1143, 213] on div "PACK" at bounding box center [1139, 218] width 34 height 16
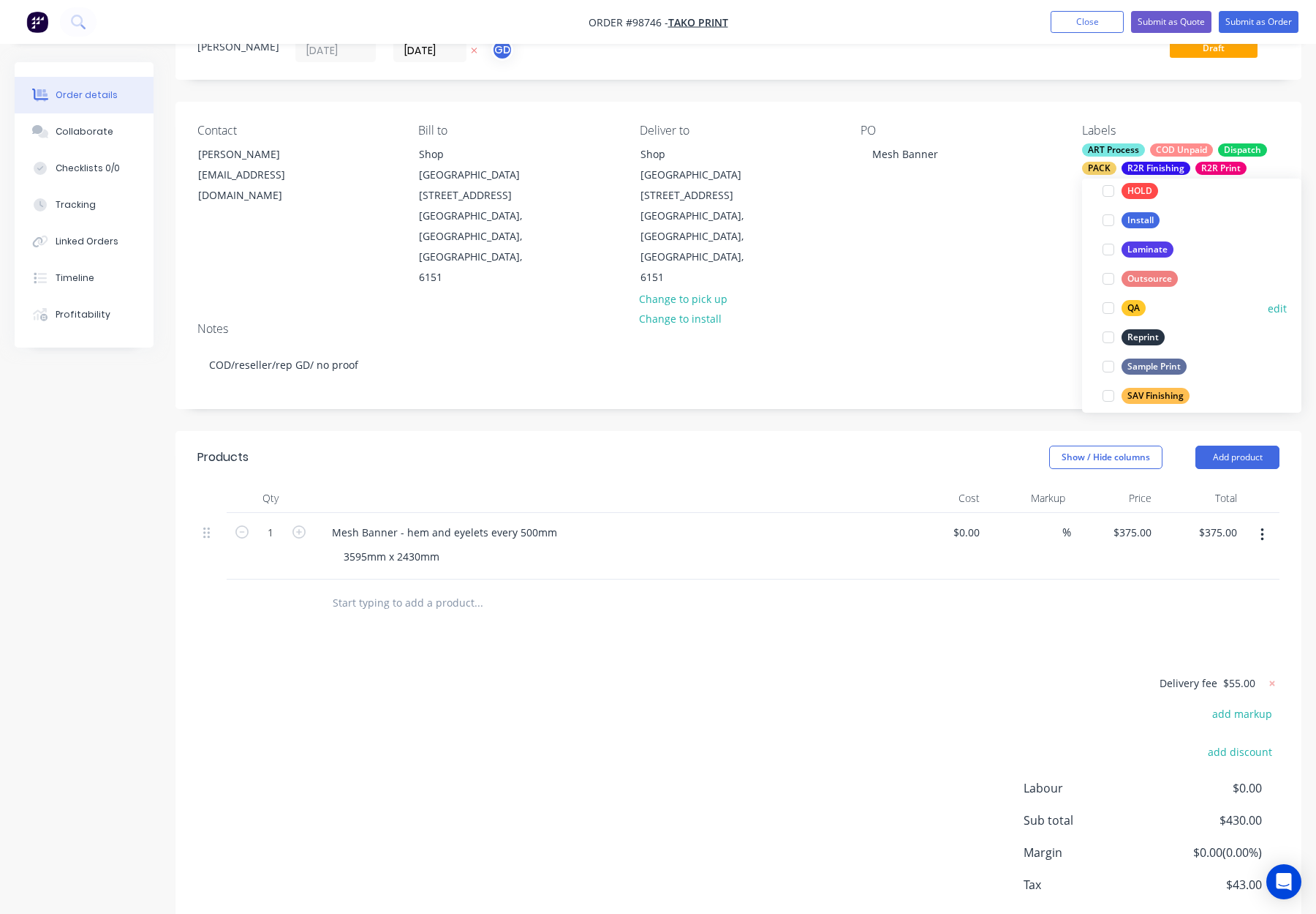
click at [1133, 307] on div "QA" at bounding box center [1133, 307] width 24 height 16
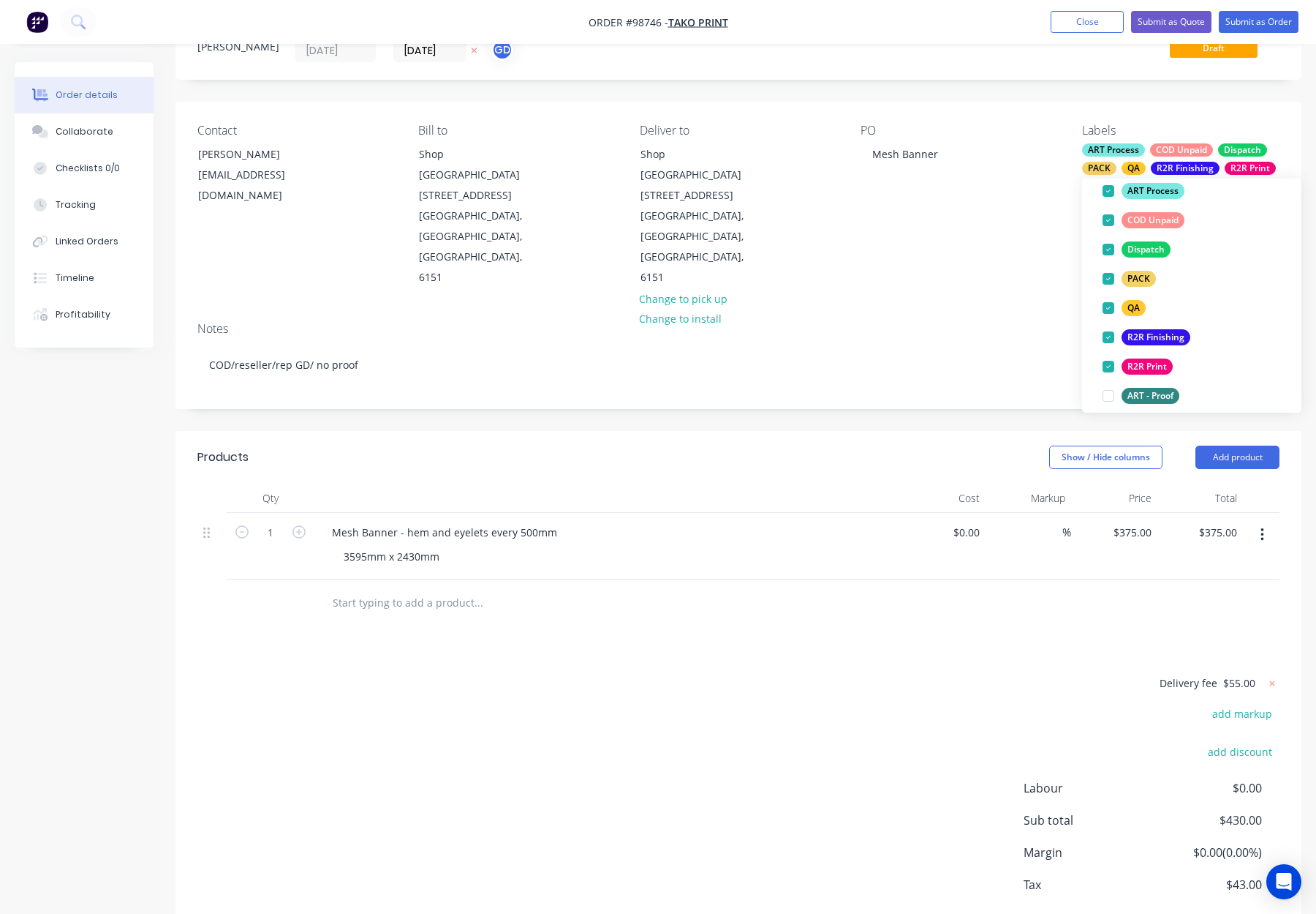
click at [1018, 212] on div "PO Mesh Banner" at bounding box center [958, 206] width 197 height 164
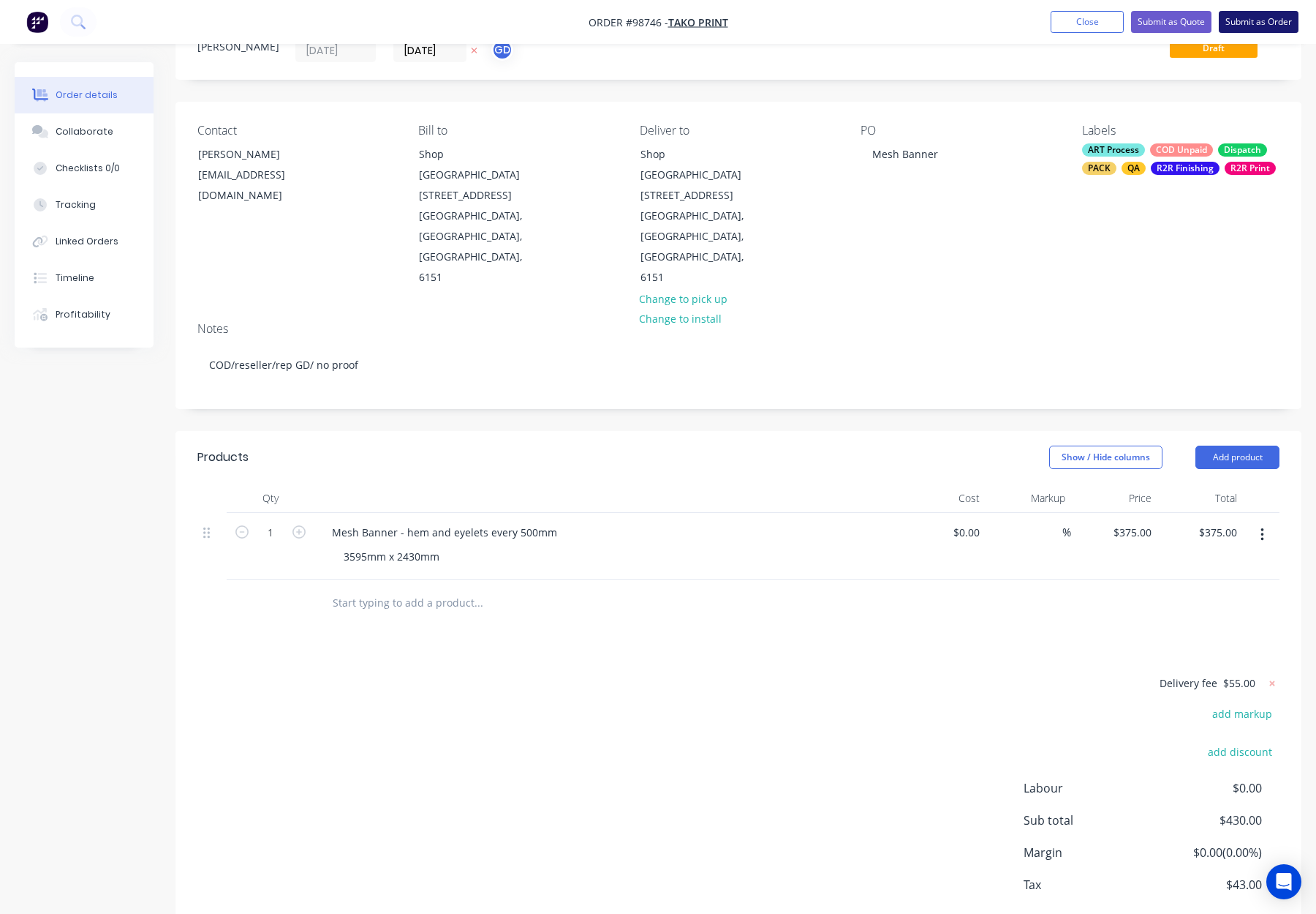
click at [1245, 18] on button "Submit as Order" at bounding box center [1259, 21] width 80 height 22
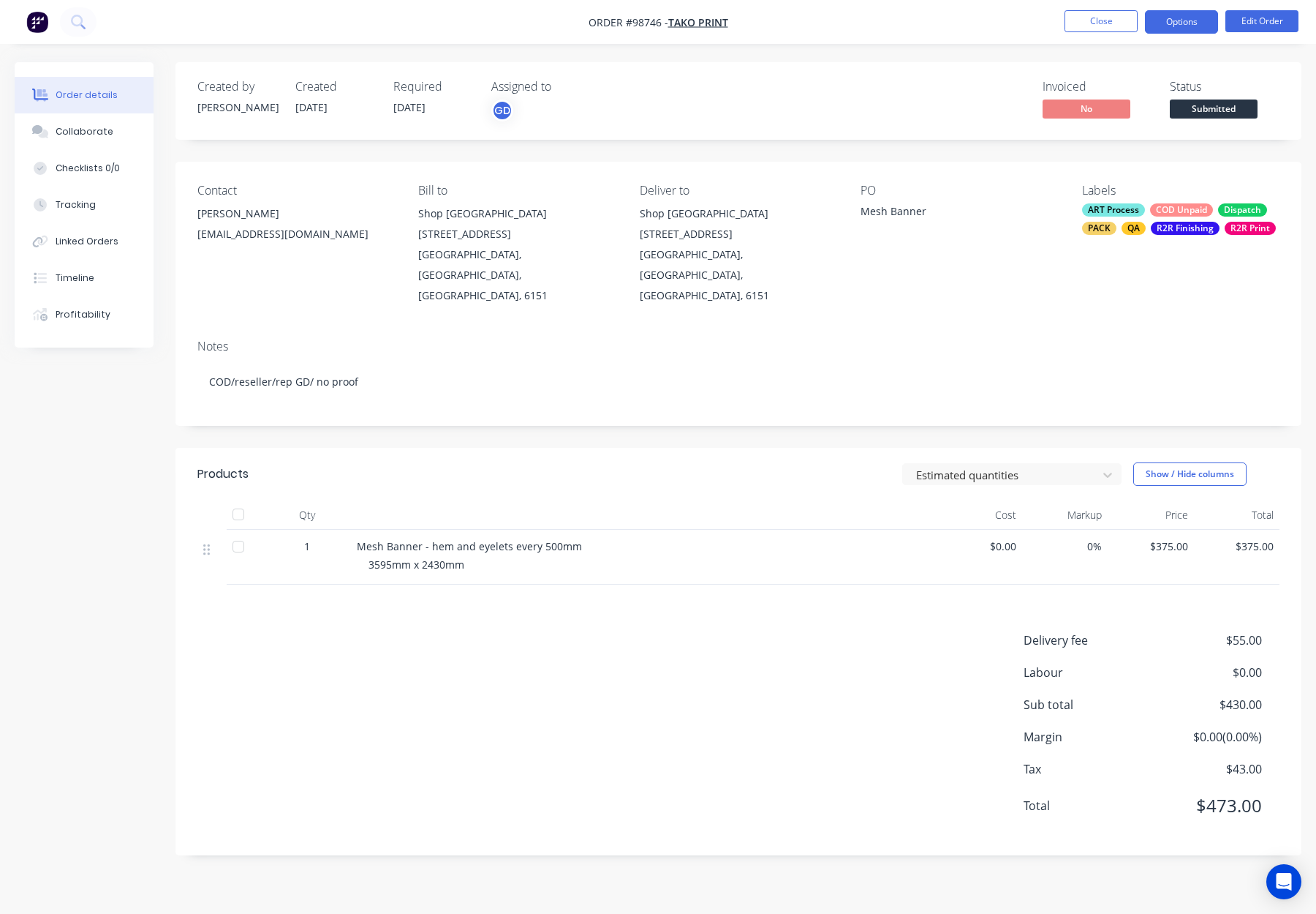
click at [1186, 23] on button "Options" at bounding box center [1182, 22] width 73 height 24
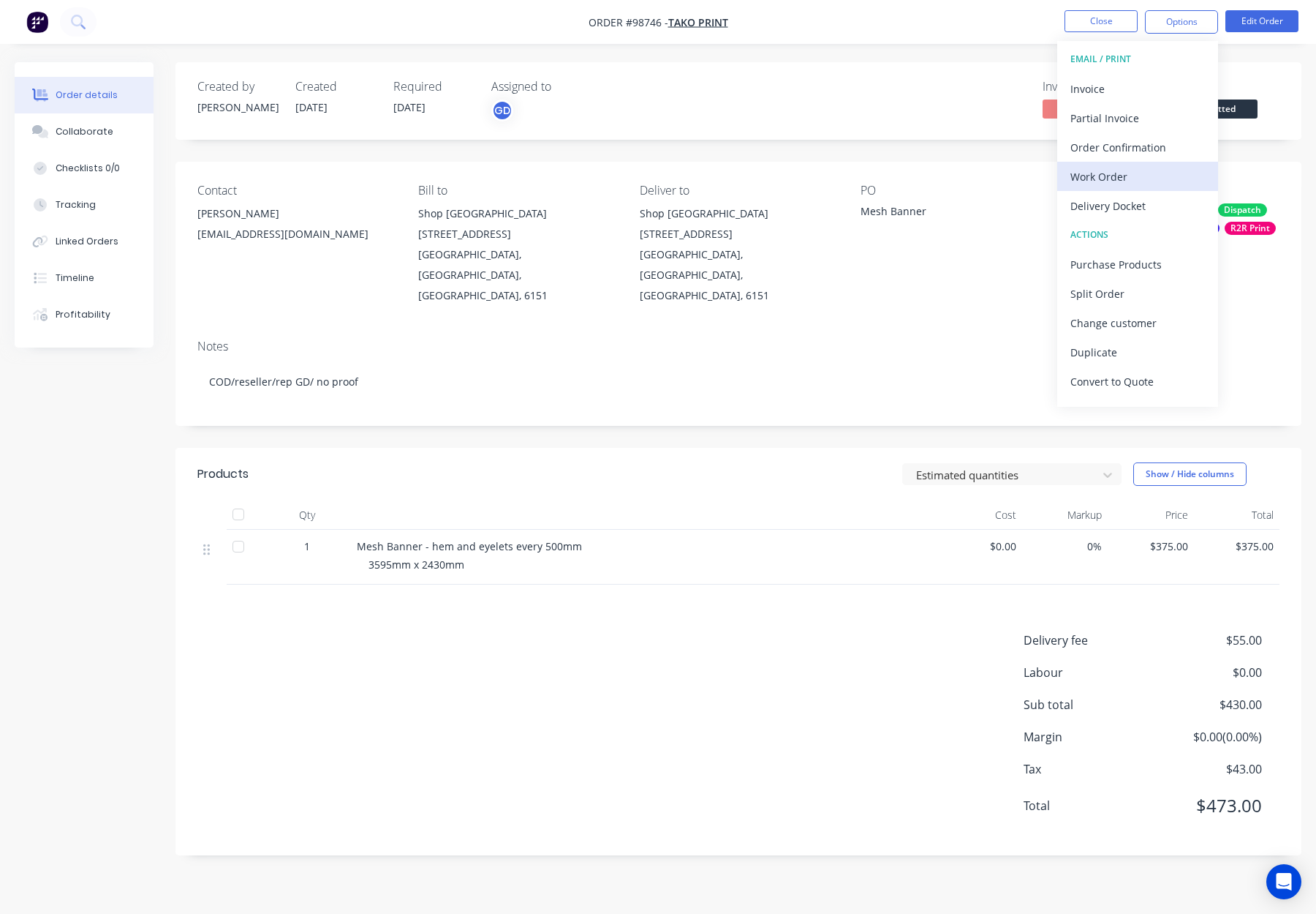
click at [1144, 177] on div "Work Order" at bounding box center [1137, 177] width 134 height 21
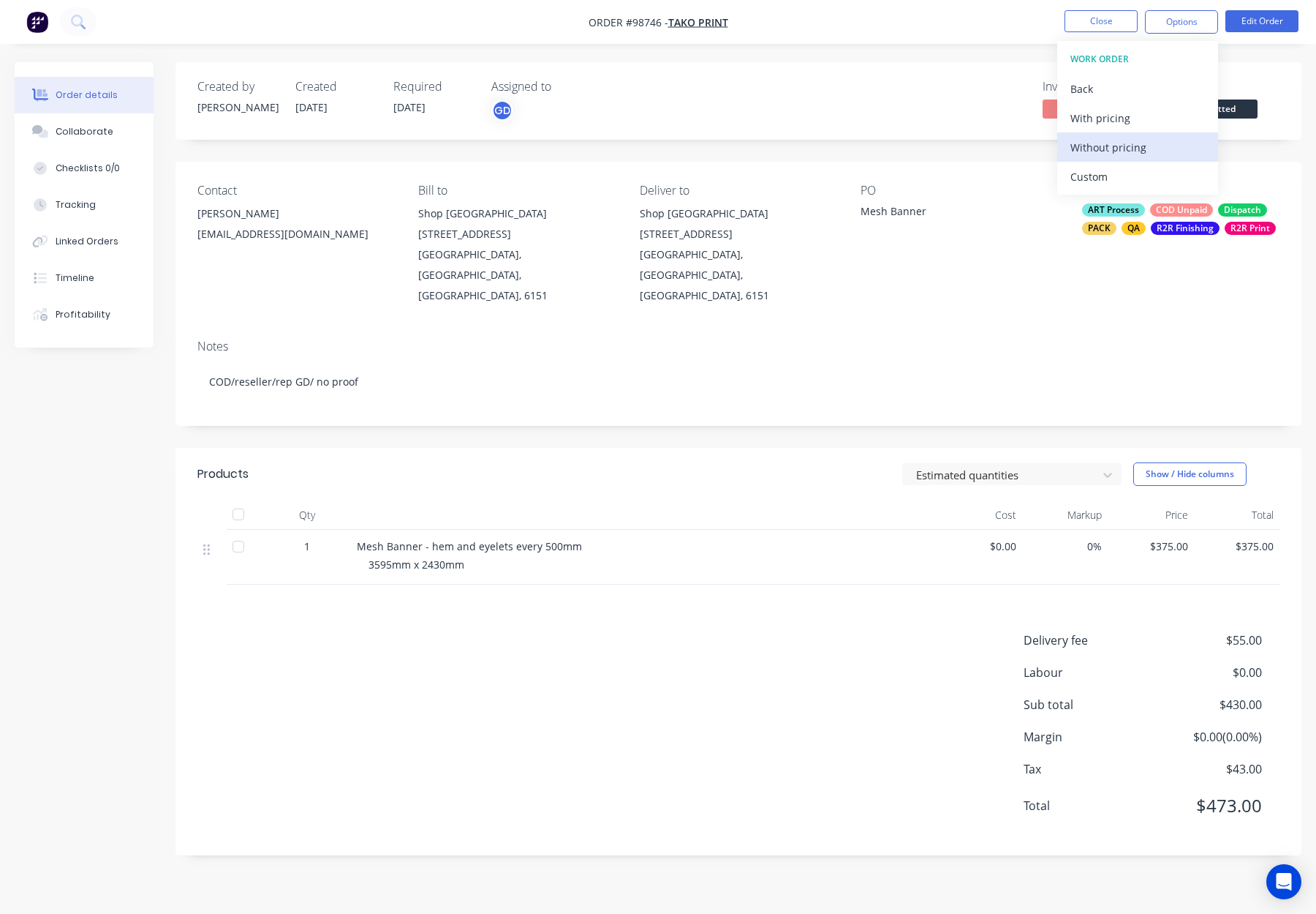
click at [1143, 148] on div "Without pricing" at bounding box center [1137, 147] width 134 height 21
click at [1252, 27] on button "Edit Order" at bounding box center [1262, 21] width 73 height 22
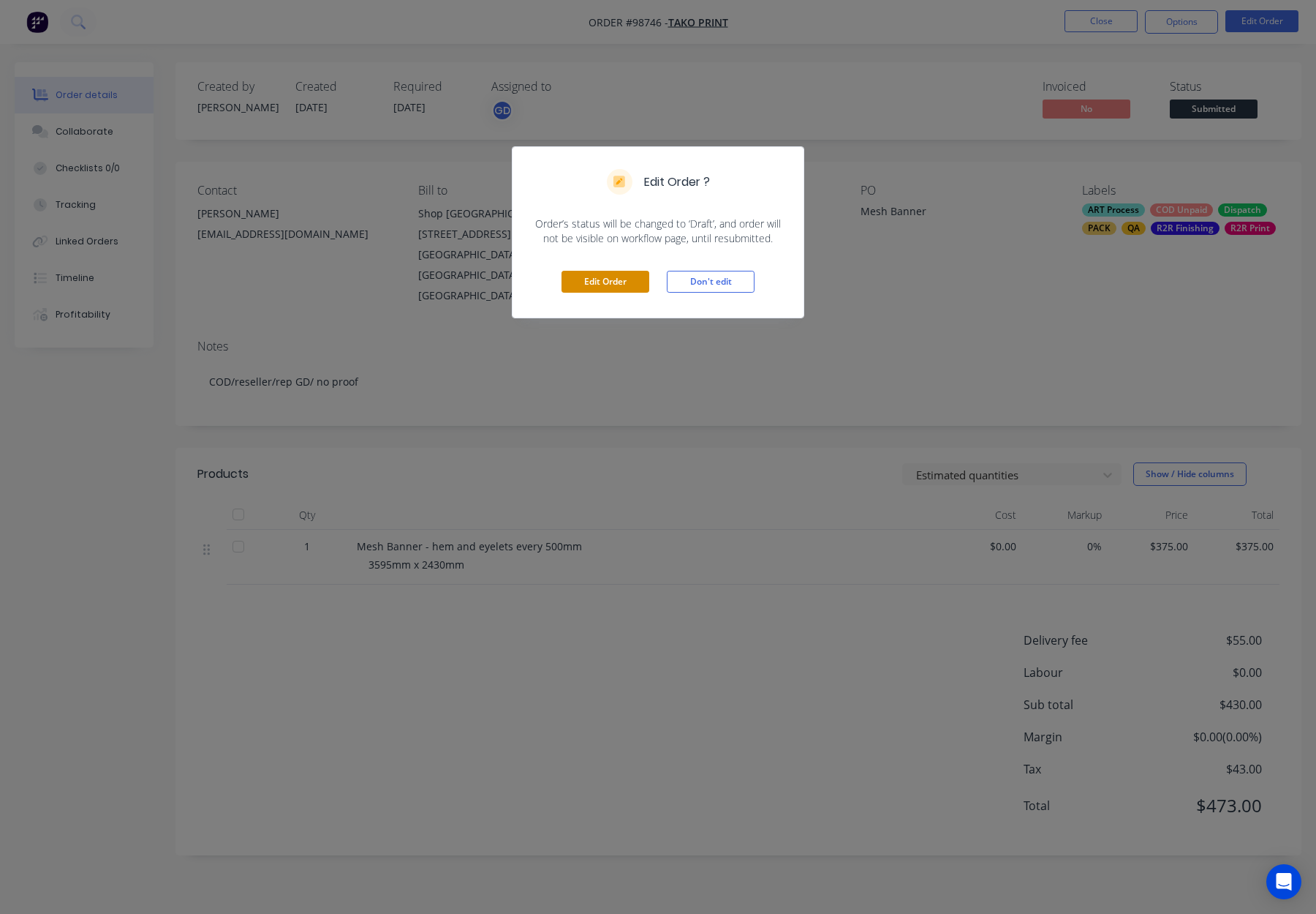
click at [627, 280] on button "Edit Order" at bounding box center [606, 281] width 88 height 22
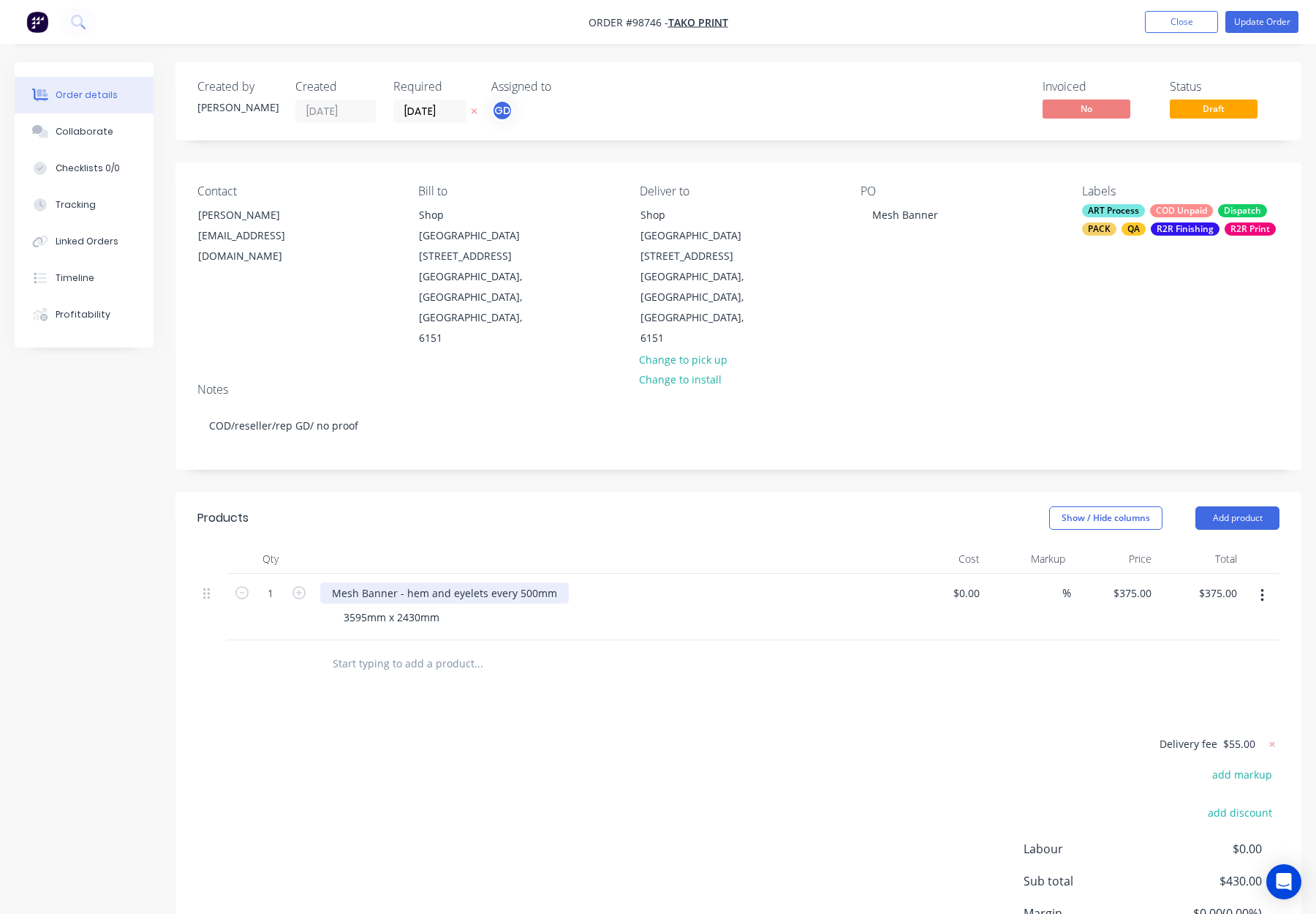
drag, startPoint x: 449, startPoint y: 534, endPoint x: 459, endPoint y: 534, distance: 10.0
click at [449, 582] on div "Mesh Banner - hem and eyelets every 500mm" at bounding box center [444, 592] width 249 height 21
click at [544, 491] on header "Products Show / Hide columns Add product" at bounding box center [738, 517] width 1126 height 52
click at [1246, 20] on button "Update Order" at bounding box center [1262, 21] width 73 height 22
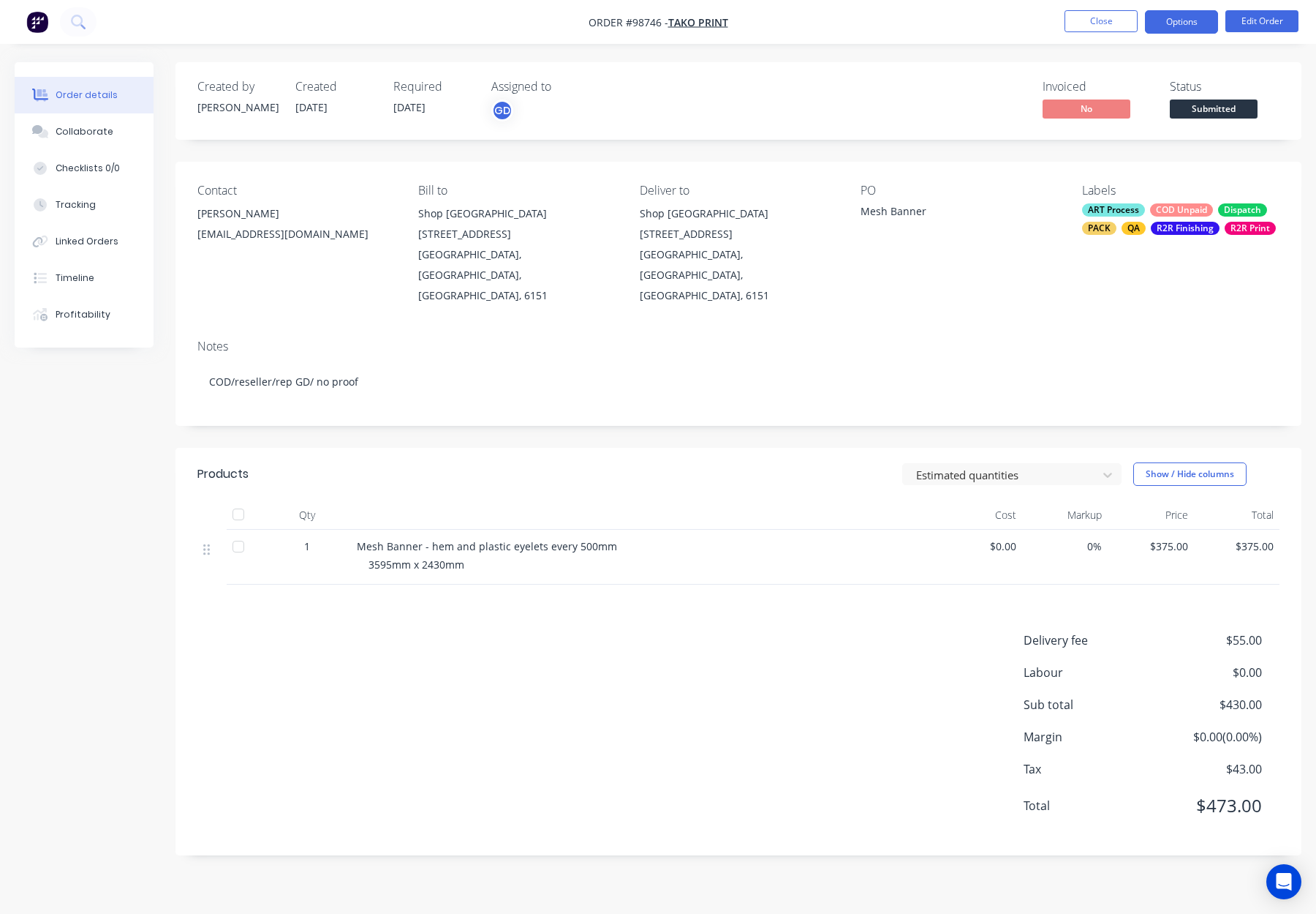
click at [1177, 24] on button "Options" at bounding box center [1182, 22] width 73 height 24
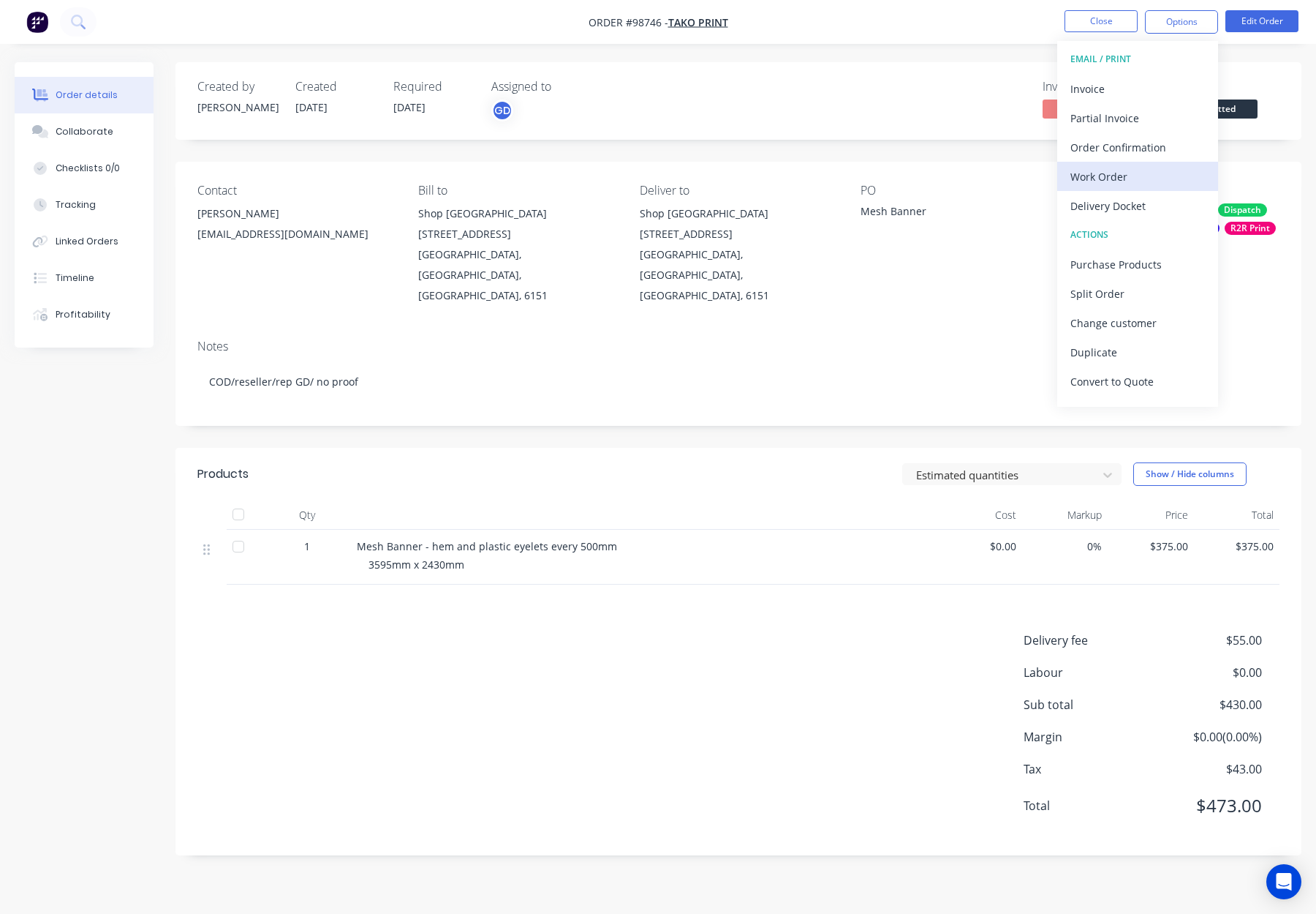
click at [1094, 170] on div "Work Order" at bounding box center [1137, 177] width 134 height 21
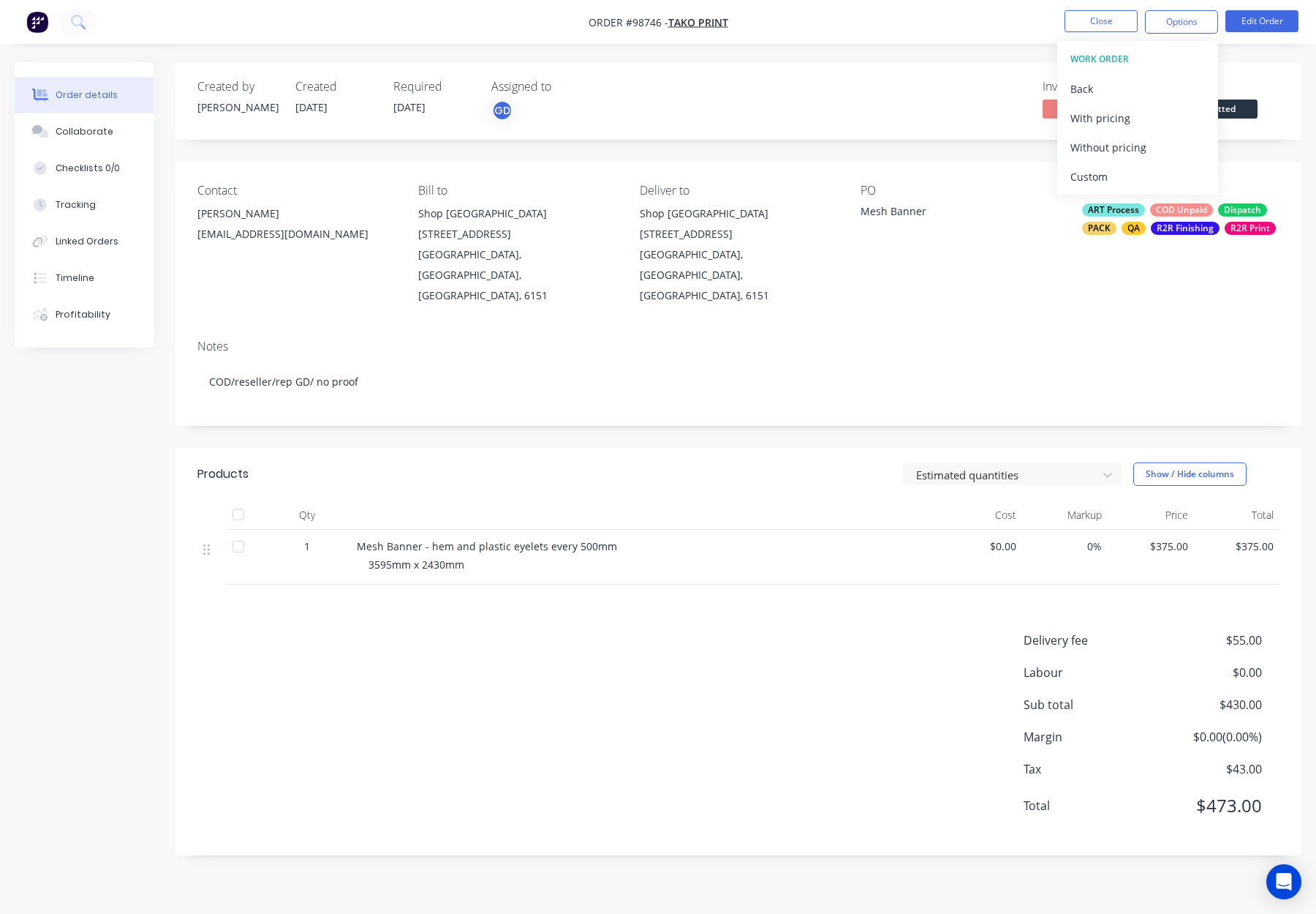
click at [1116, 134] on button "Without pricing" at bounding box center [1138, 147] width 161 height 30
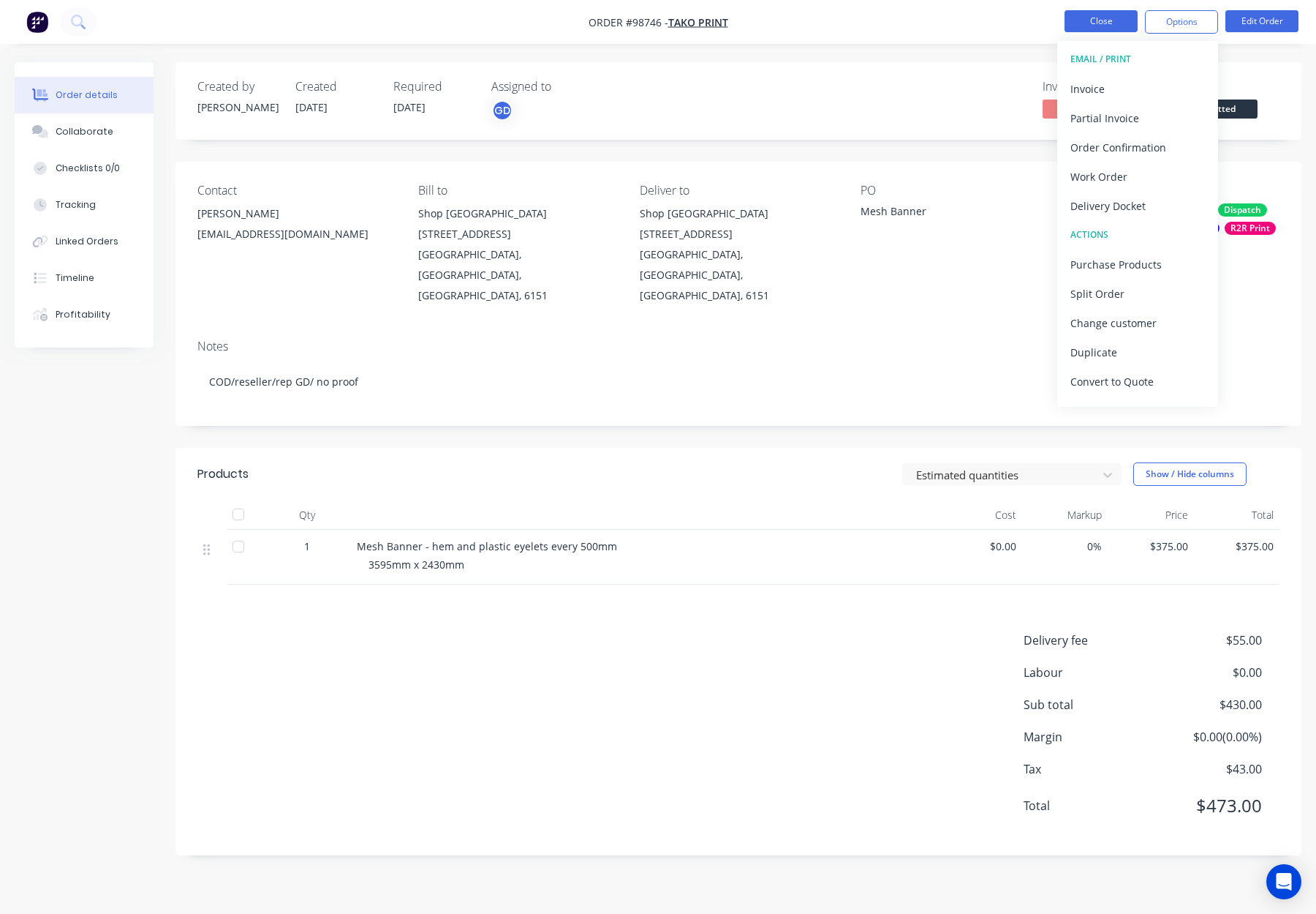
click at [1095, 24] on button "Close" at bounding box center [1100, 21] width 73 height 22
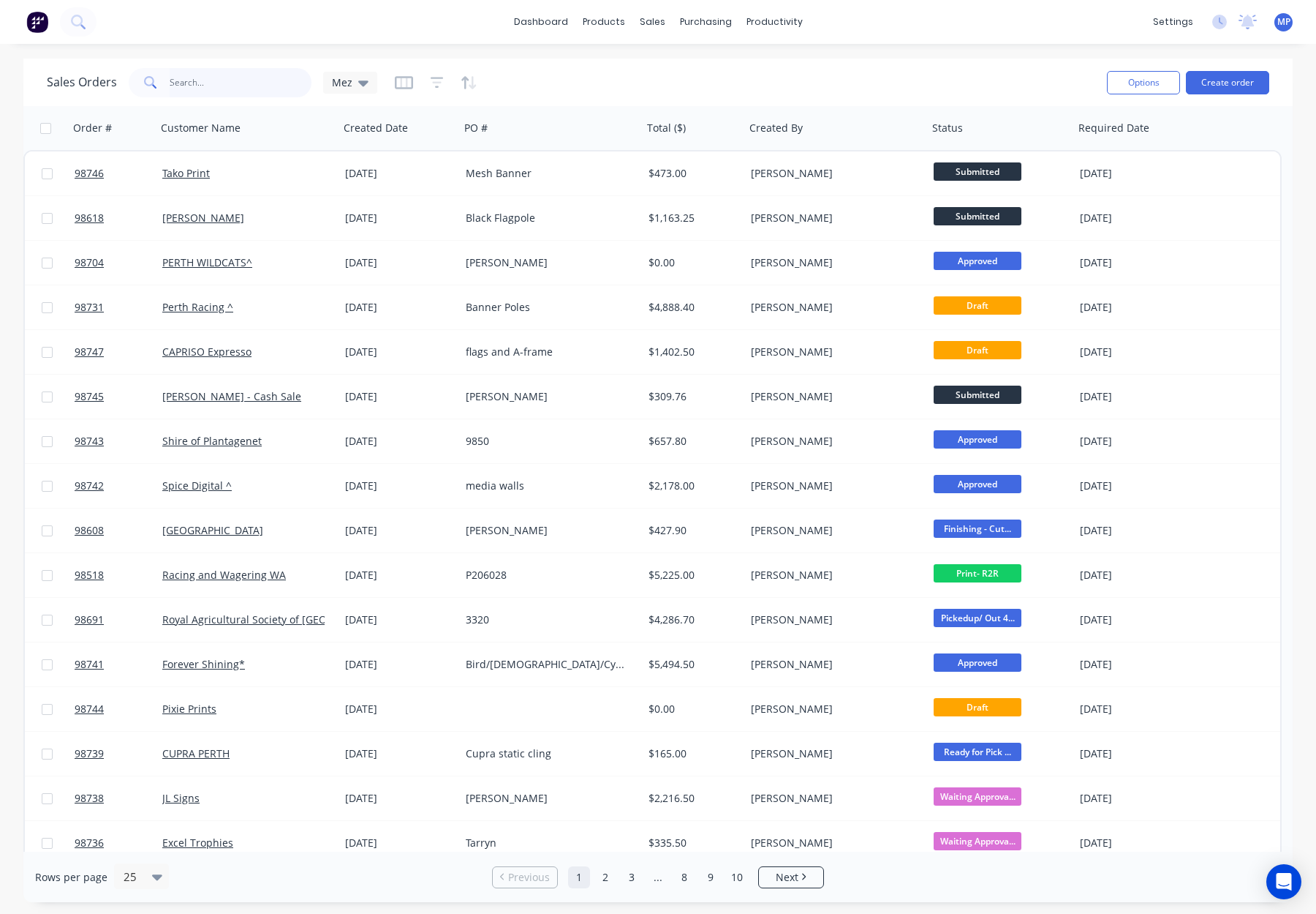
click at [223, 86] on input "text" at bounding box center [240, 82] width 142 height 30
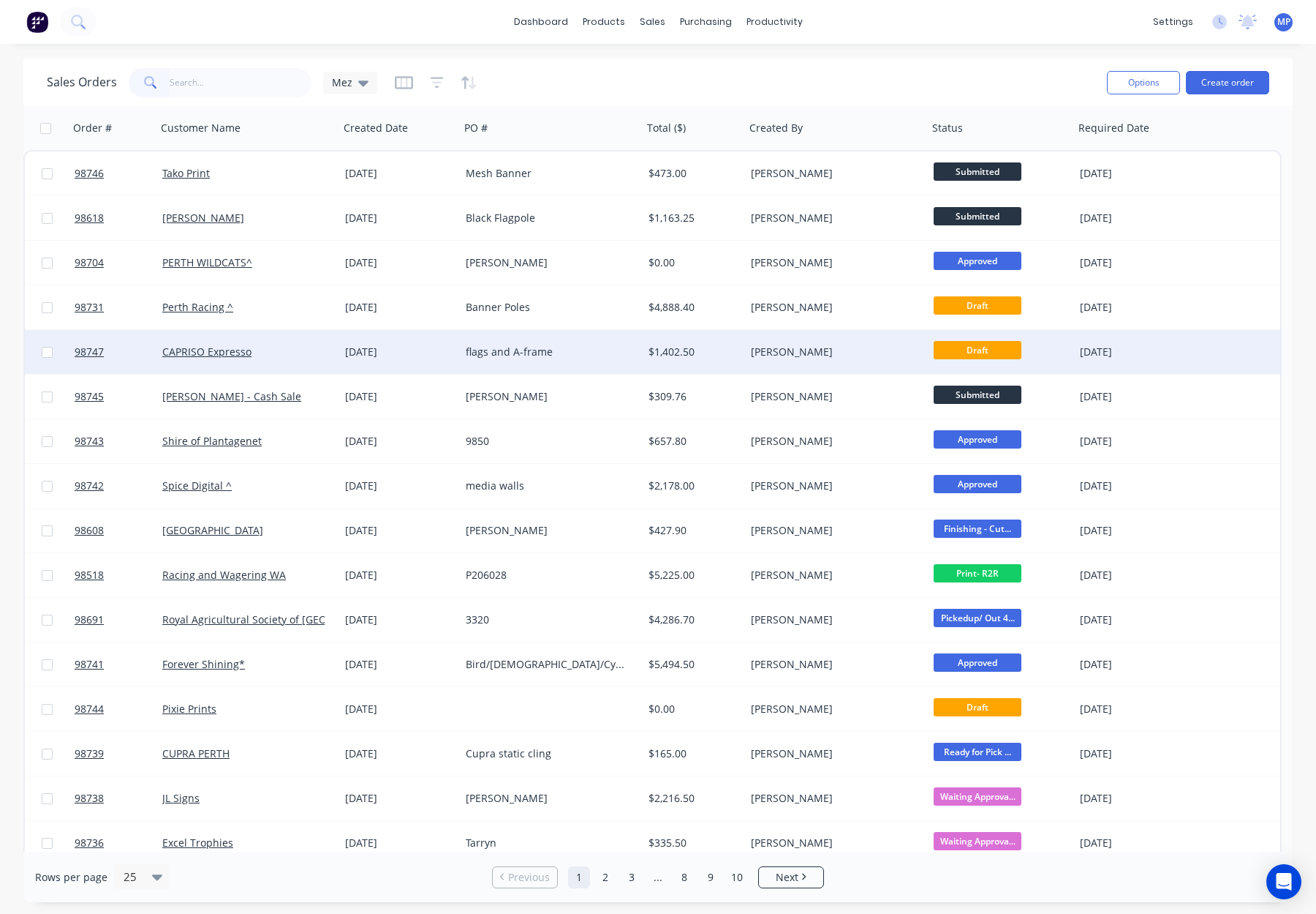
click at [515, 349] on div "flags and A-frame" at bounding box center [546, 351] width 162 height 14
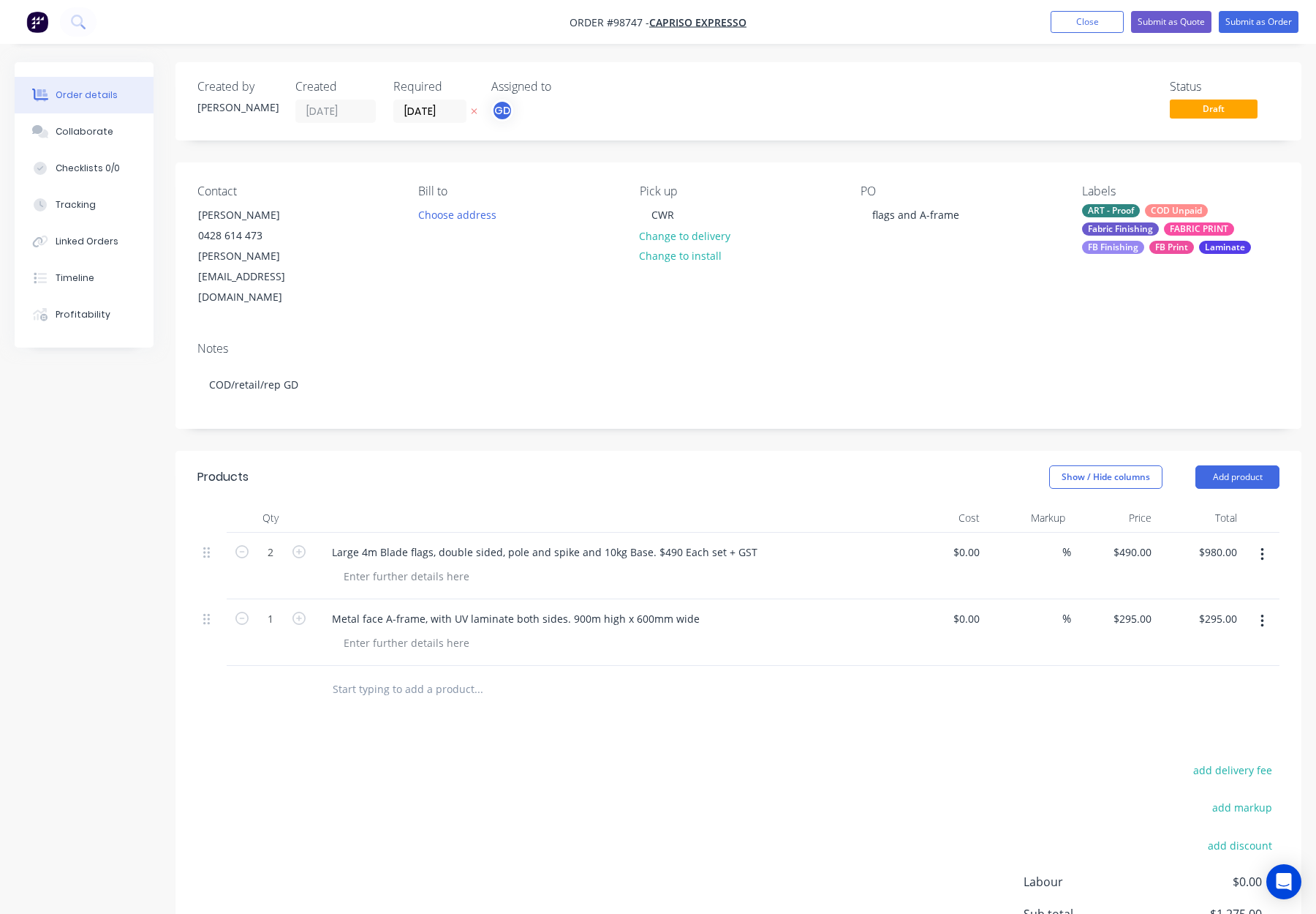
scroll to position [32, 0]
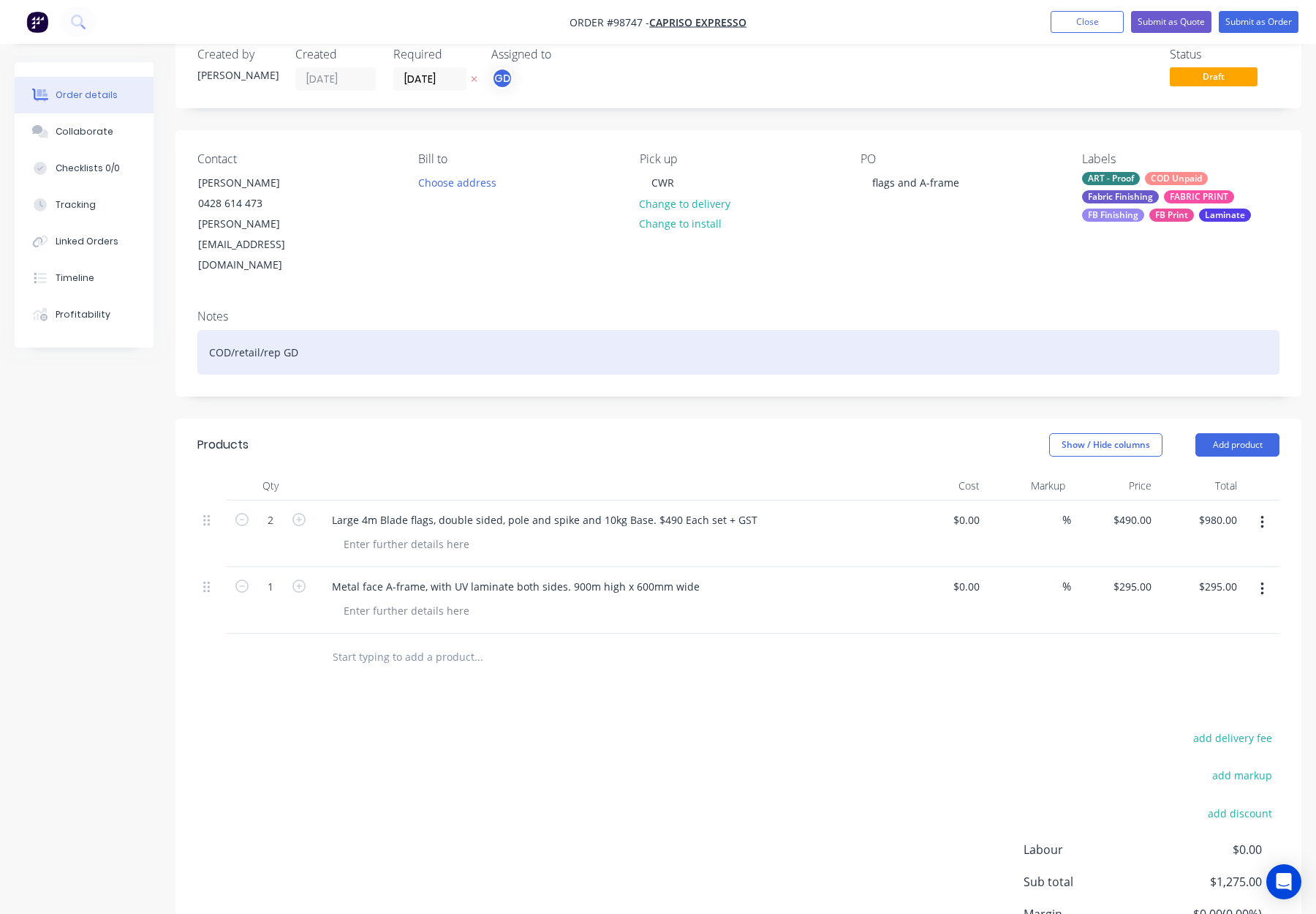
drag, startPoint x: 553, startPoint y: 300, endPoint x: 603, endPoint y: 307, distance: 50.5
click at [554, 330] on div "COD/retail/rep GD" at bounding box center [738, 352] width 1082 height 45
click at [605, 330] on div "COD/retail/rep GD" at bounding box center [738, 352] width 1082 height 45
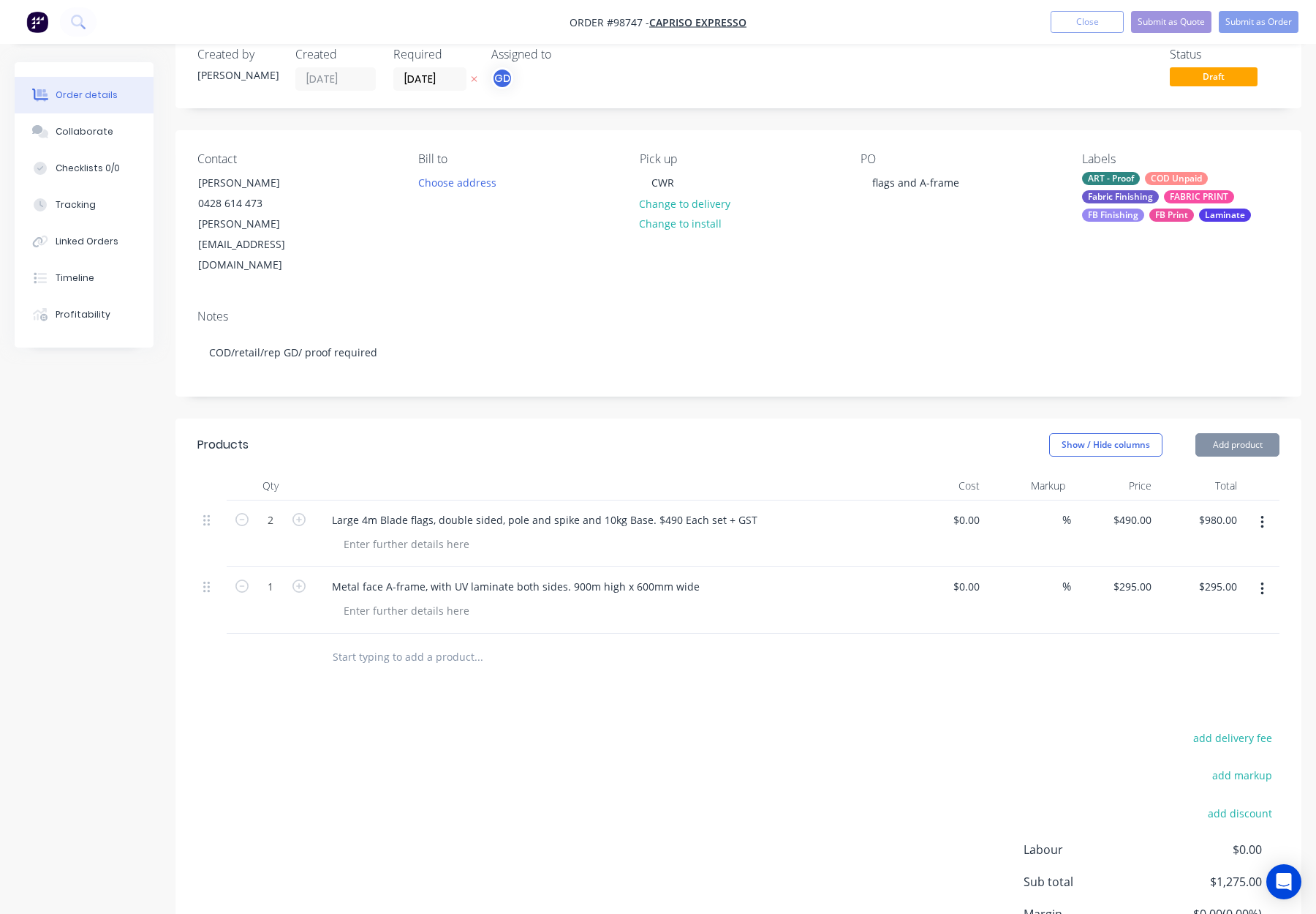
click at [576, 669] on div "Products Show / Hide columns Add product Qty Cost Markup Price Total 2 Large 4m…" at bounding box center [738, 725] width 1126 height 613
drag, startPoint x: 419, startPoint y: 614, endPoint x: 459, endPoint y: 619, distance: 40.3
click at [423, 642] on input "text" at bounding box center [478, 656] width 293 height 30
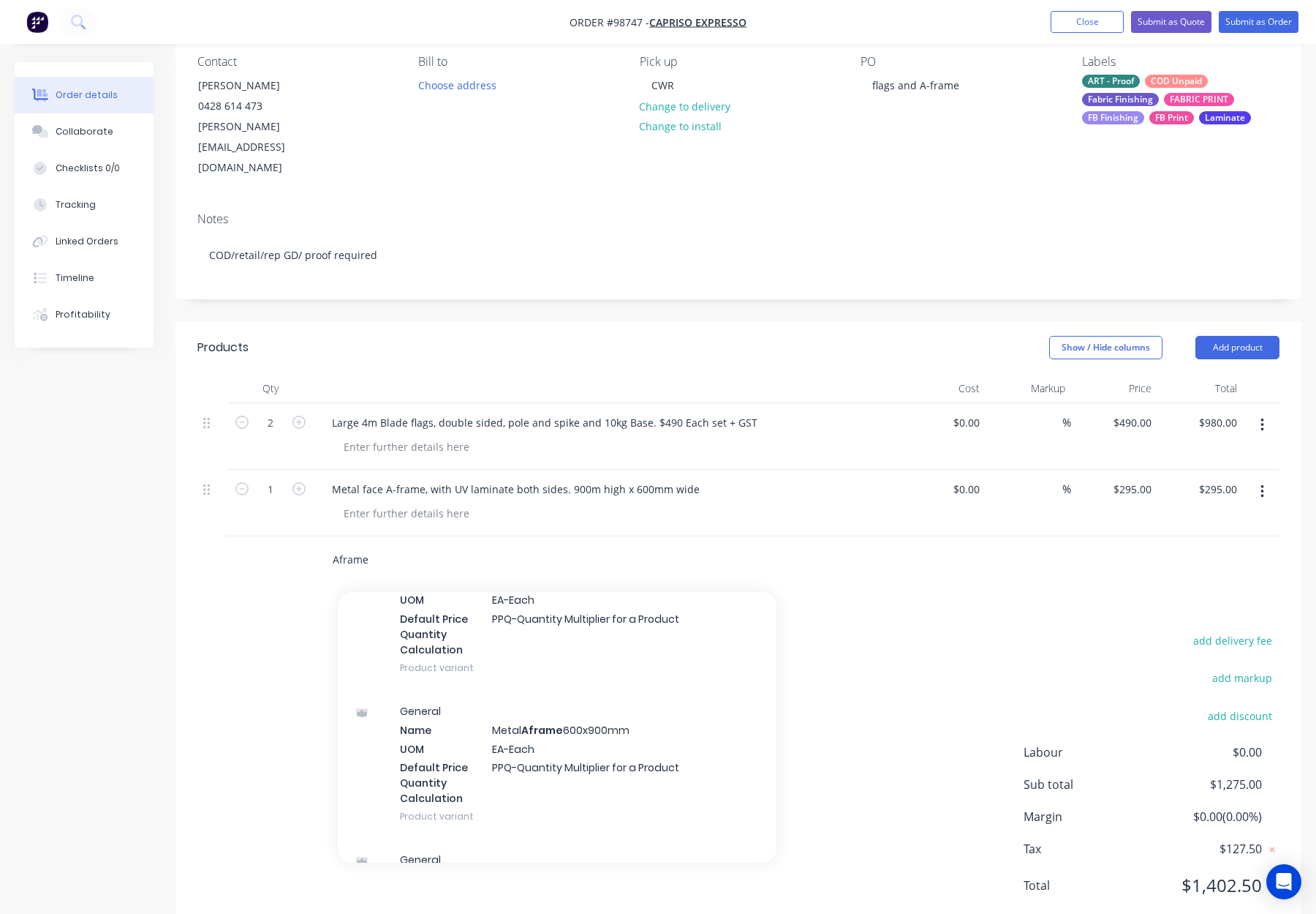
scroll to position [1137, 0]
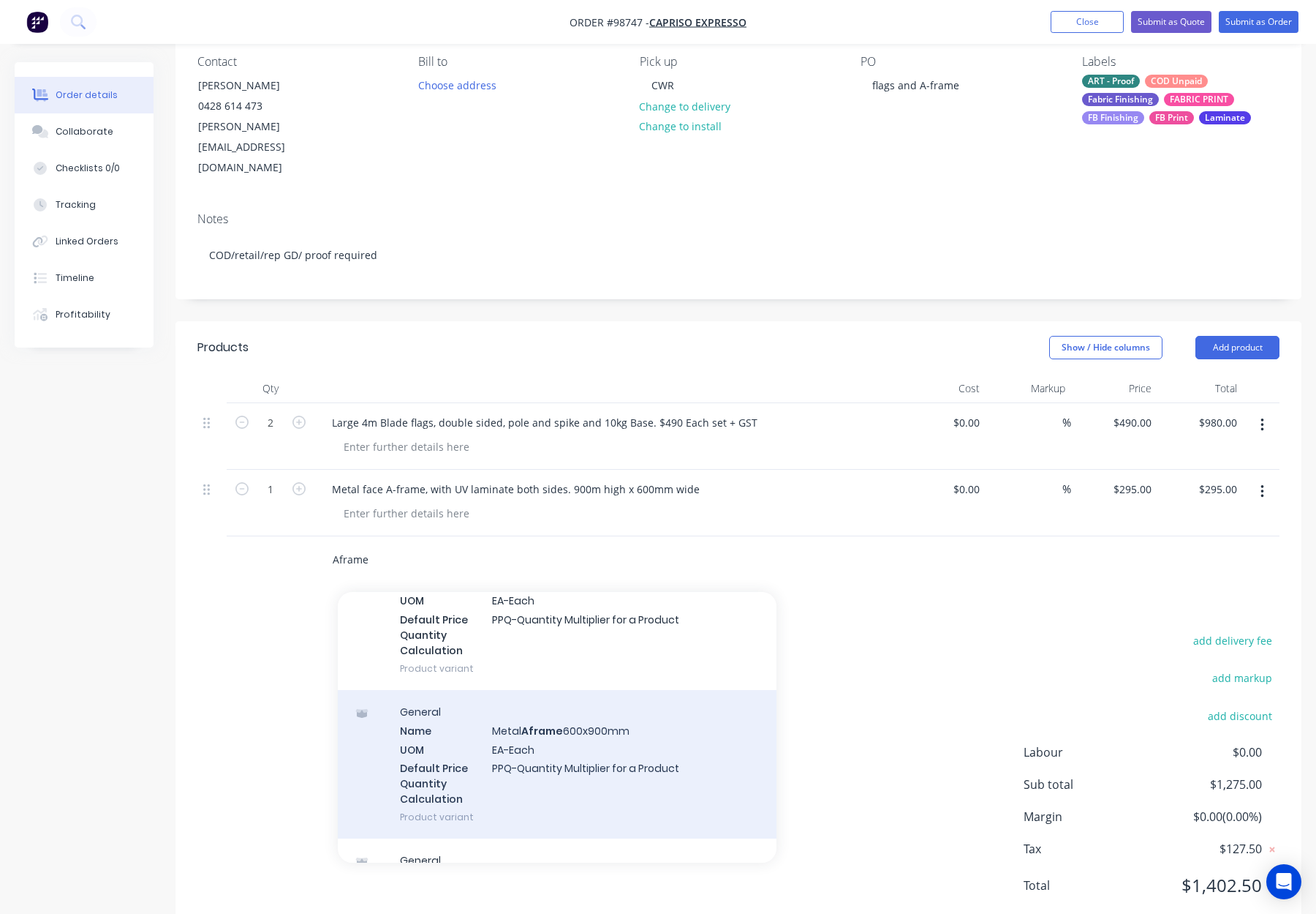
type input "Aframe"
click at [649, 692] on div "General Name Metal Aframe 600x900mm UOM EA-Each Default Price Quantity Calculat…" at bounding box center [557, 764] width 439 height 149
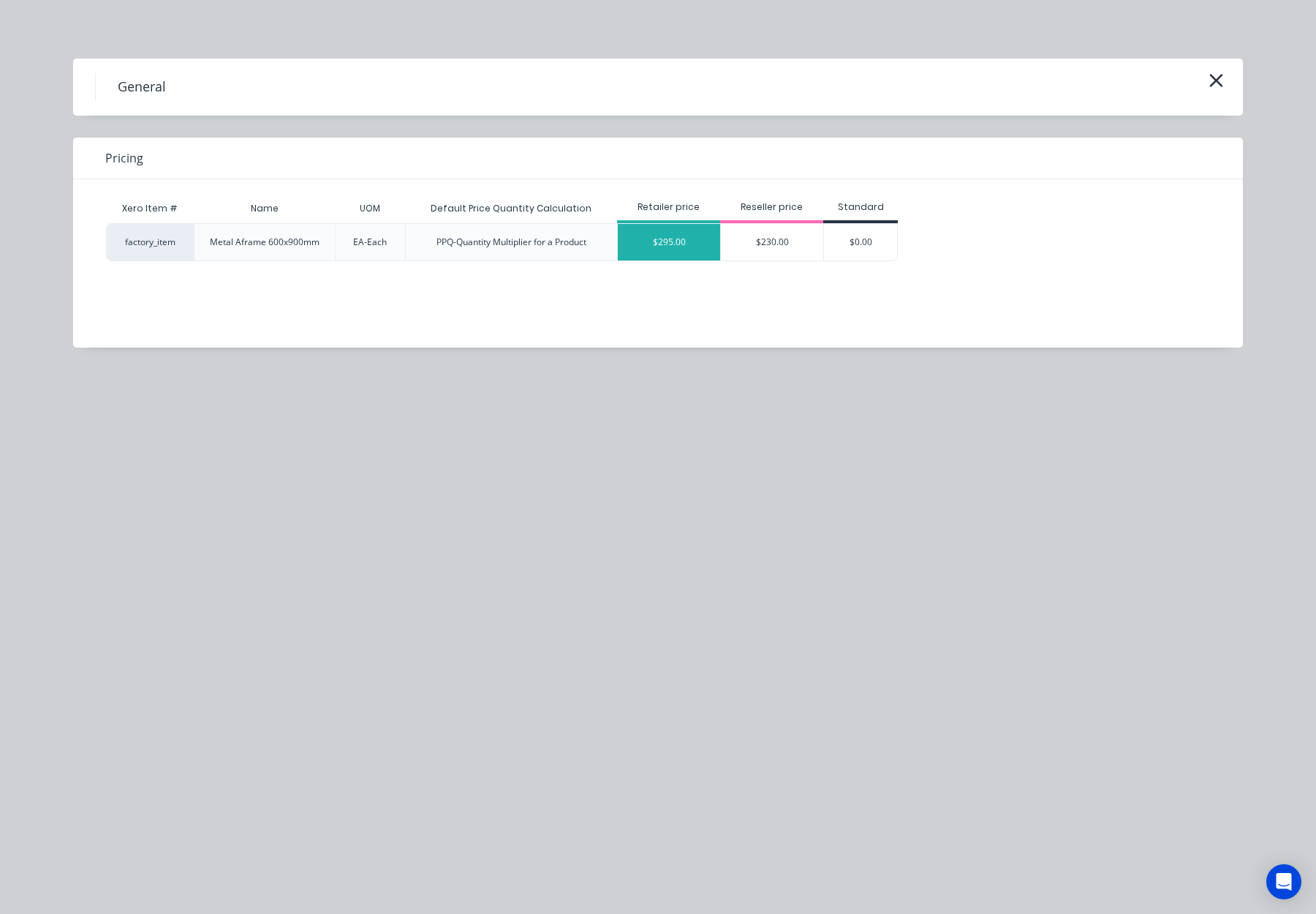
click at [675, 250] on div "$295.00" at bounding box center [668, 242] width 102 height 36
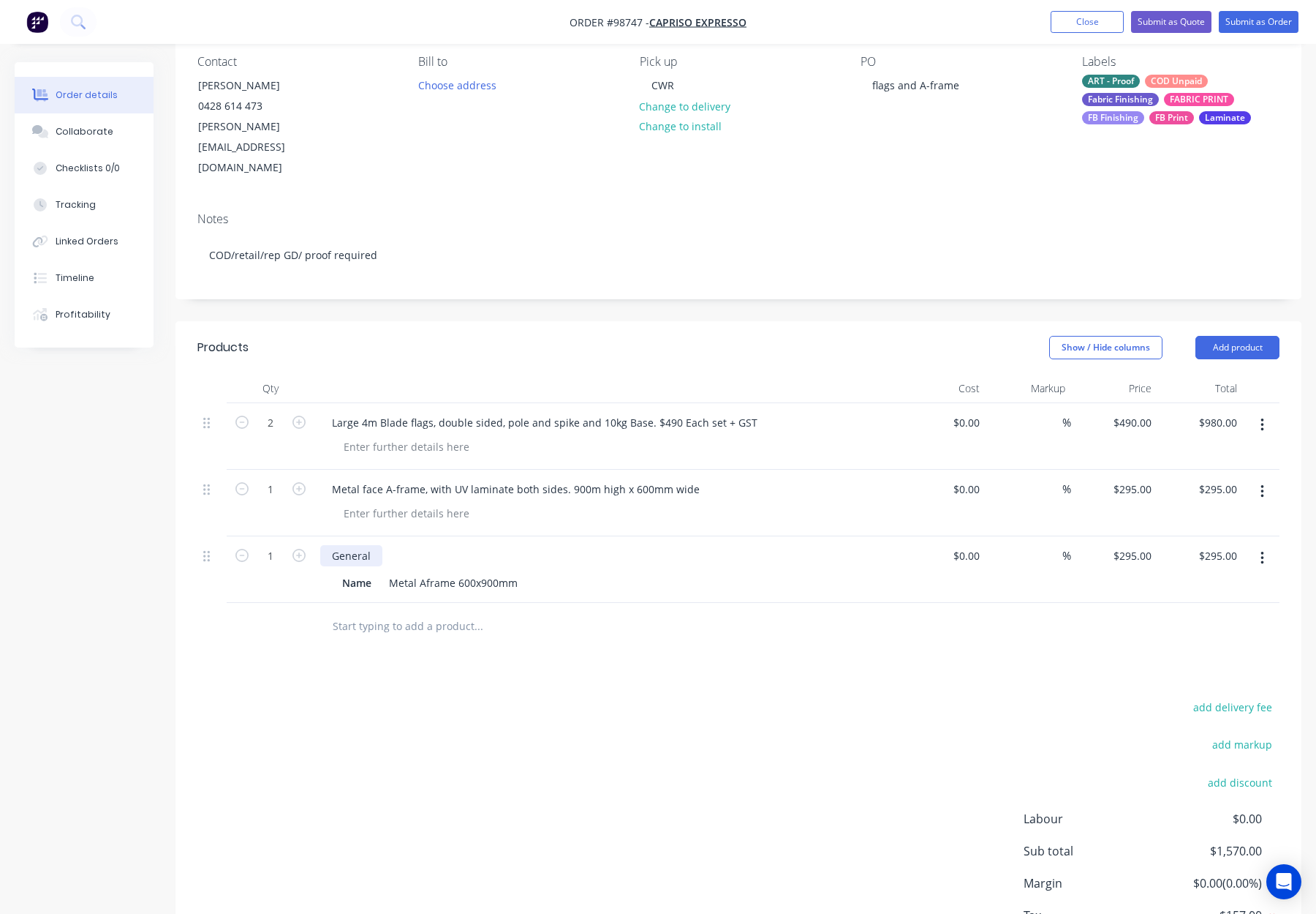
click at [378, 545] on div "General" at bounding box center [351, 555] width 62 height 21
click at [478, 572] on div "Metal Aframe 600x900mm" at bounding box center [453, 583] width 140 height 21
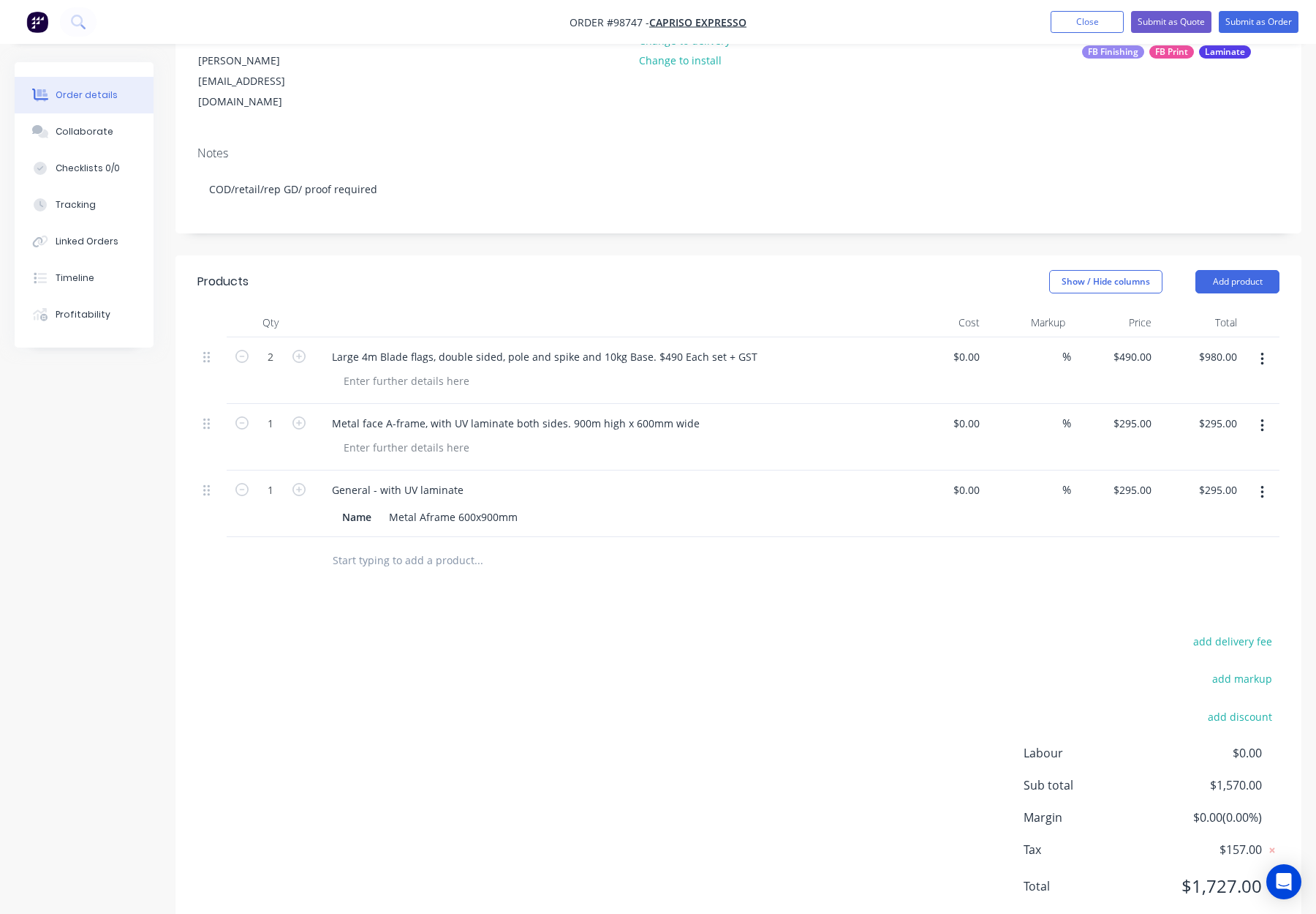
scroll to position [198, 0]
click at [473, 503] on div "Metal Aframe 600x900mm" at bounding box center [453, 513] width 140 height 21
click at [483, 503] on div "Metal Aframe 600 x900mm" at bounding box center [455, 513] width 143 height 21
click at [531, 550] on div "Products Show / Hide columns Add product Qty Cost Markup Price Total 2 Large 4m…" at bounding box center [738, 592] width 1126 height 680
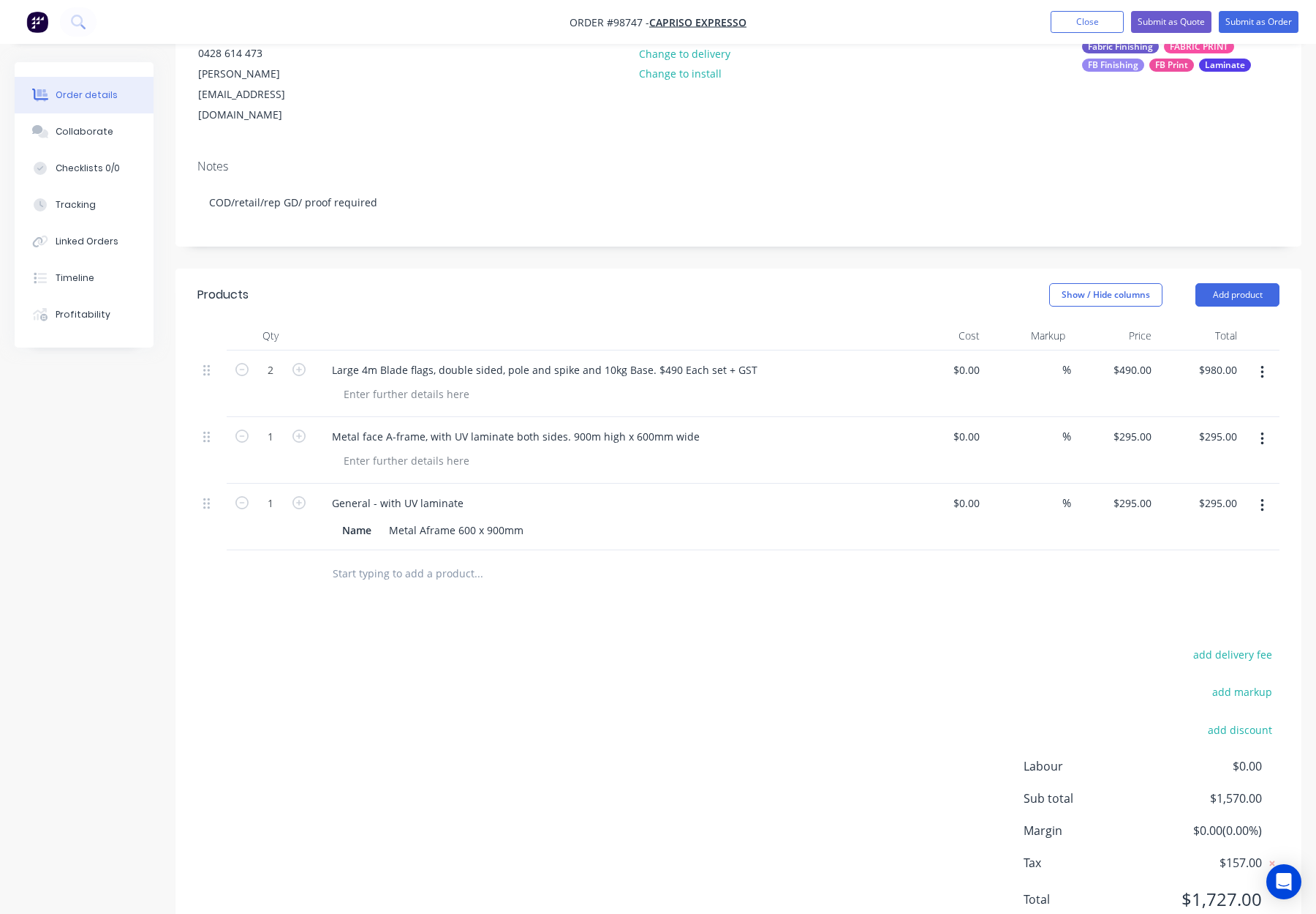
click at [580, 596] on div "Products Show / Hide columns Add product Qty Cost Markup Price Total 2 Large 4m…" at bounding box center [738, 608] width 1126 height 680
click at [1267, 426] on button "button" at bounding box center [1263, 439] width 34 height 27
click at [1210, 554] on div "Delete" at bounding box center [1210, 565] width 113 height 21
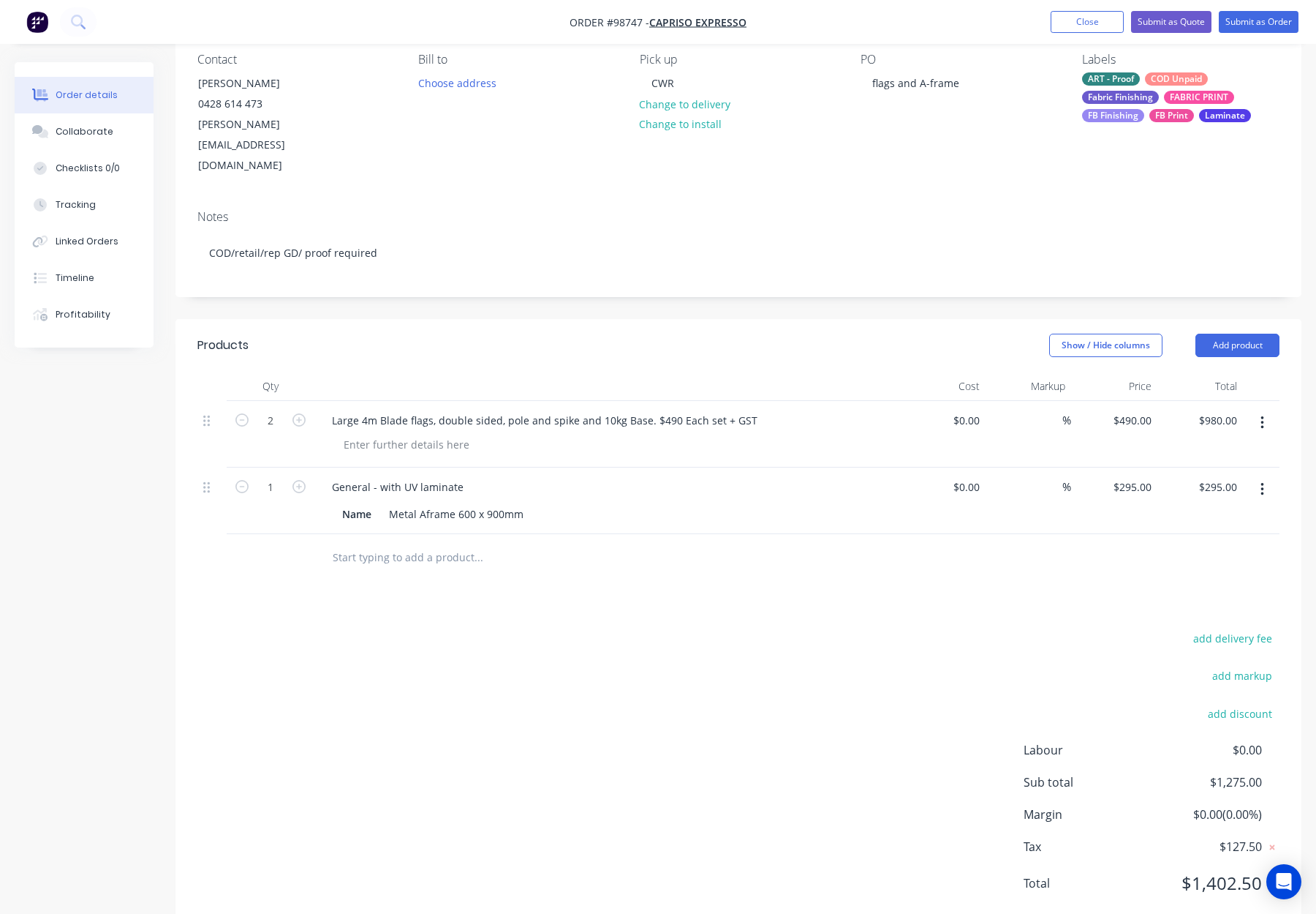
drag, startPoint x: 747, startPoint y: 707, endPoint x: 728, endPoint y: 686, distance: 28.3
click at [747, 707] on div "add delivery fee add markup add discount Labour $0.00 Sub total $1,275.00 Margi…" at bounding box center [738, 770] width 1082 height 282
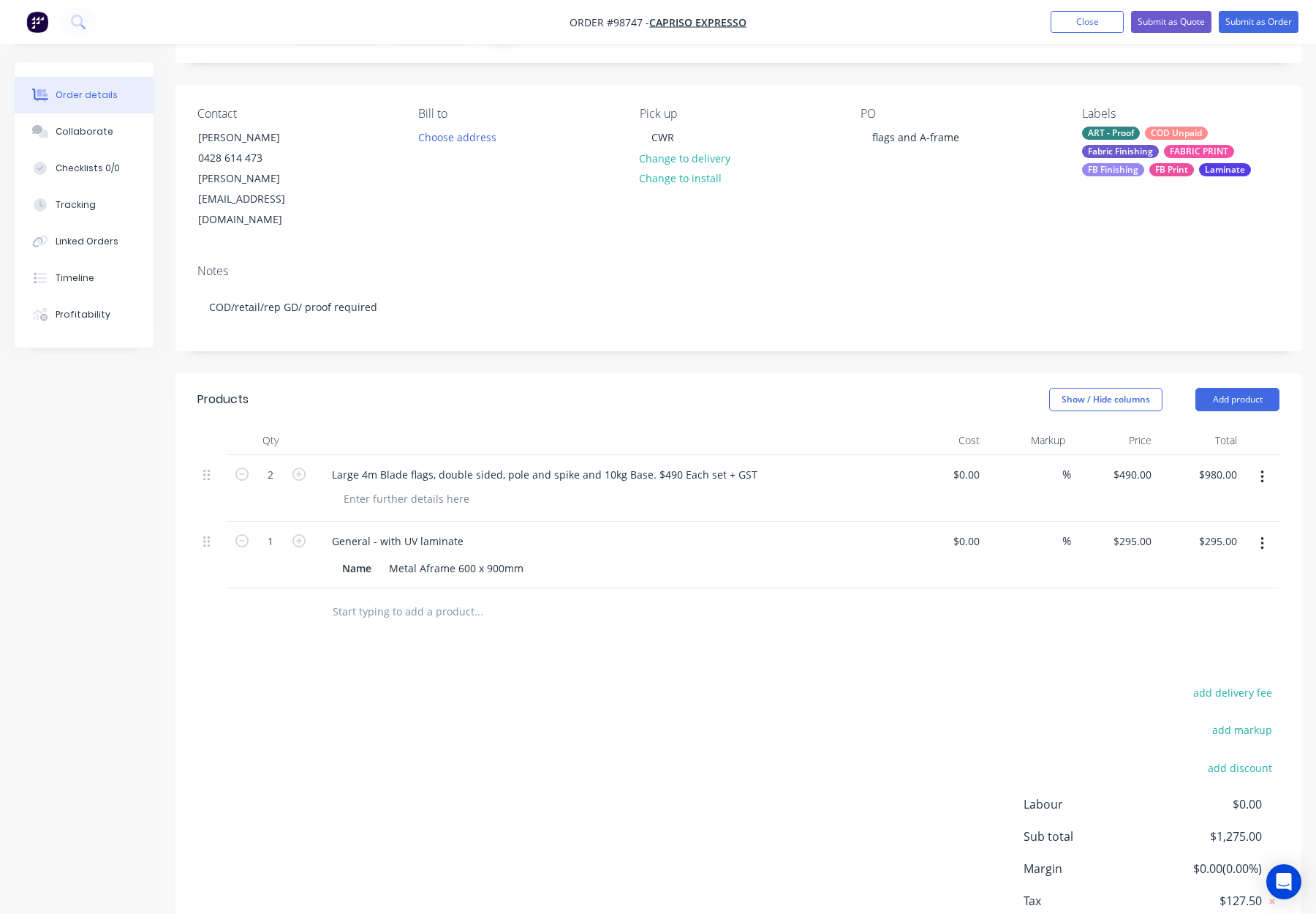
drag, startPoint x: 390, startPoint y: 575, endPoint x: 452, endPoint y: 581, distance: 62.3
click at [392, 597] on input "text" at bounding box center [478, 612] width 293 height 30
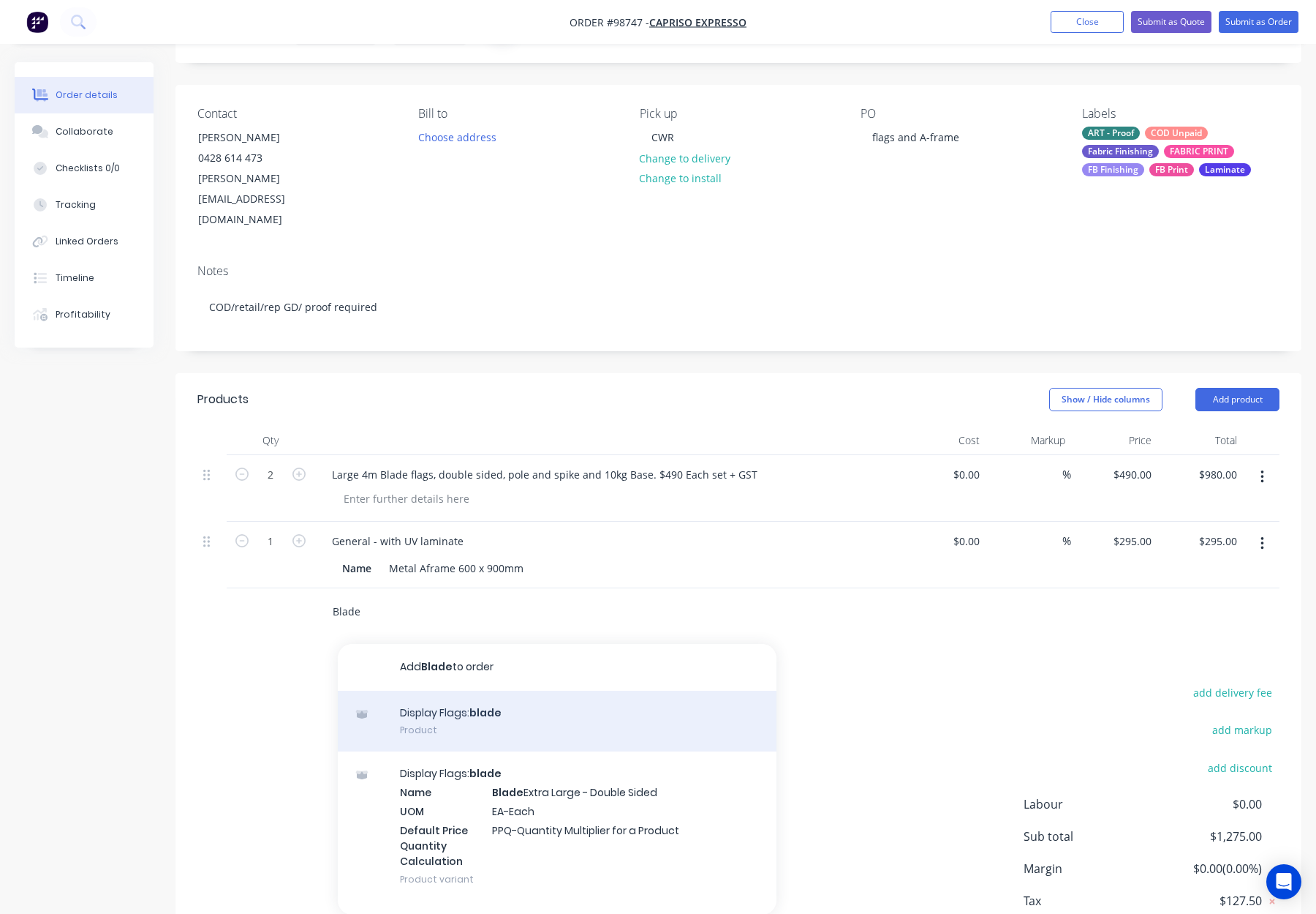
type input "Blade"
click at [535, 691] on div "Display Flags: blade Product" at bounding box center [557, 721] width 439 height 61
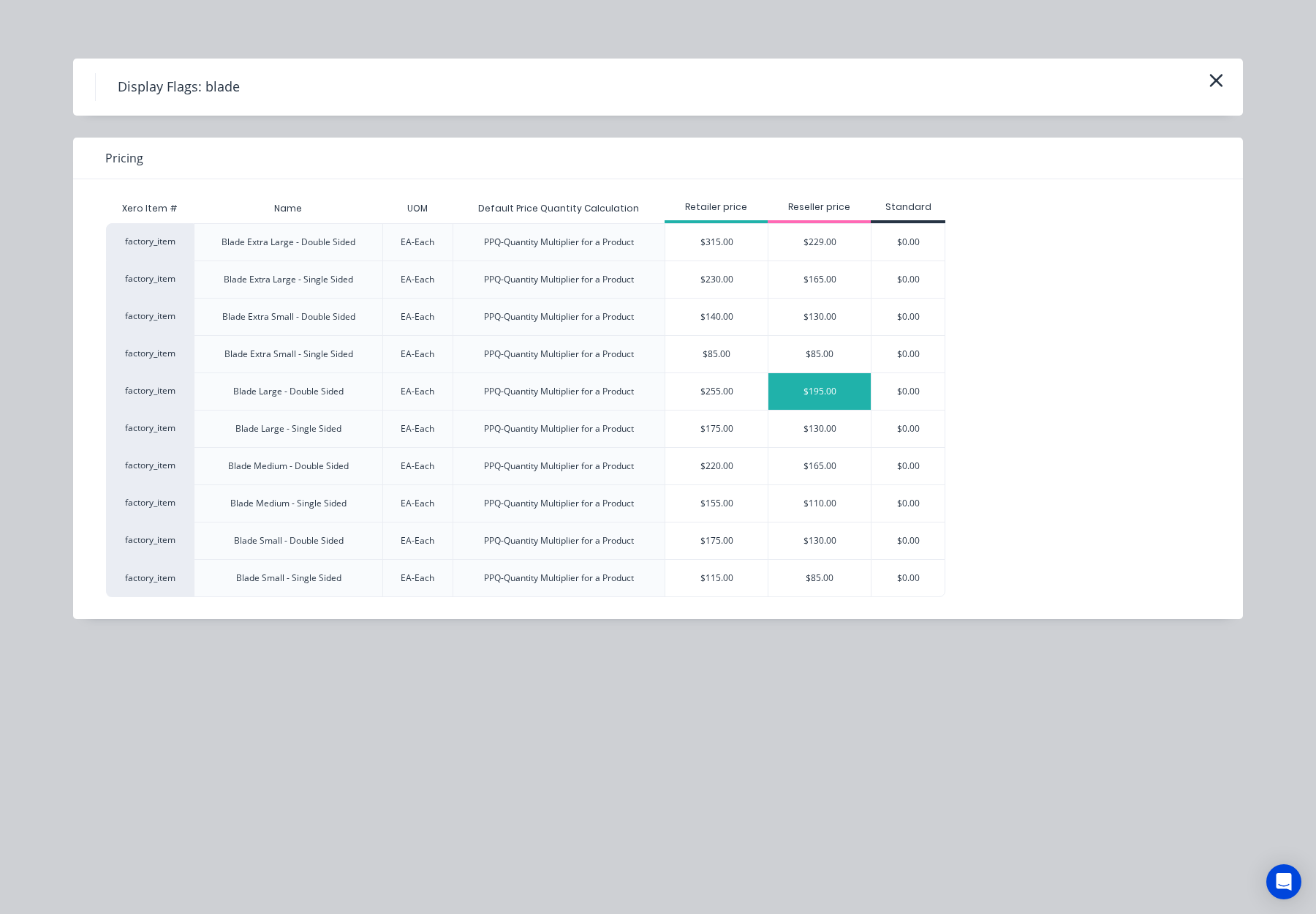
click at [808, 387] on div "$195.00" at bounding box center [819, 391] width 102 height 36
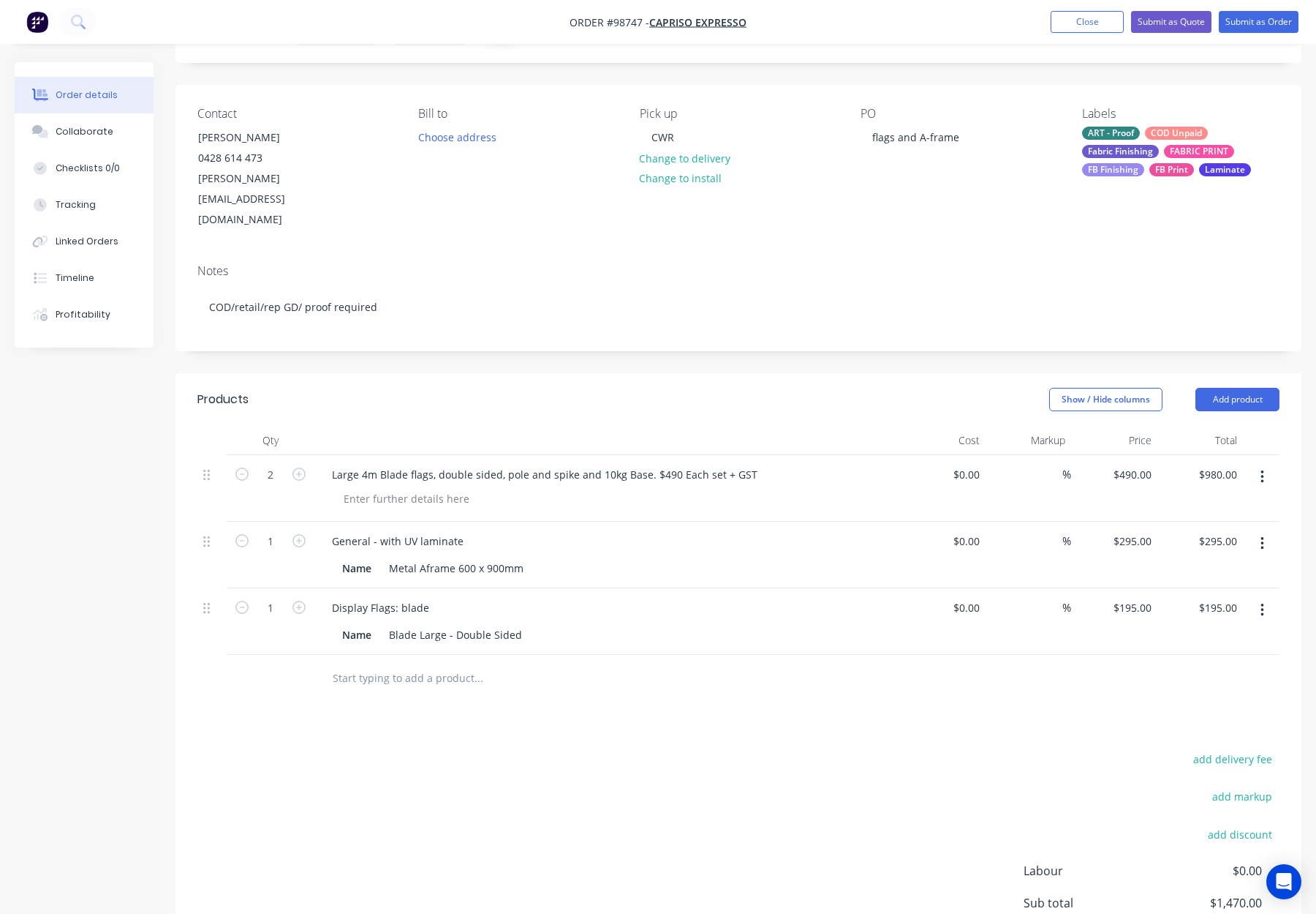
scroll to position [110, 0]
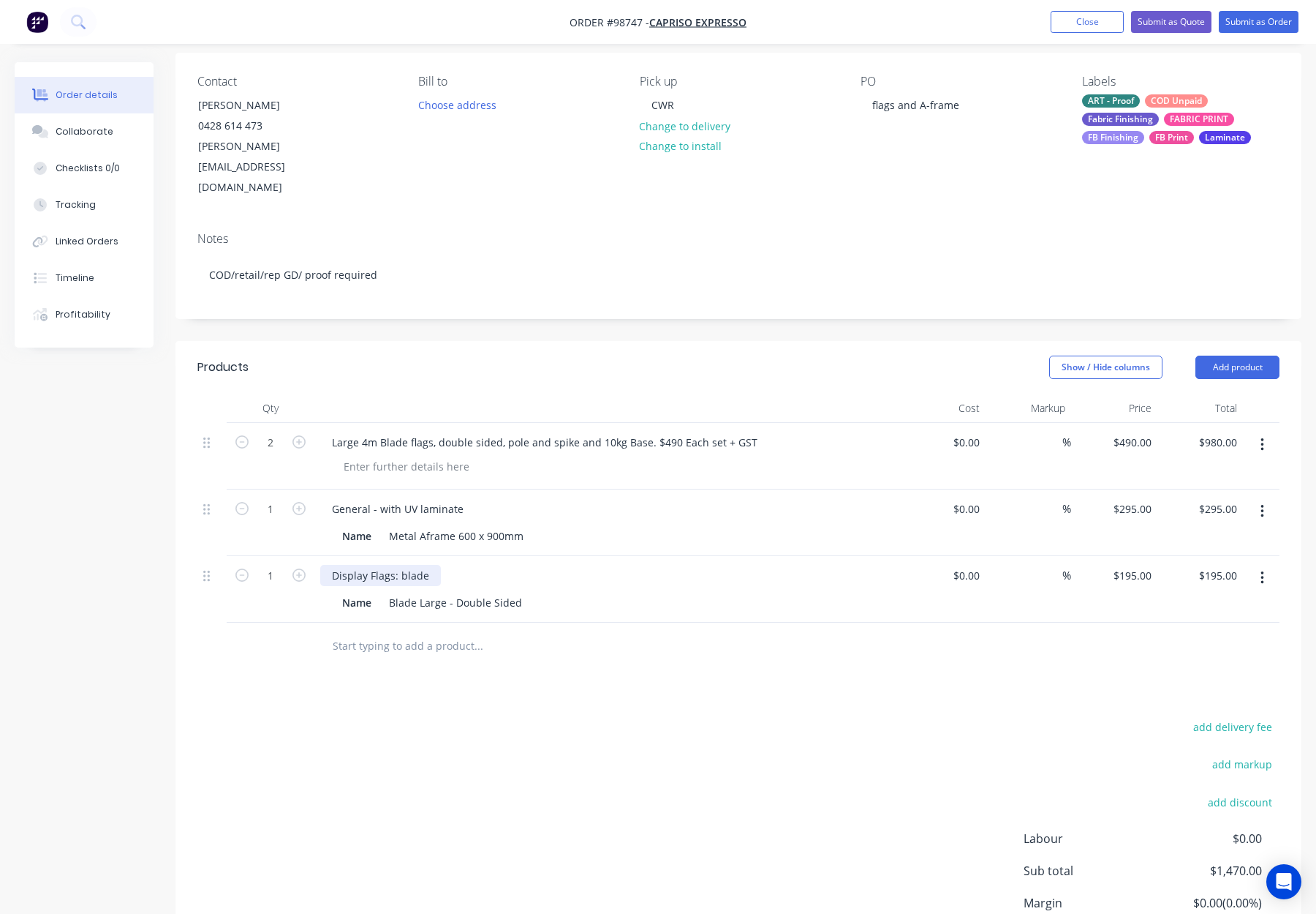
click at [403, 565] on div "Display Flags: blade" at bounding box center [380, 575] width 120 height 21
click at [1149, 565] on input "195" at bounding box center [1135, 575] width 46 height 21
type input "$0.00"
click at [1145, 623] on div at bounding box center [738, 646] width 1082 height 48
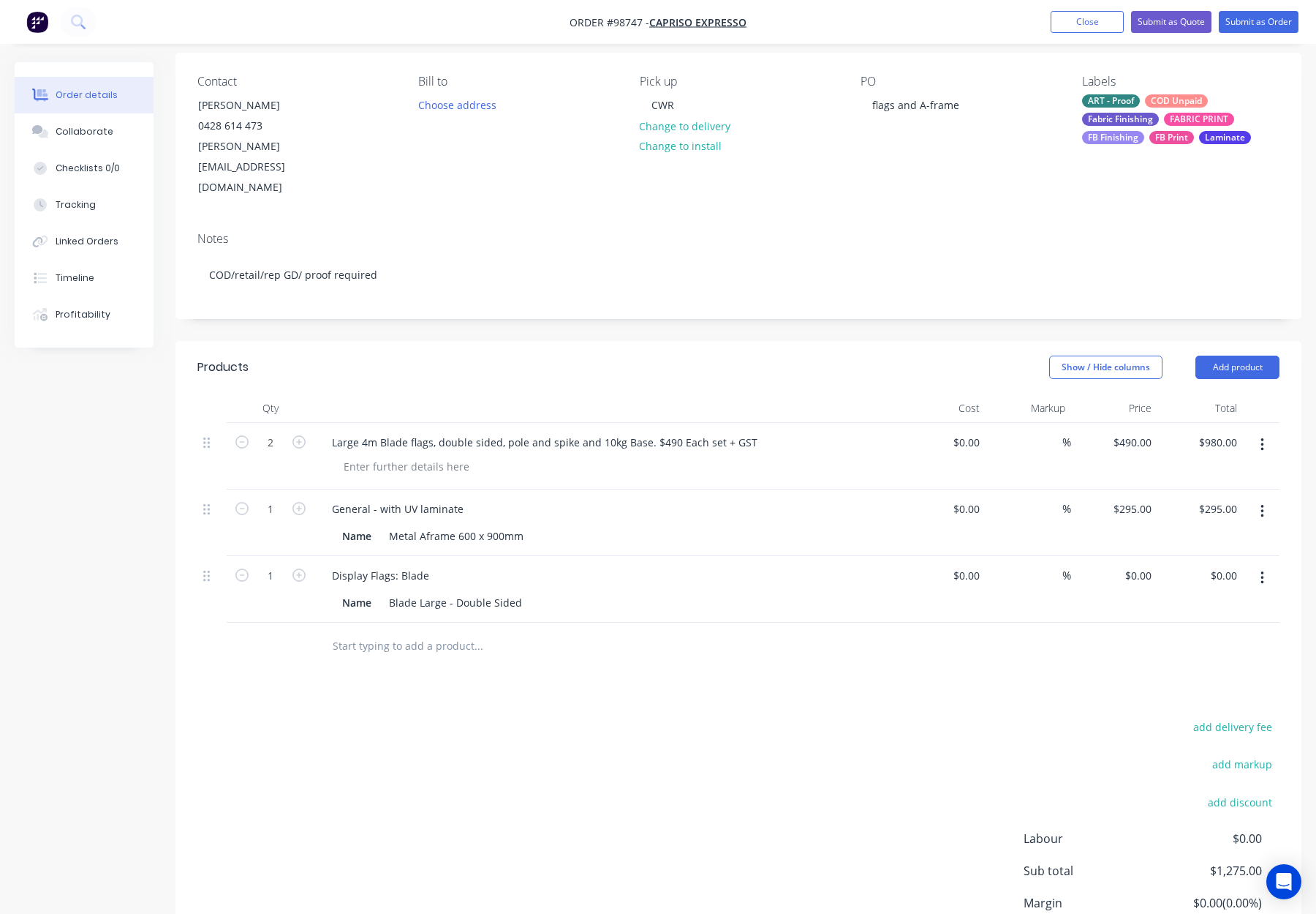
click at [368, 632] on input "text" at bounding box center [478, 646] width 293 height 30
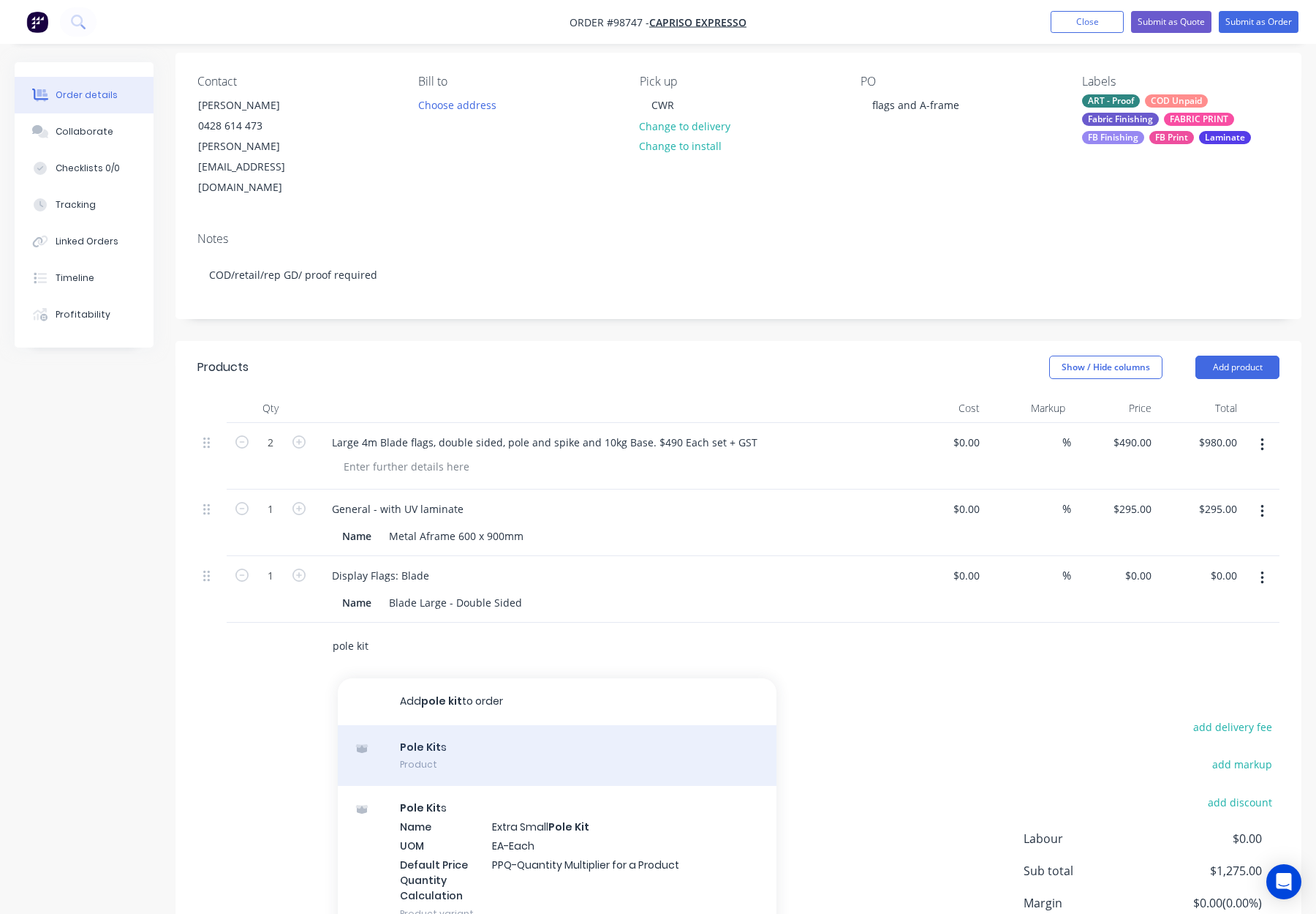
type input "pole kit"
click at [469, 725] on div "Pole Kit s Product" at bounding box center [557, 756] width 439 height 61
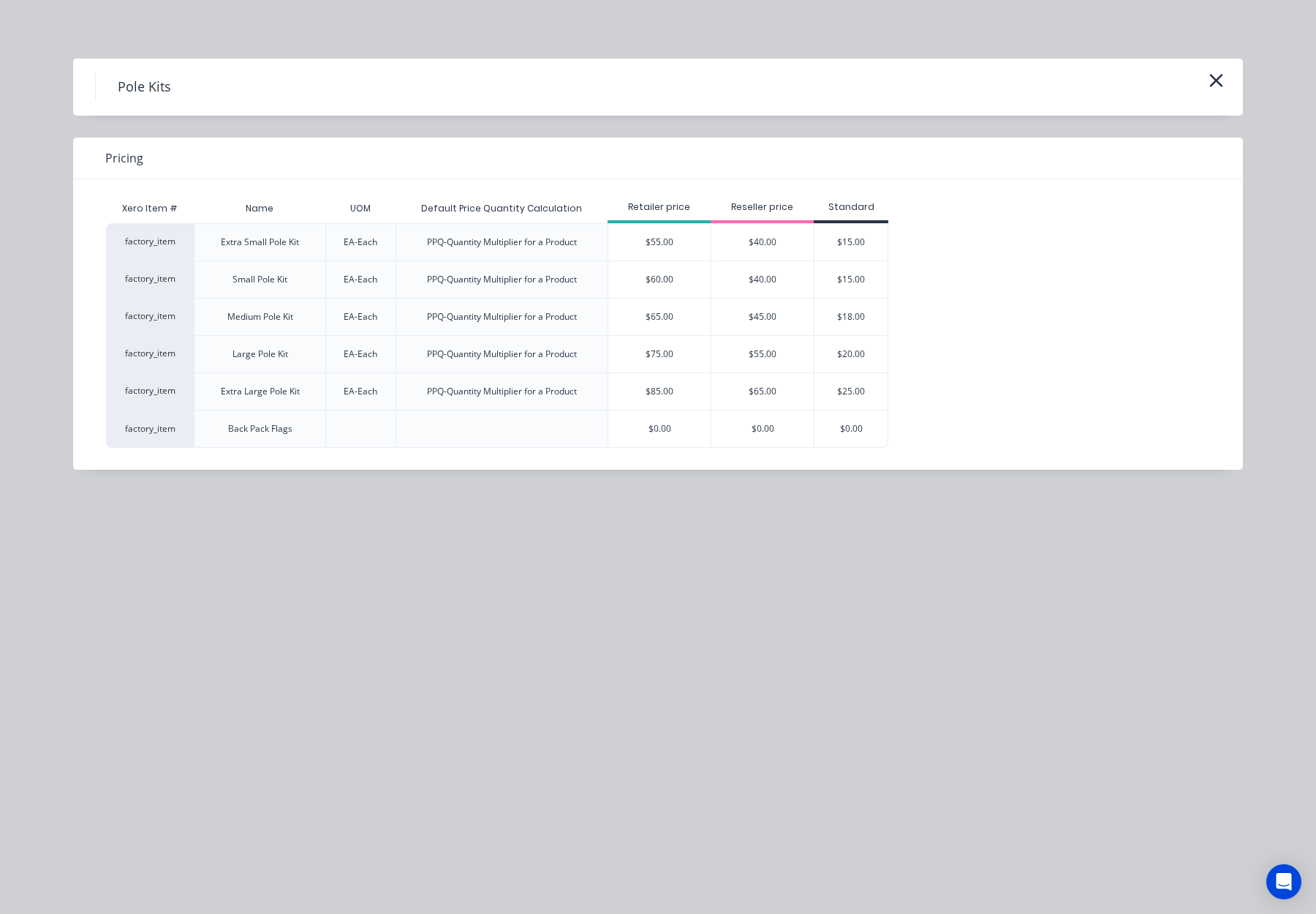
click at [770, 355] on div "$55.00" at bounding box center [762, 354] width 102 height 36
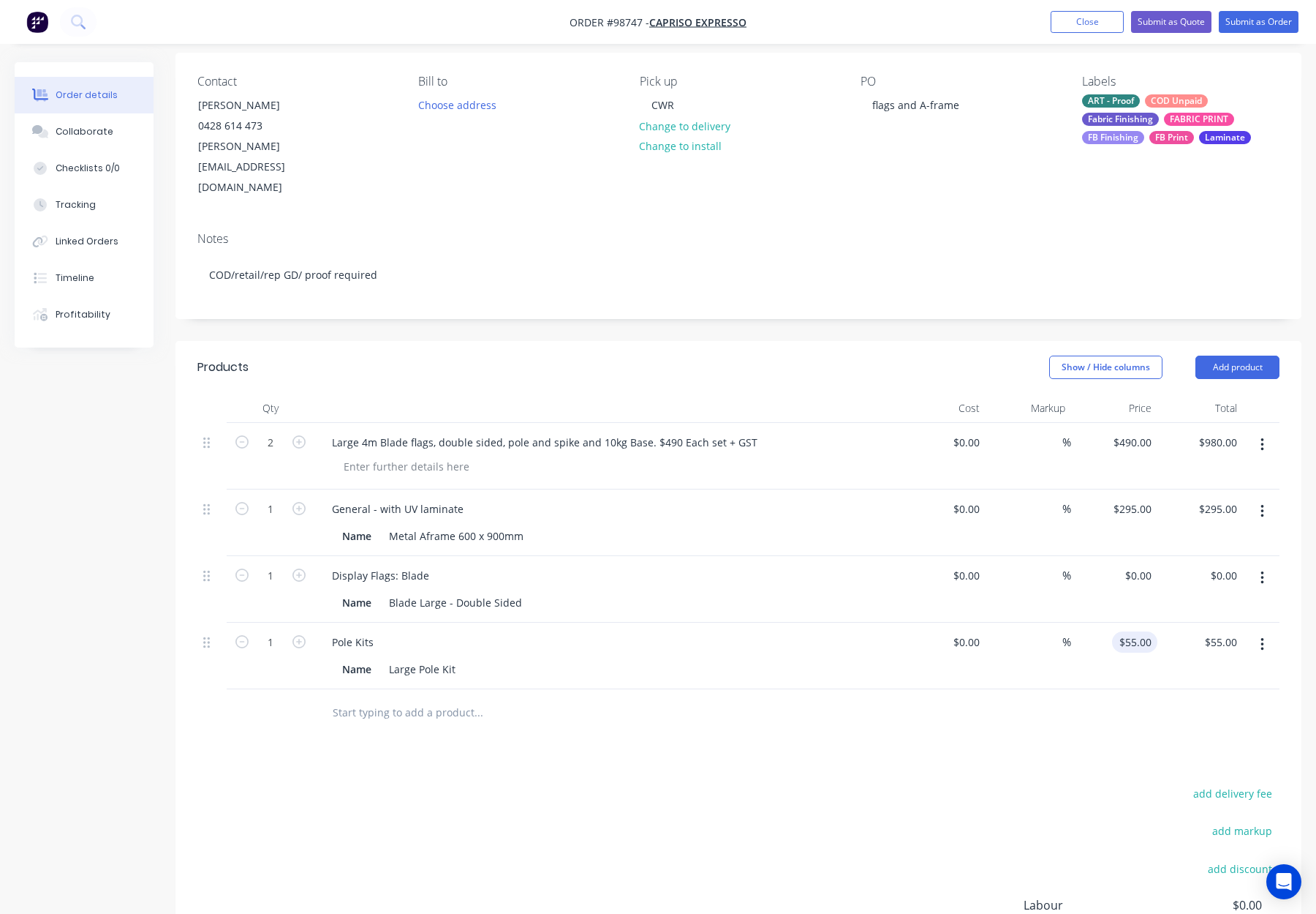
drag, startPoint x: 1148, startPoint y: 587, endPoint x: 1133, endPoint y: 597, distance: 18.0
click at [1145, 622] on div "$55.00 $55.00" at bounding box center [1114, 655] width 86 height 67
click at [1136, 632] on div "55 $55.00" at bounding box center [1135, 642] width 46 height 21
type input "$0.00"
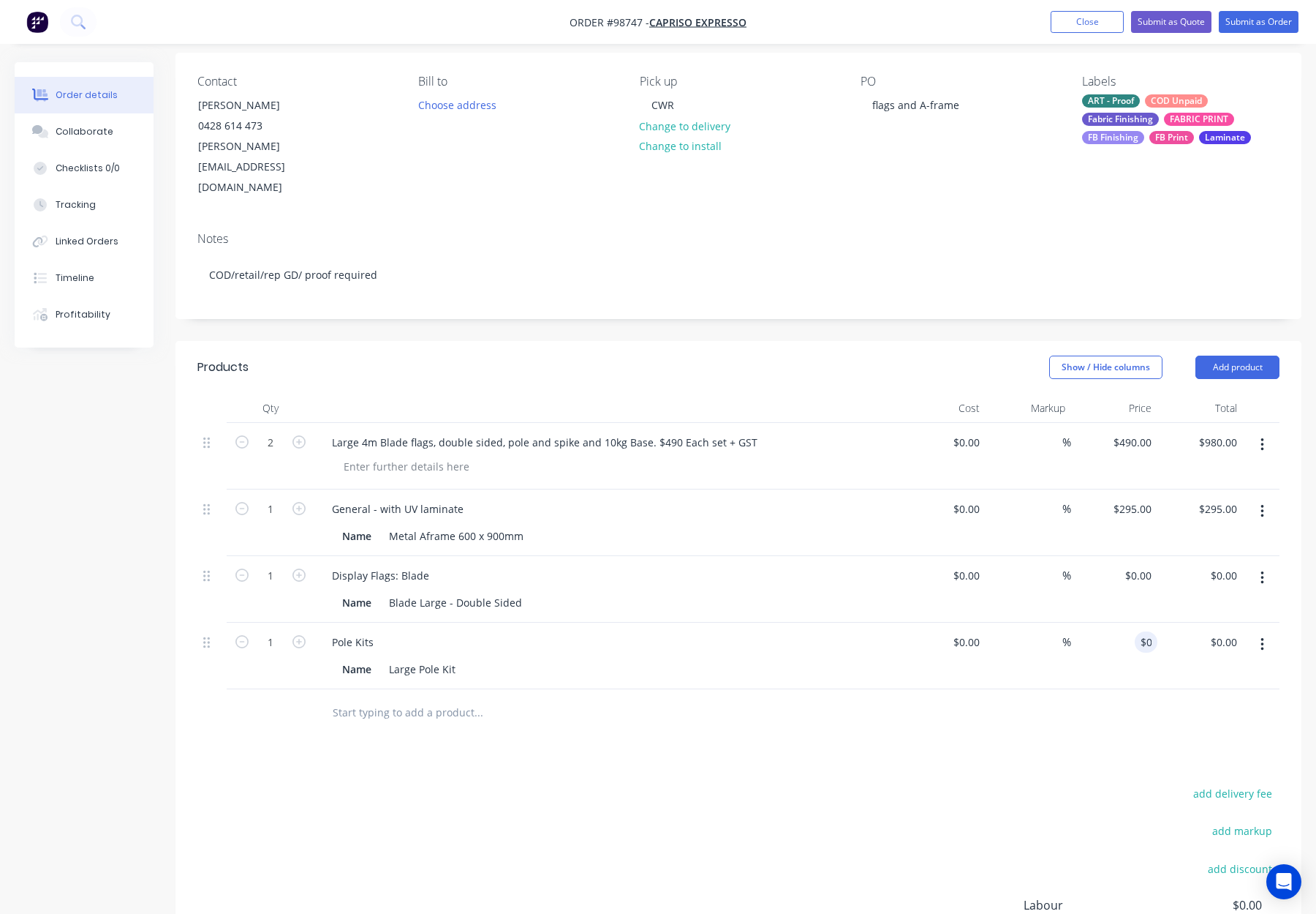
click at [1016, 692] on div at bounding box center [738, 713] width 1082 height 48
click at [349, 697] on input "text" at bounding box center [478, 712] width 293 height 30
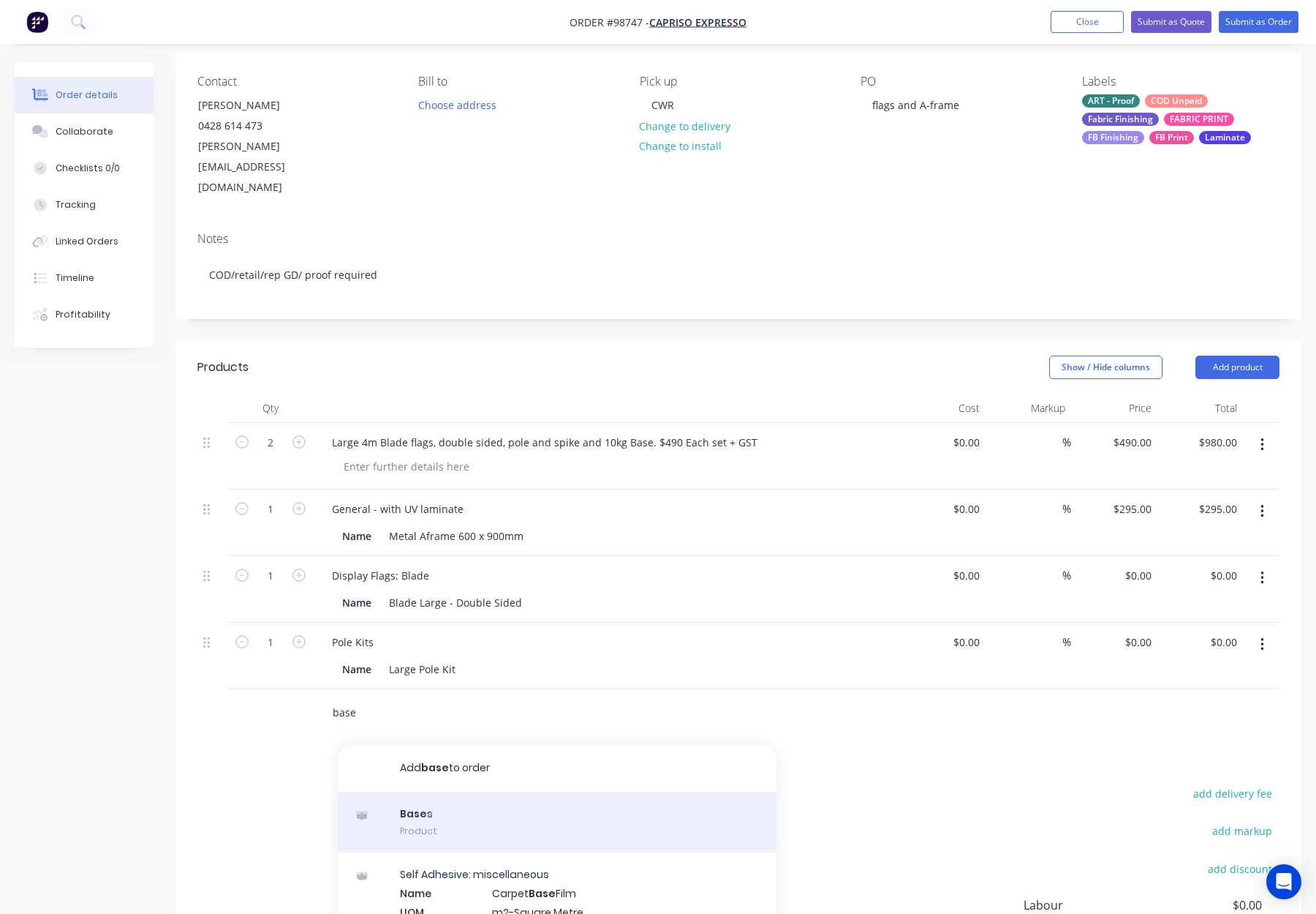
type input "base"
click at [578, 792] on div "Base s Product" at bounding box center [557, 822] width 439 height 61
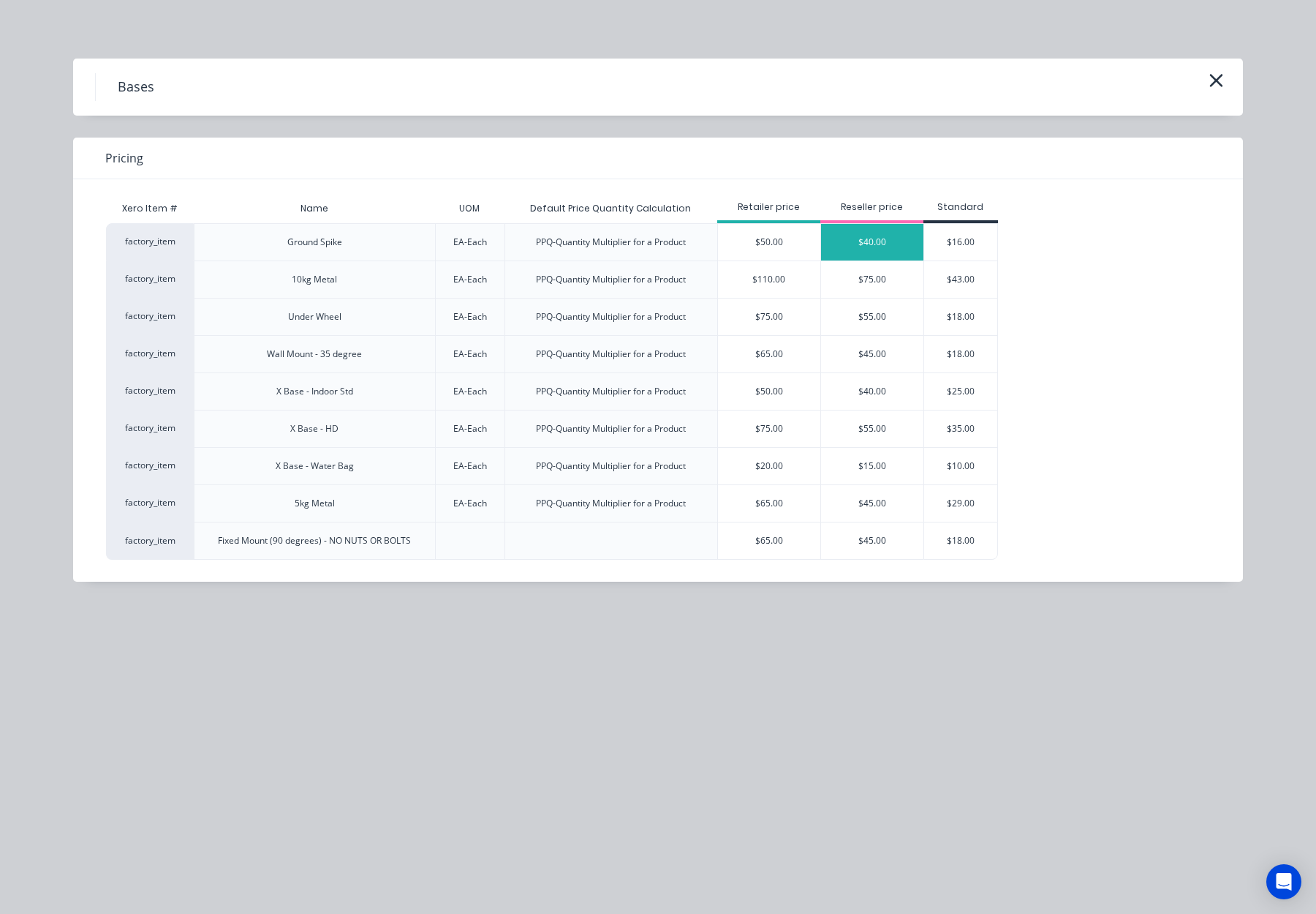
click at [851, 234] on div "$40.00" at bounding box center [872, 242] width 102 height 36
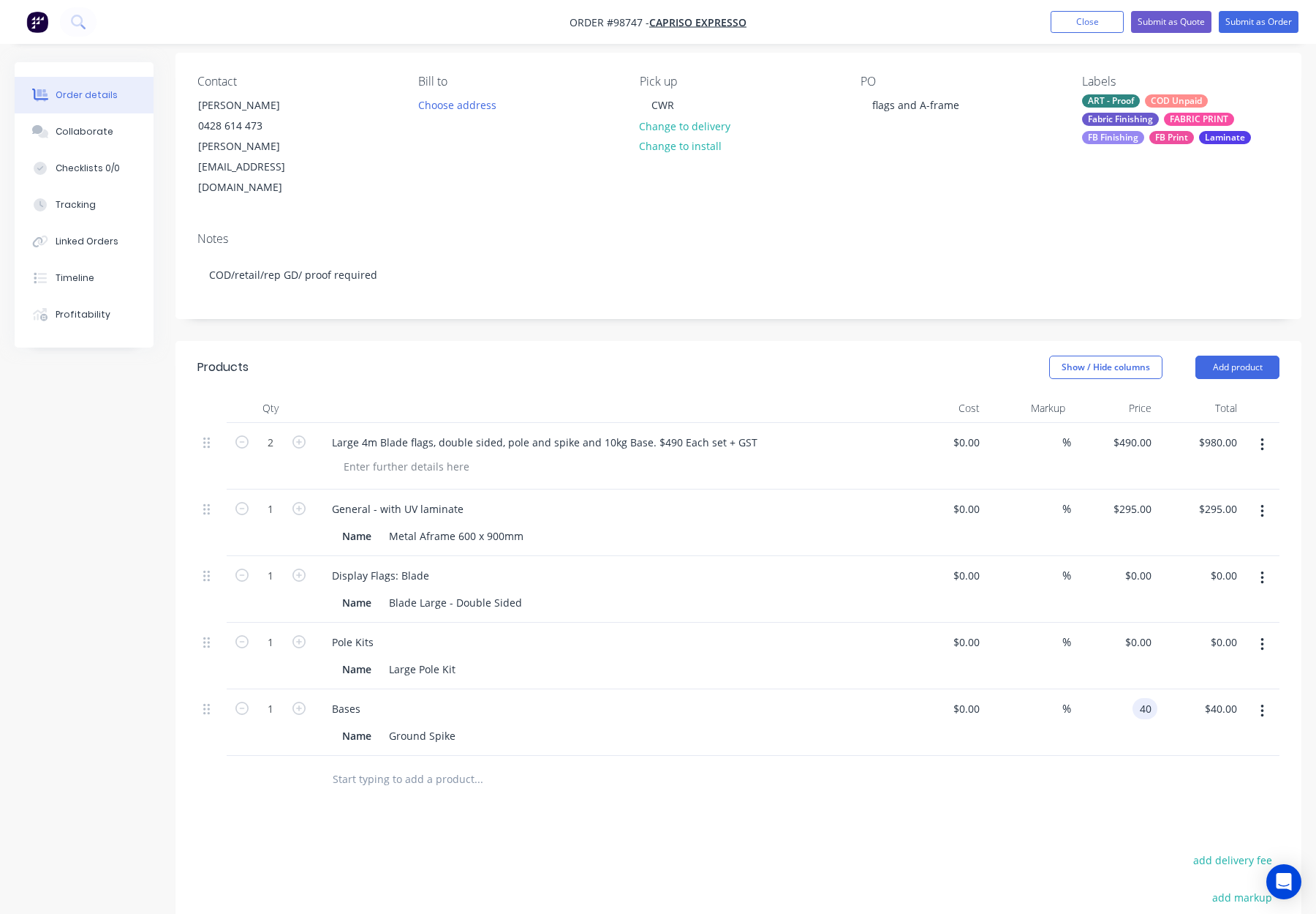
click at [1150, 697] on input "40" at bounding box center [1148, 708] width 19 height 21
type input "$0.00"
click at [1084, 704] on div "$0.00 0" at bounding box center [1114, 722] width 86 height 67
click at [378, 764] on input "text" at bounding box center [478, 779] width 293 height 30
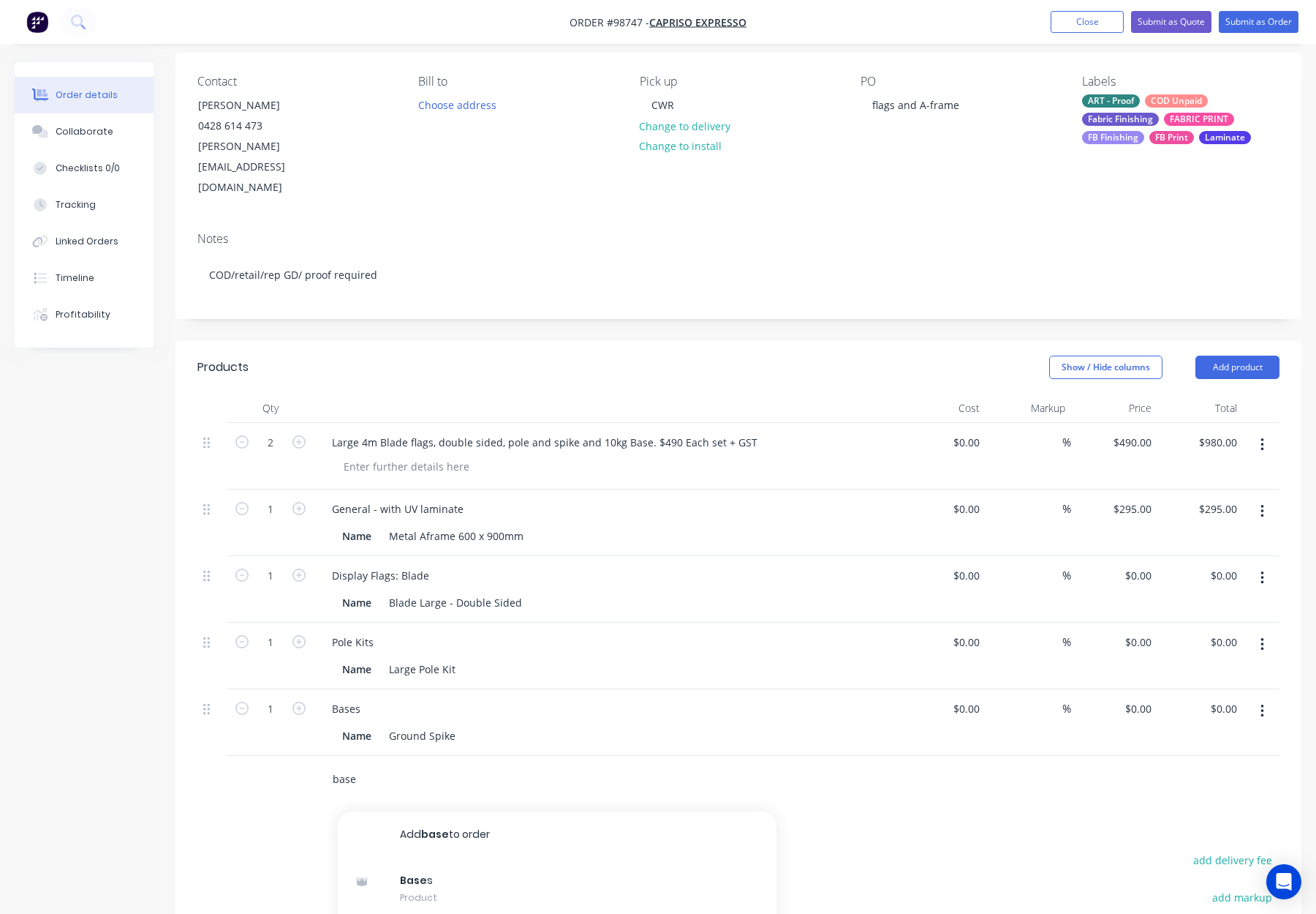
type input "base"
click at [425, 811] on button "Add base to order" at bounding box center [557, 834] width 439 height 47
click at [1264, 770] on icon "button" at bounding box center [1263, 778] width 4 height 16
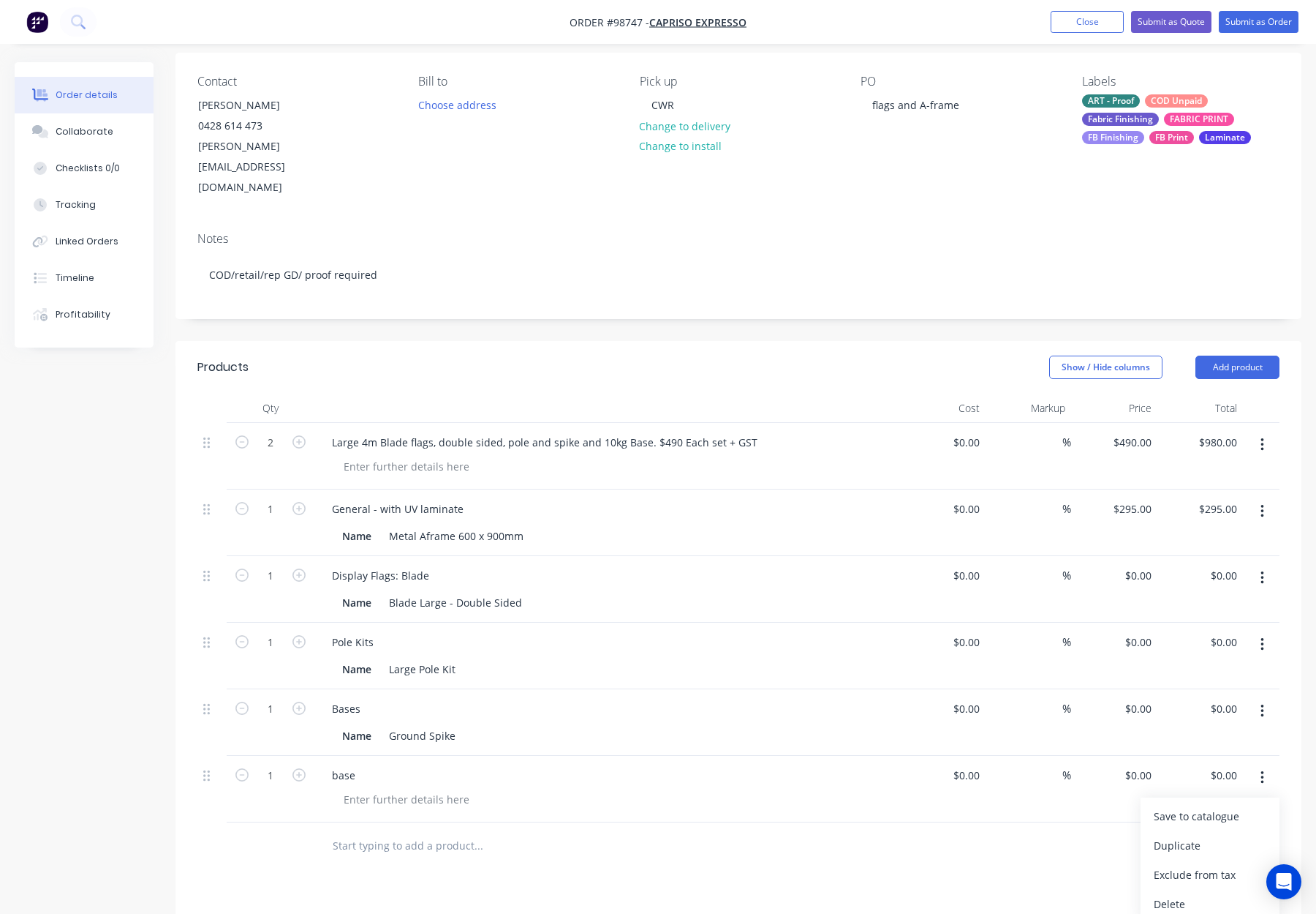
click at [1195, 888] on button "Delete" at bounding box center [1210, 903] width 139 height 30
drag, startPoint x: 373, startPoint y: 737, endPoint x: 430, endPoint y: 748, distance: 58.1
click at [374, 764] on input "text" at bounding box center [478, 779] width 293 height 30
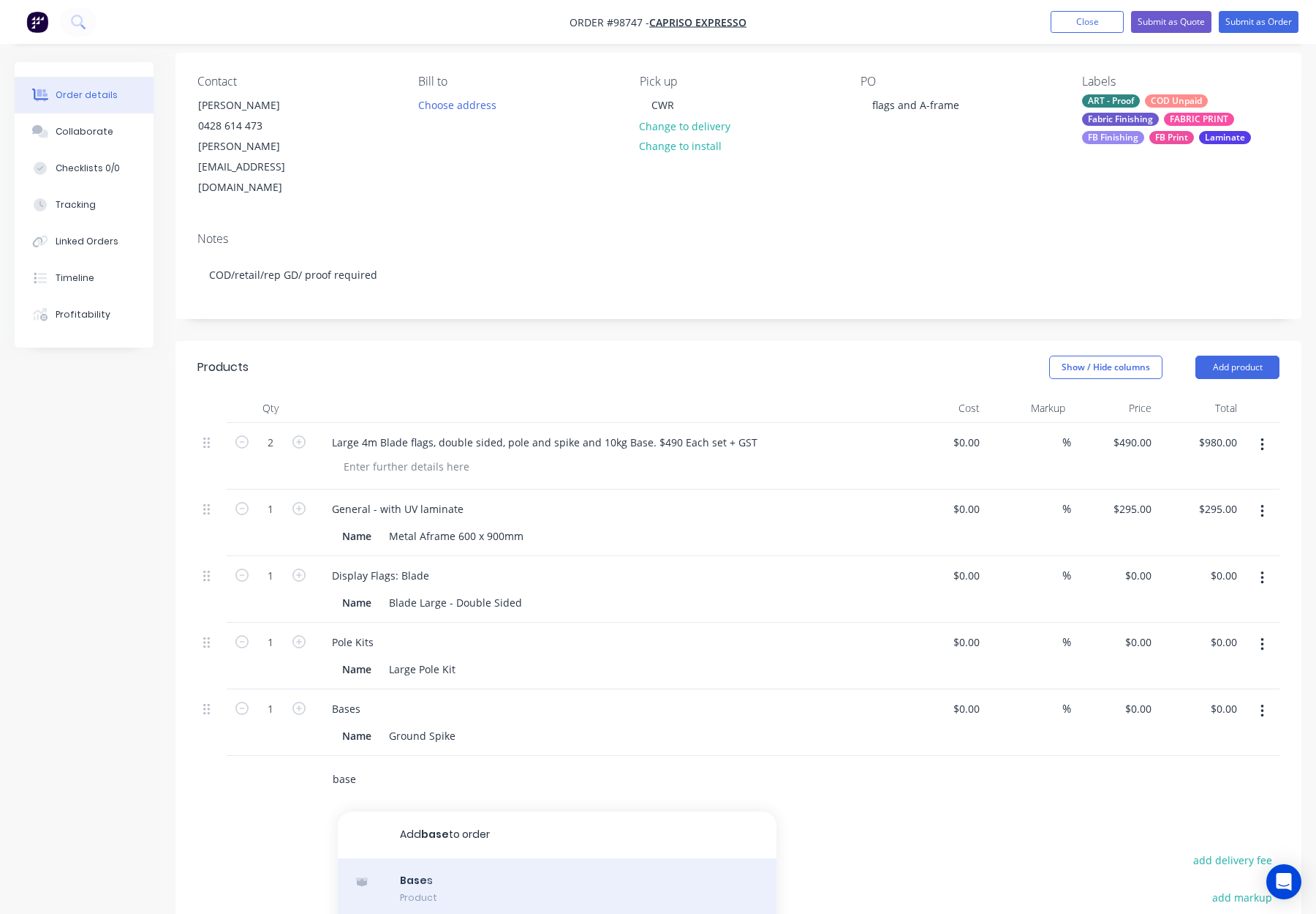
type input "base"
click at [531, 860] on div "Base s Product" at bounding box center [557, 888] width 439 height 61
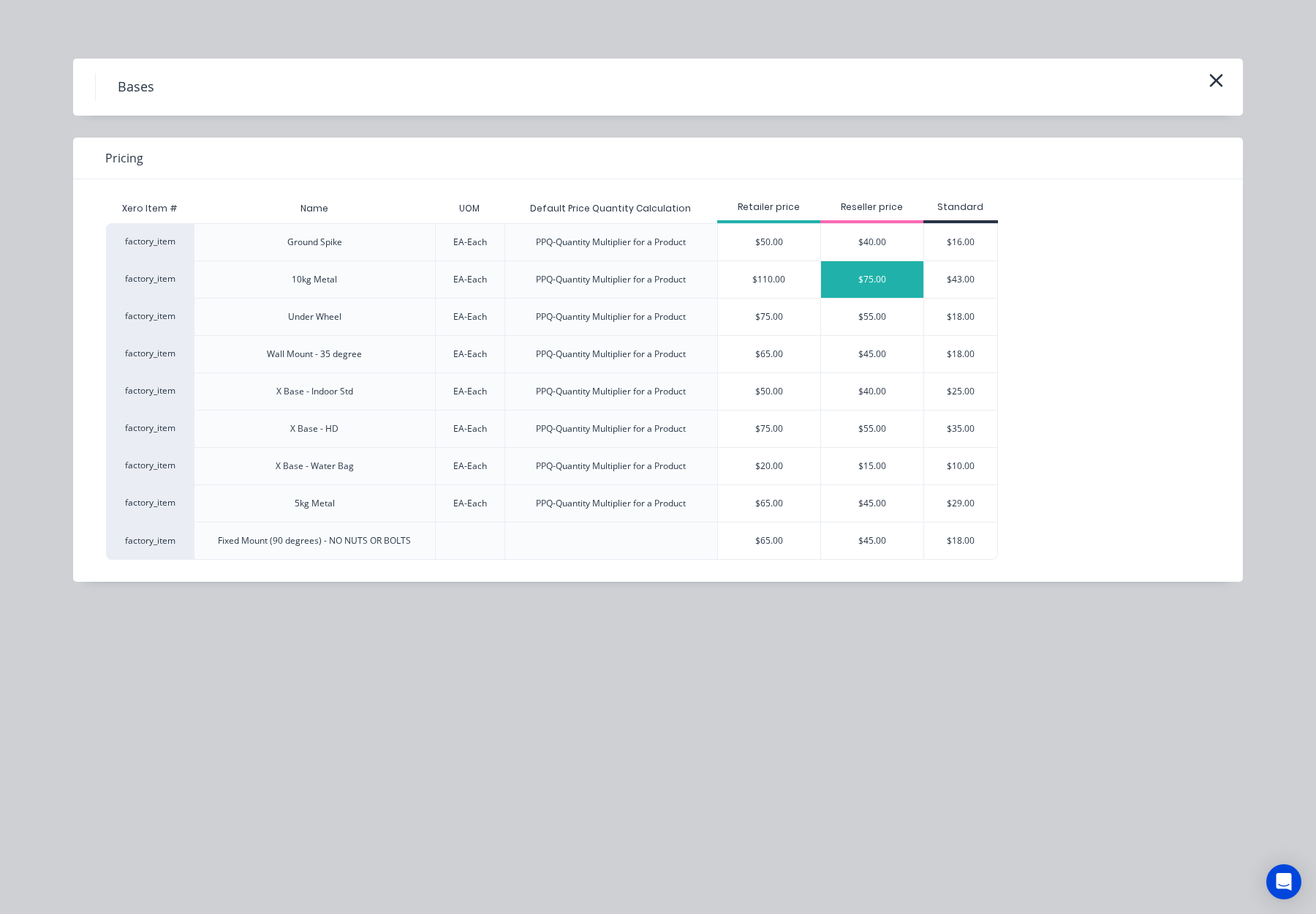
click at [882, 283] on div "$75.00" at bounding box center [872, 280] width 102 height 36
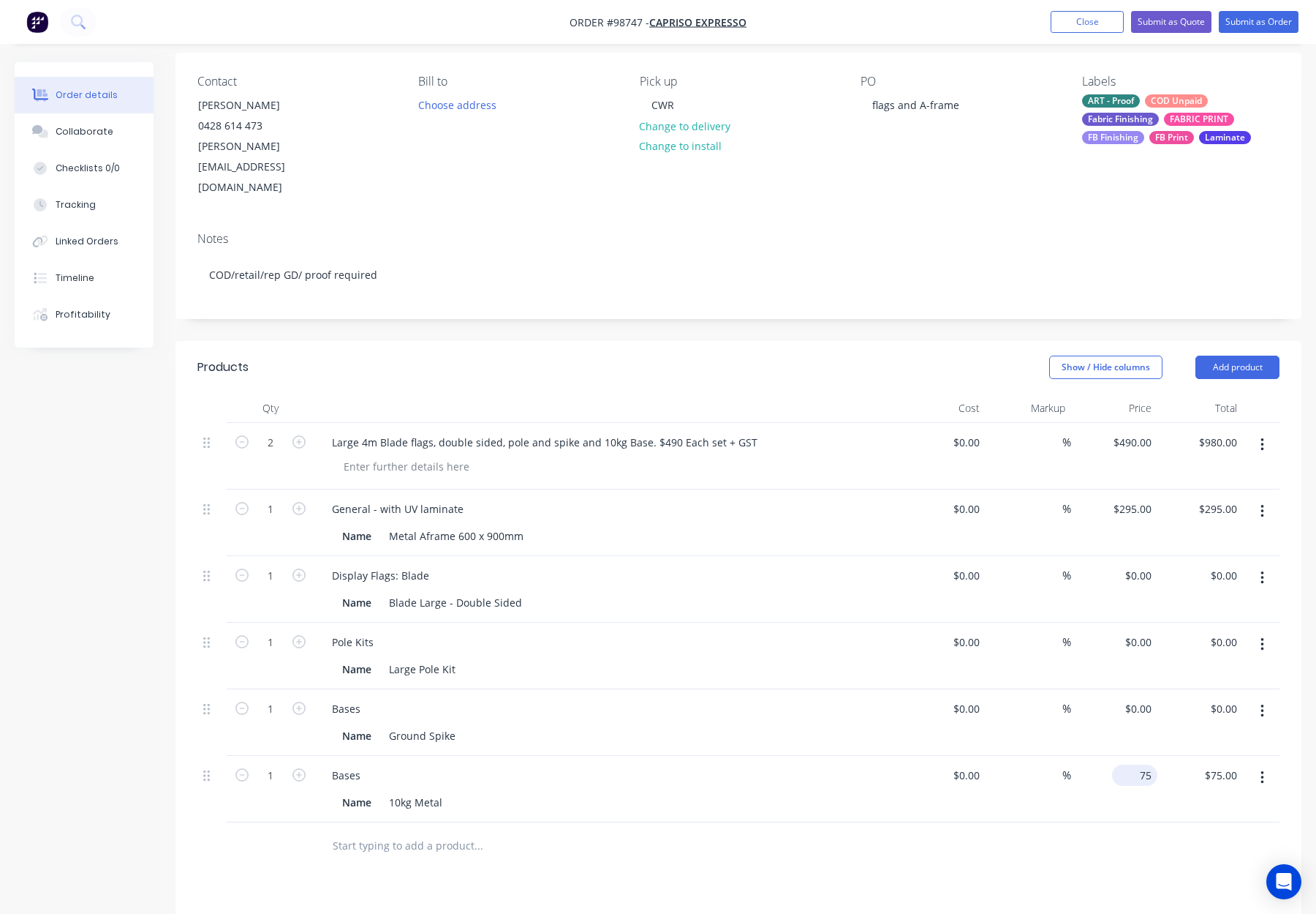
click at [1138, 764] on input "75" at bounding box center [1137, 775] width 39 height 21
type input "$0.00"
click at [973, 822] on div at bounding box center [738, 846] width 1082 height 48
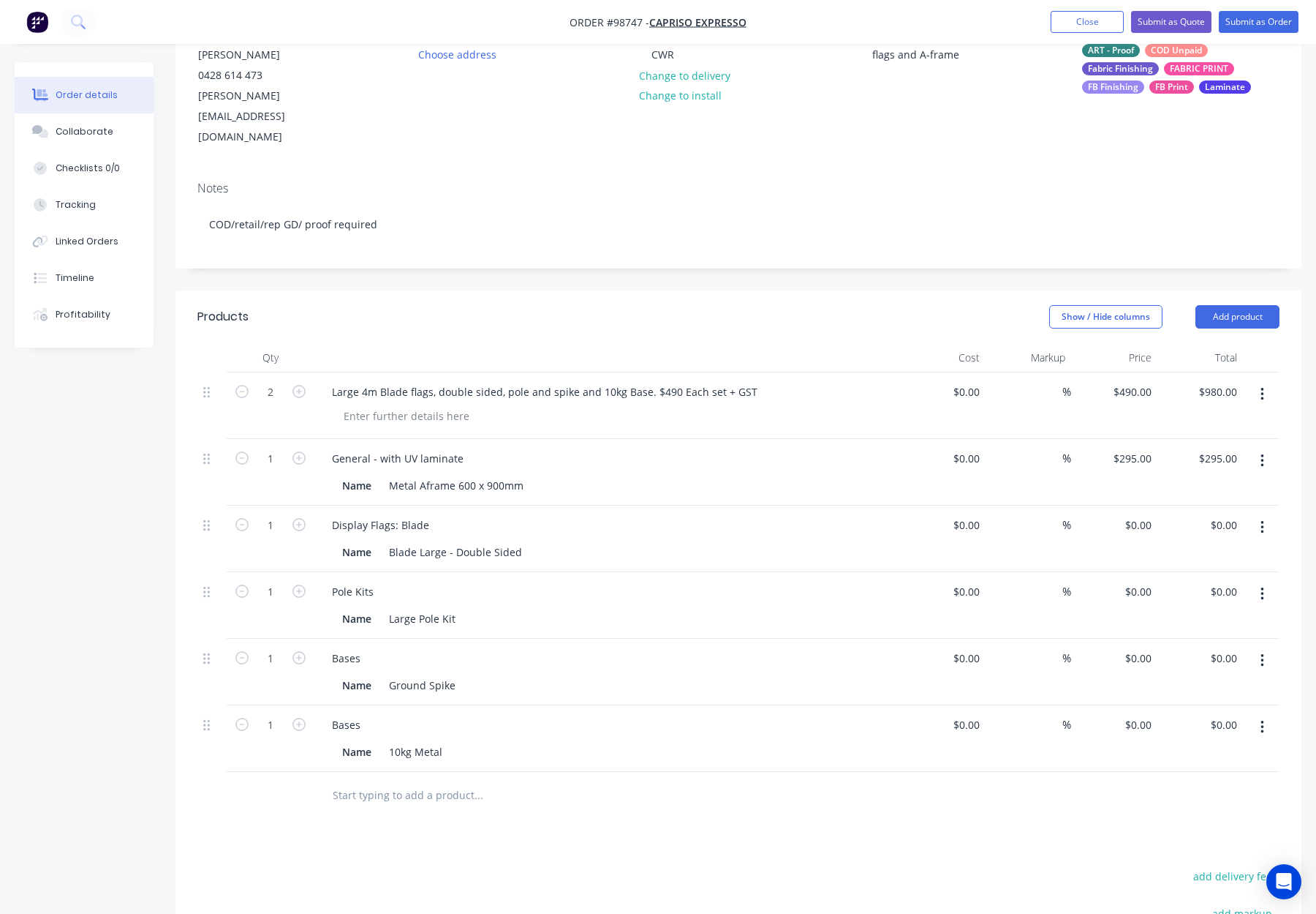
scroll to position [216, 0]
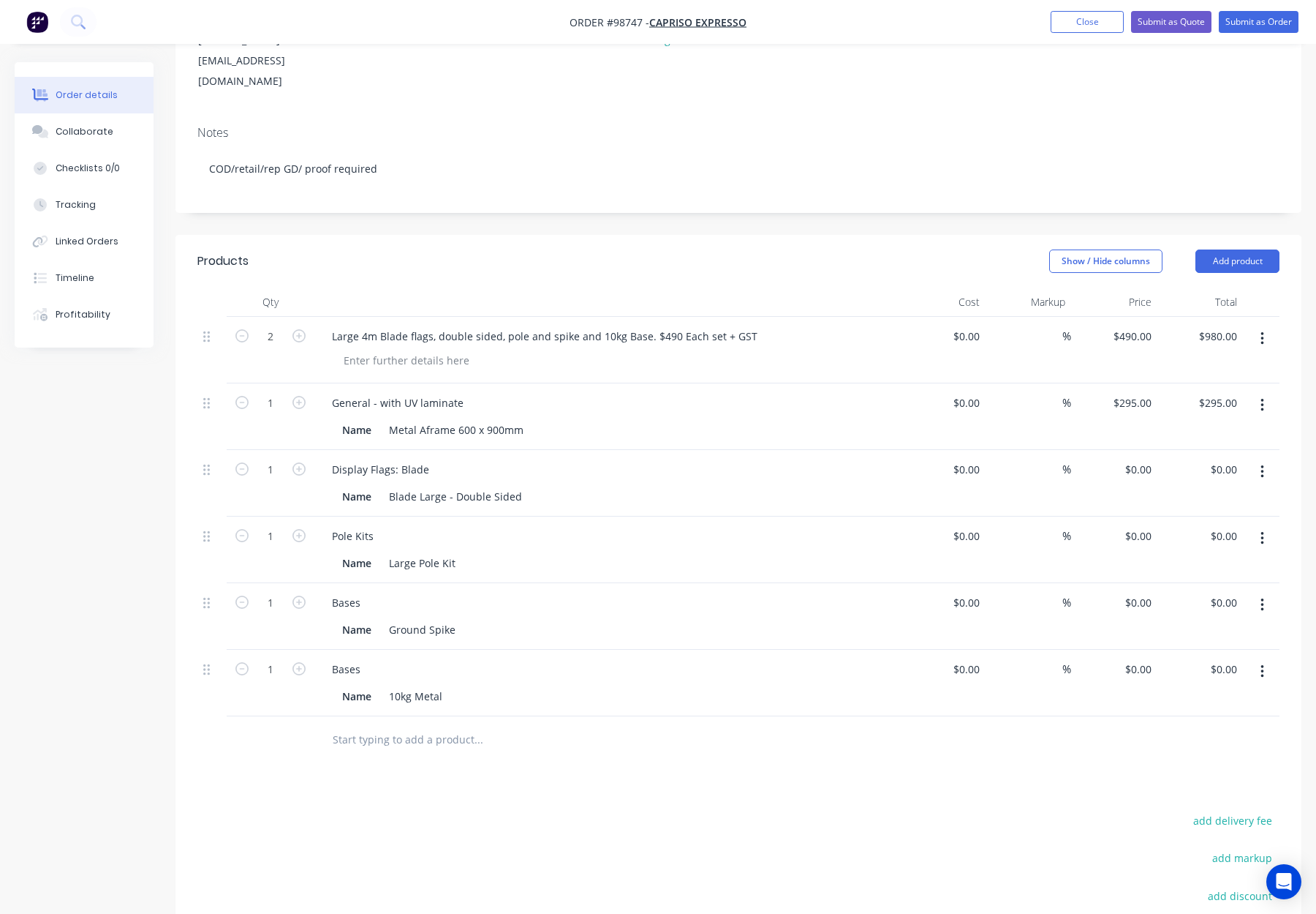
drag, startPoint x: 297, startPoint y: 426, endPoint x: 306, endPoint y: 494, distance: 68.6
click at [297, 463] on icon "button" at bounding box center [299, 469] width 13 height 13
type input "2"
click at [297, 529] on icon "button" at bounding box center [299, 535] width 13 height 13
type input "2"
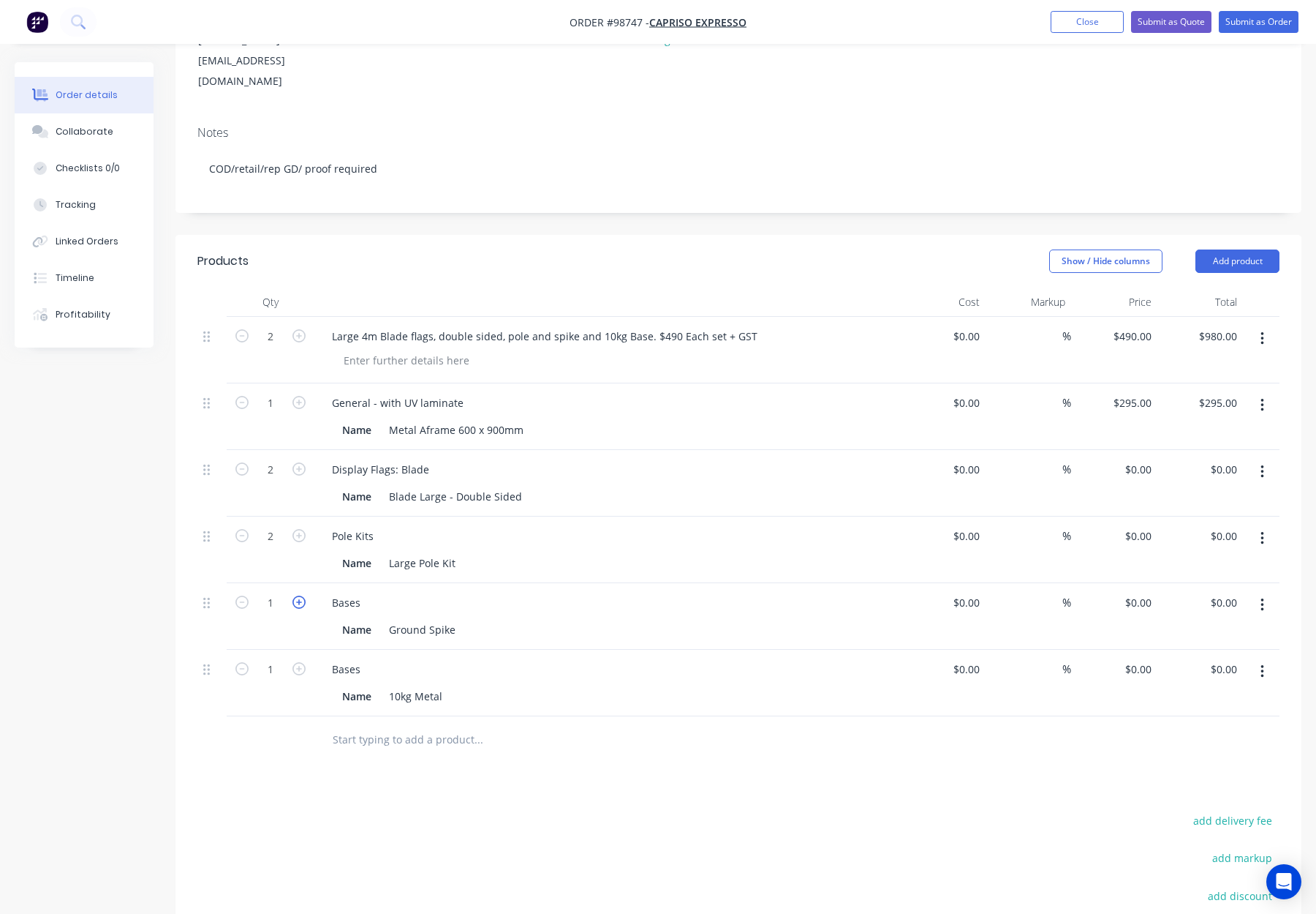
click at [299, 595] on icon "button" at bounding box center [299, 602] width 13 height 13
type input "2"
click at [299, 662] on icon "button" at bounding box center [299, 669] width 13 height 13
type input "2"
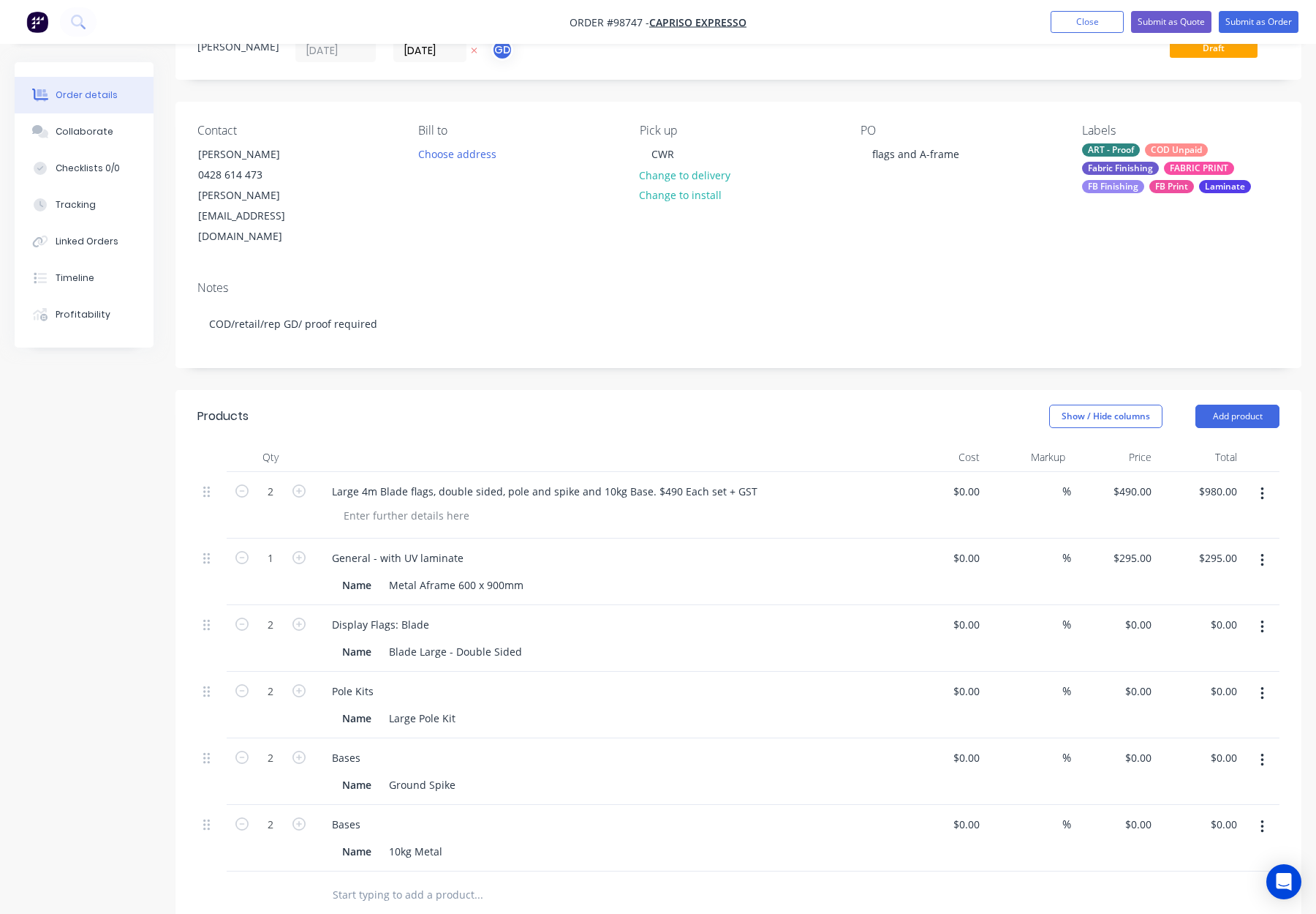
scroll to position [72, 0]
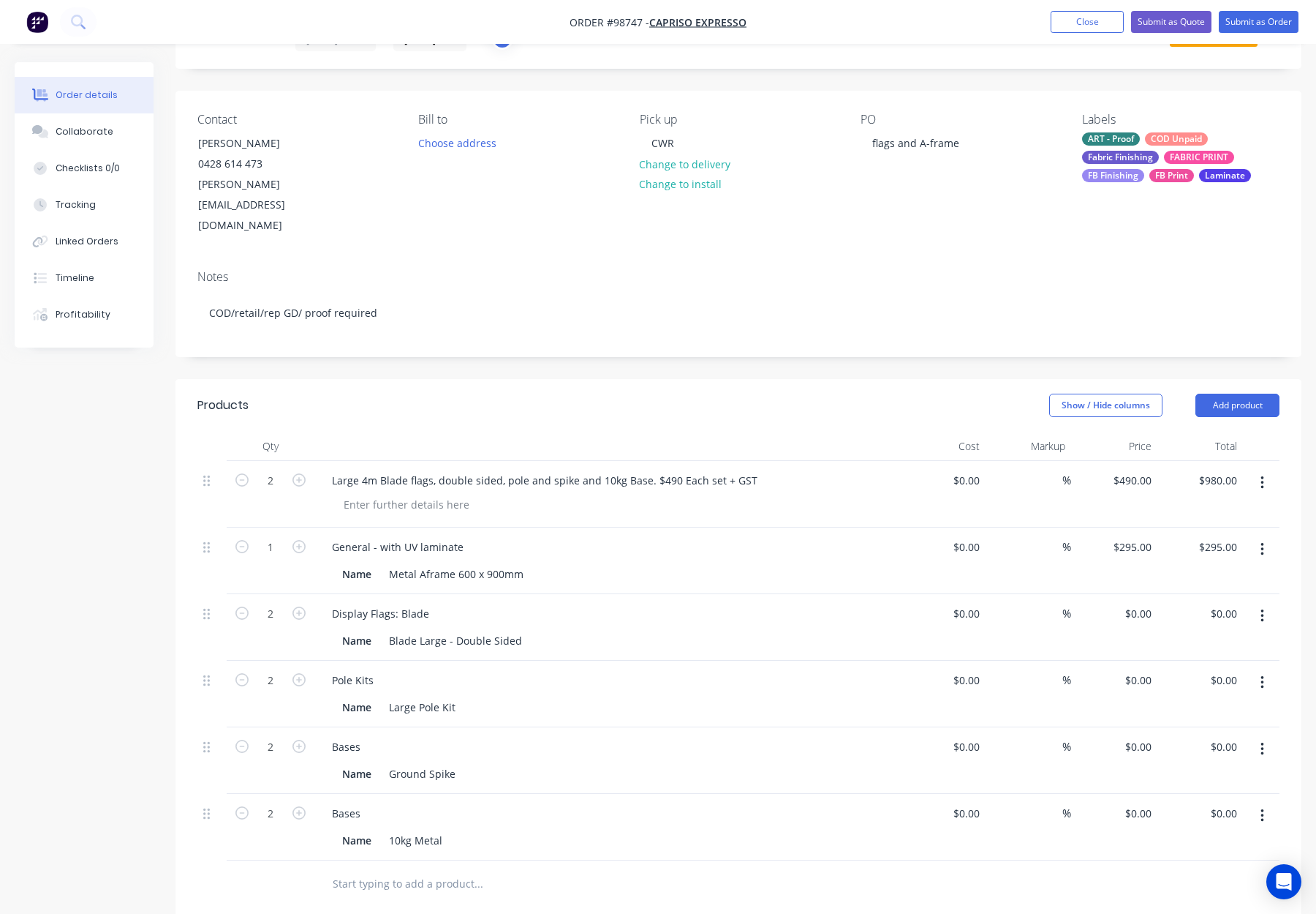
click at [1230, 379] on header "Products Show / Hide columns Add product" at bounding box center [738, 405] width 1126 height 52
click at [1226, 393] on button "Add product" at bounding box center [1237, 405] width 84 height 24
click at [1184, 607] on div "Notes (Internal)" at bounding box center [1210, 617] width 113 height 21
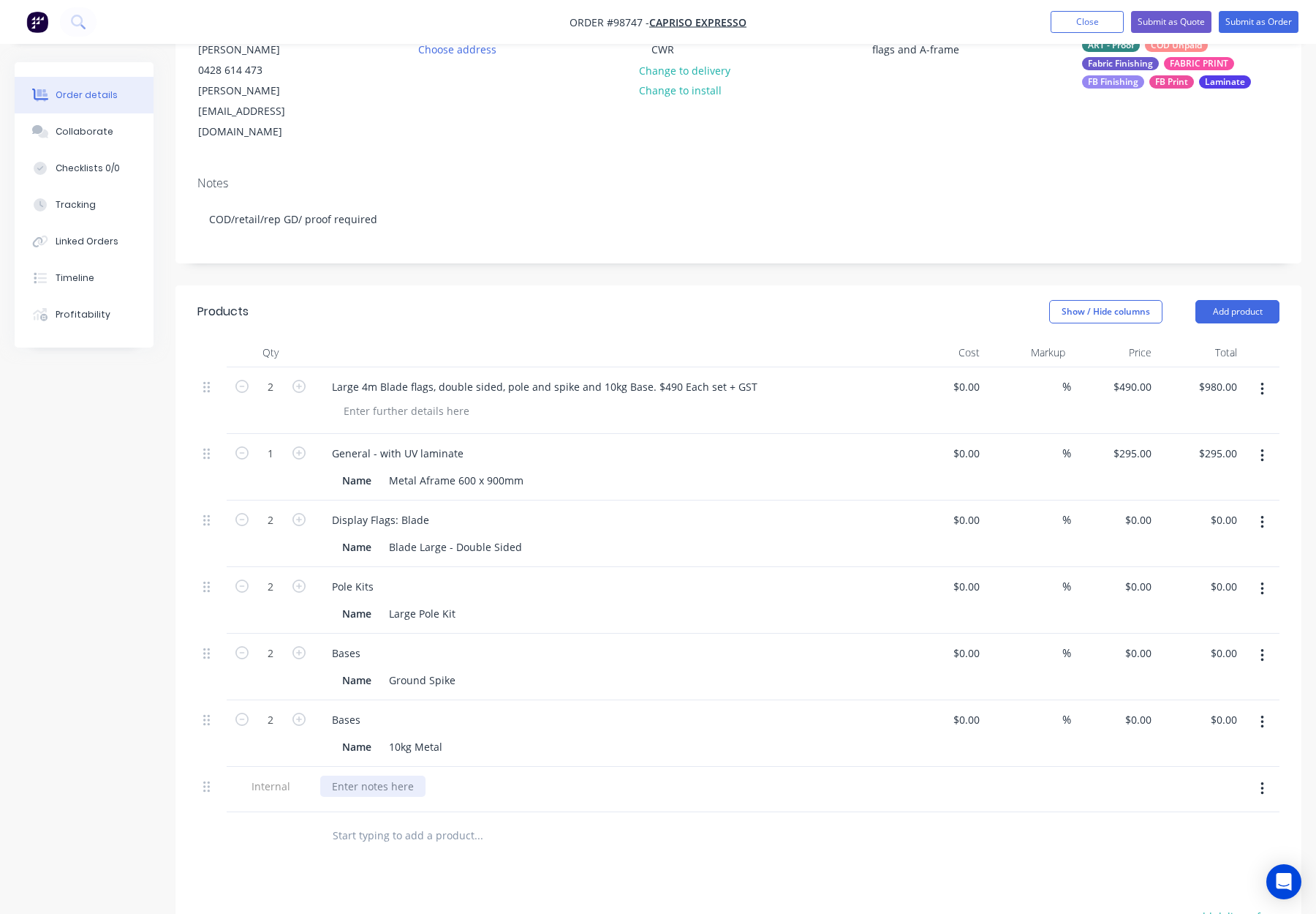
click at [378, 776] on div at bounding box center [373, 786] width 105 height 21
click at [644, 812] on div at bounding box center [578, 836] width 526 height 48
click at [756, 300] on div "Show / Hide columns Add product" at bounding box center [853, 311] width 852 height 24
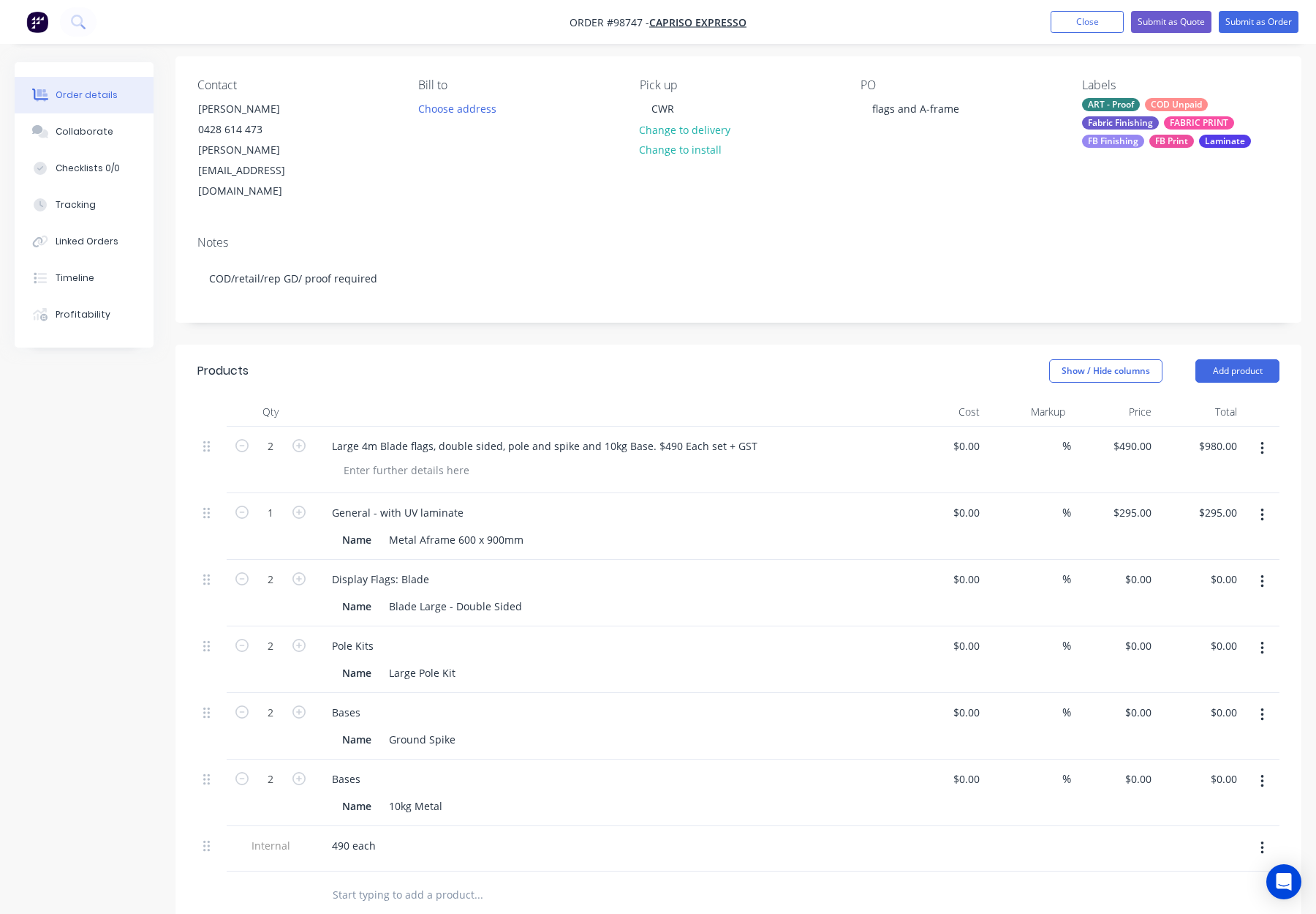
scroll to position [0, 0]
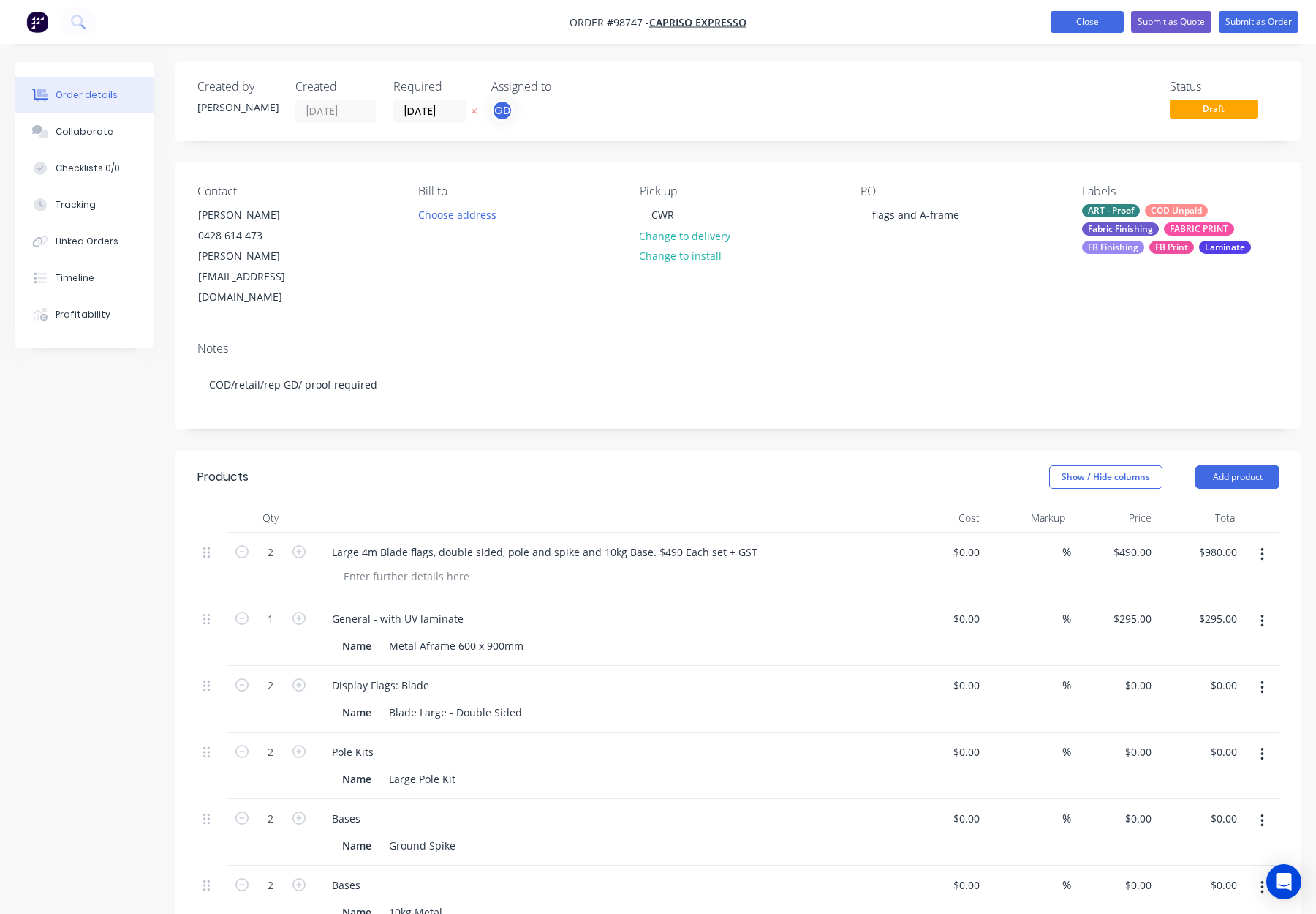
click at [1080, 24] on button "Close" at bounding box center [1087, 21] width 73 height 22
